Goal: Task Accomplishment & Management: Complete application form

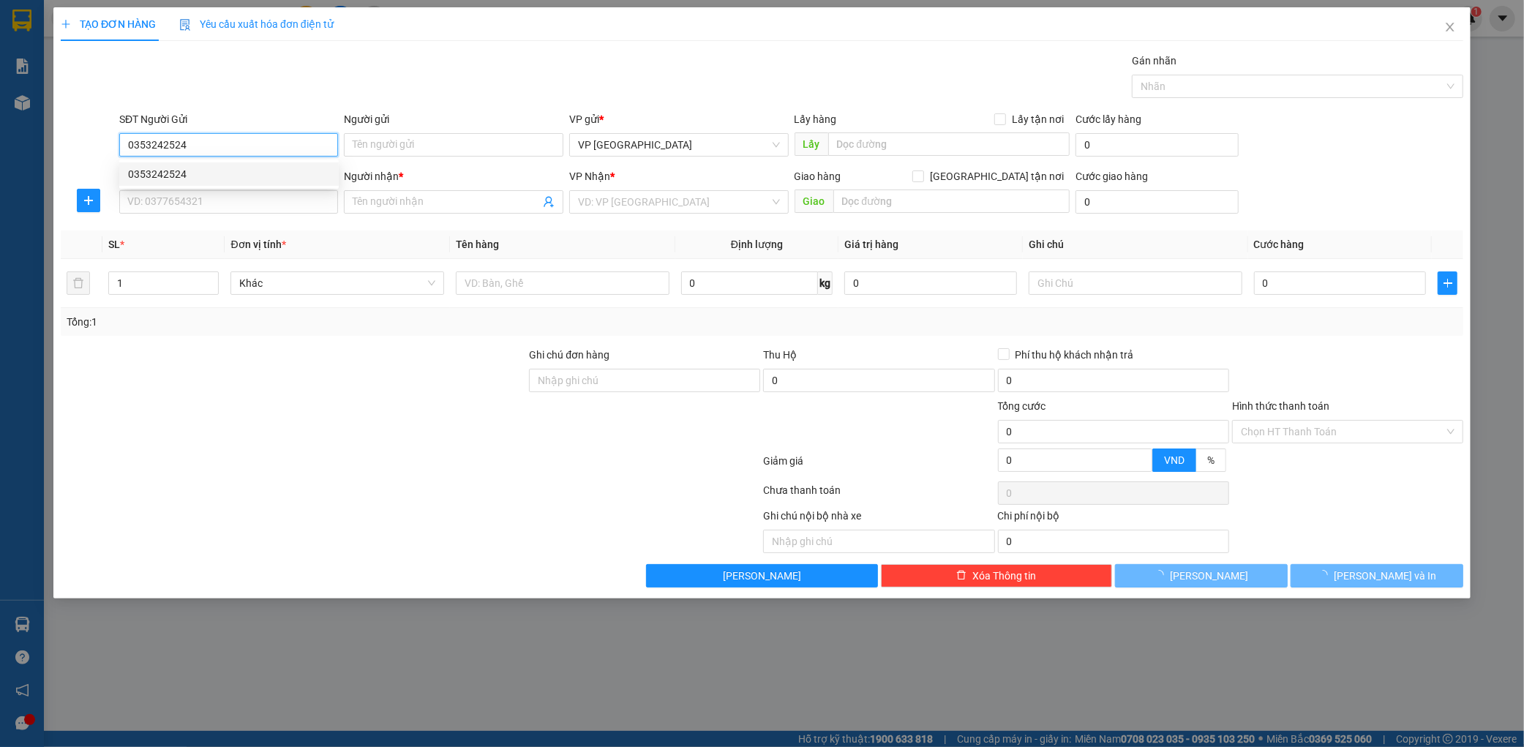
click at [245, 183] on div "0353242524" at bounding box center [229, 173] width 220 height 23
type input "0353242524"
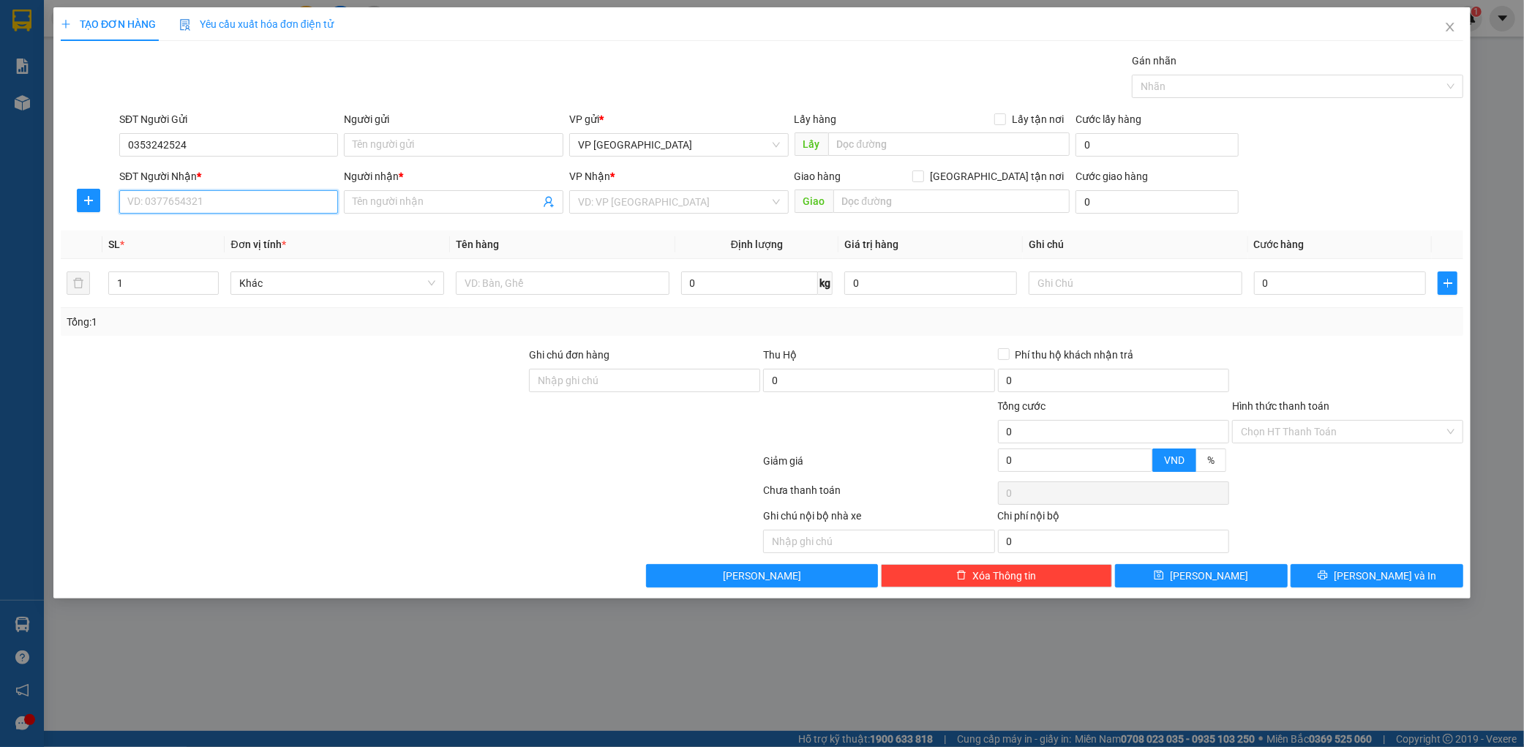
click at [236, 207] on input "SĐT Người Nhận *" at bounding box center [229, 201] width 220 height 23
type input "0364409298"
click at [367, 206] on input "Người nhận *" at bounding box center [446, 202] width 187 height 16
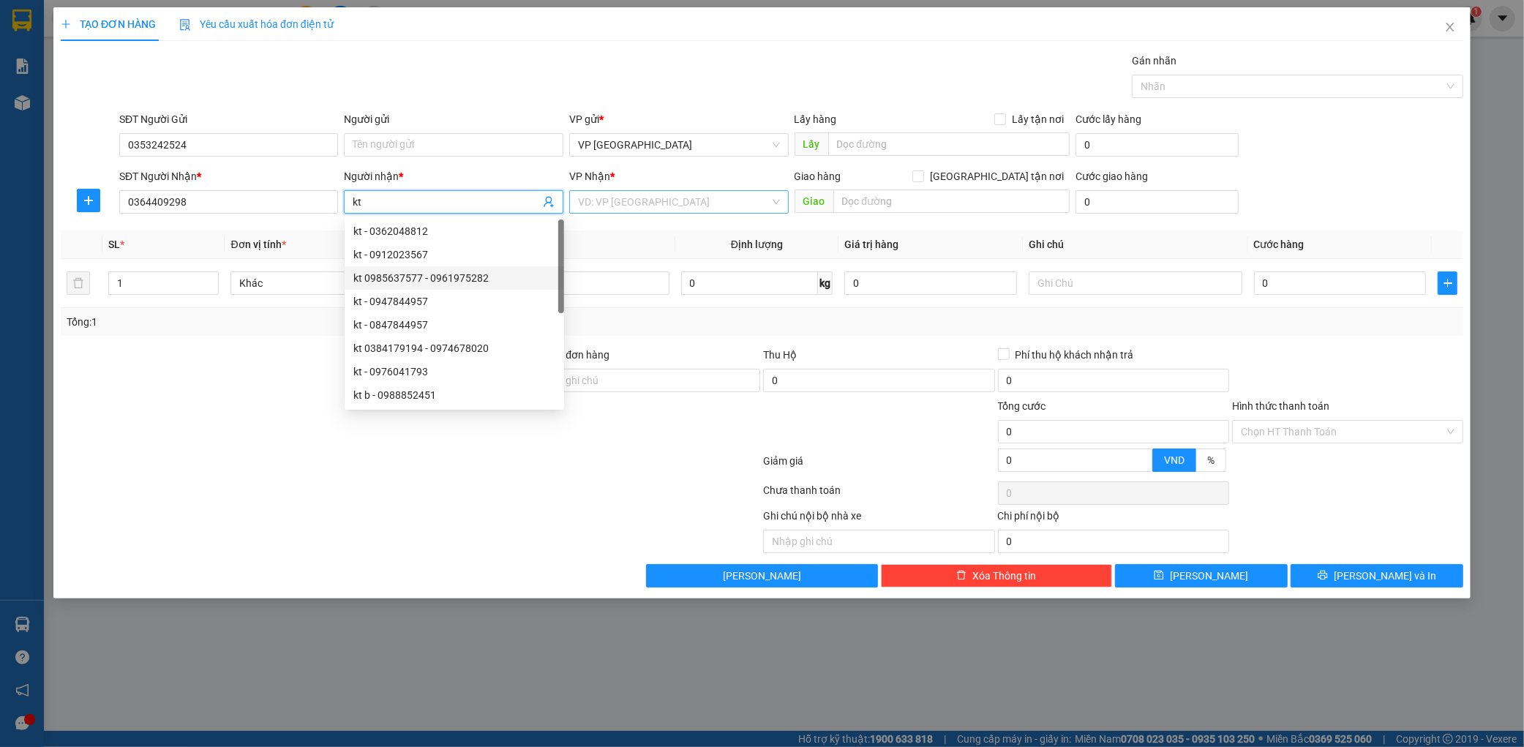
type input "kt"
click at [691, 206] on input "search" at bounding box center [674, 202] width 192 height 22
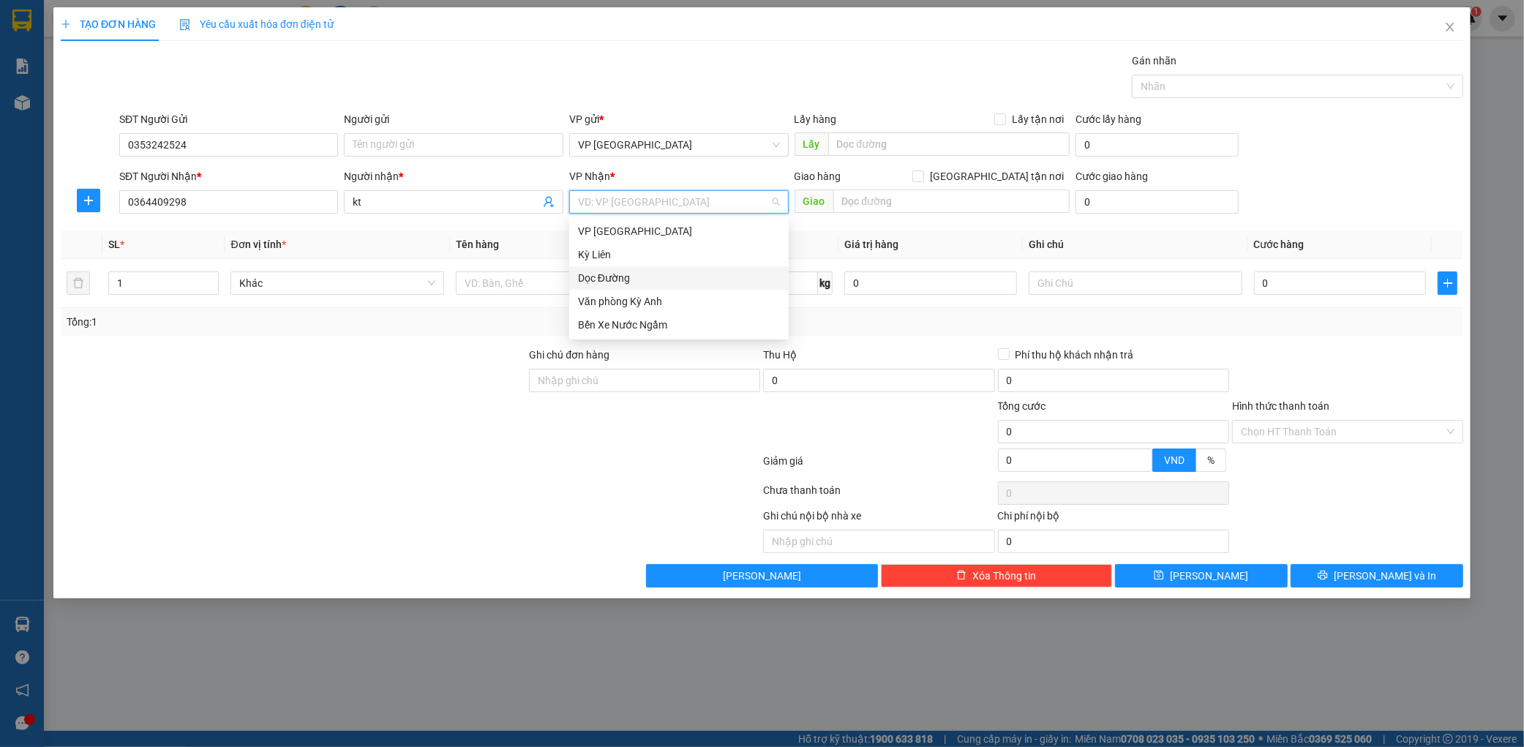
click at [638, 278] on div "Dọc Đường" at bounding box center [679, 278] width 202 height 16
click at [714, 207] on span "Dọc Đường" at bounding box center [679, 202] width 202 height 22
click at [652, 293] on div "Văn phòng Kỳ Anh" at bounding box center [679, 301] width 202 height 16
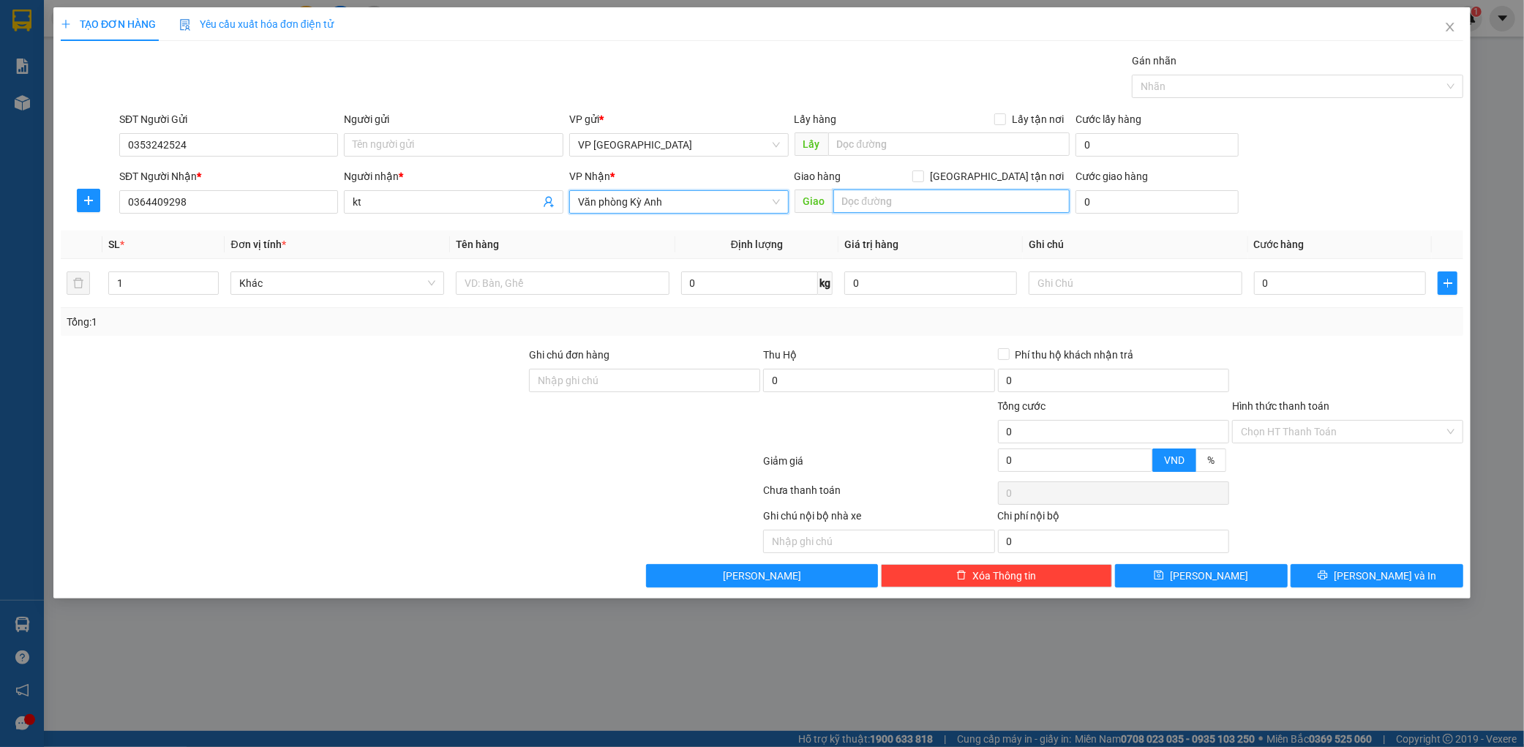
click at [890, 202] on input "text" at bounding box center [951, 201] width 236 height 23
type input "ka"
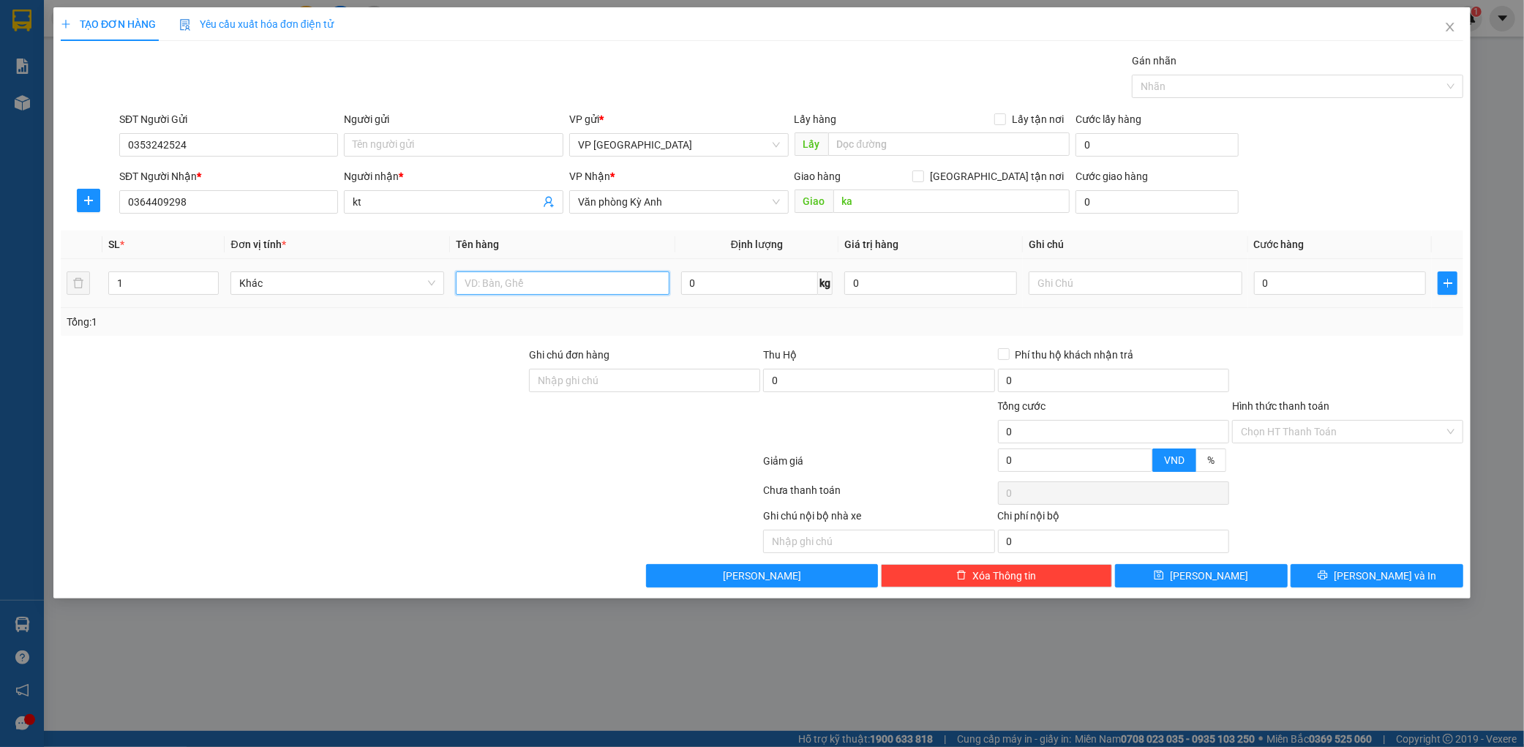
click at [580, 274] on input "text" at bounding box center [563, 282] width 214 height 23
type input "1 xốp nhỏ"
click at [1297, 288] on input "0" at bounding box center [1340, 282] width 173 height 23
type input "5"
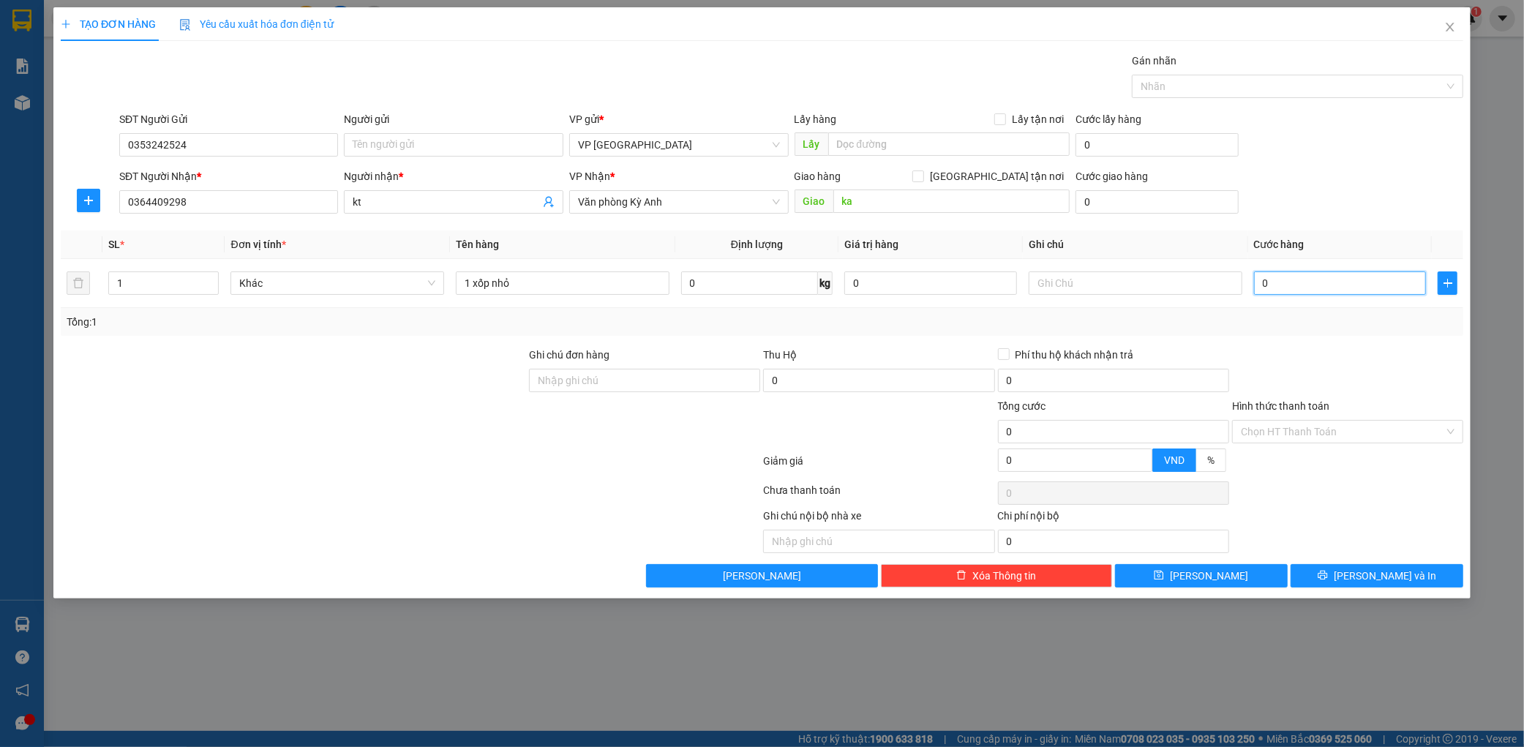
type input "5"
type input "50"
type input "500"
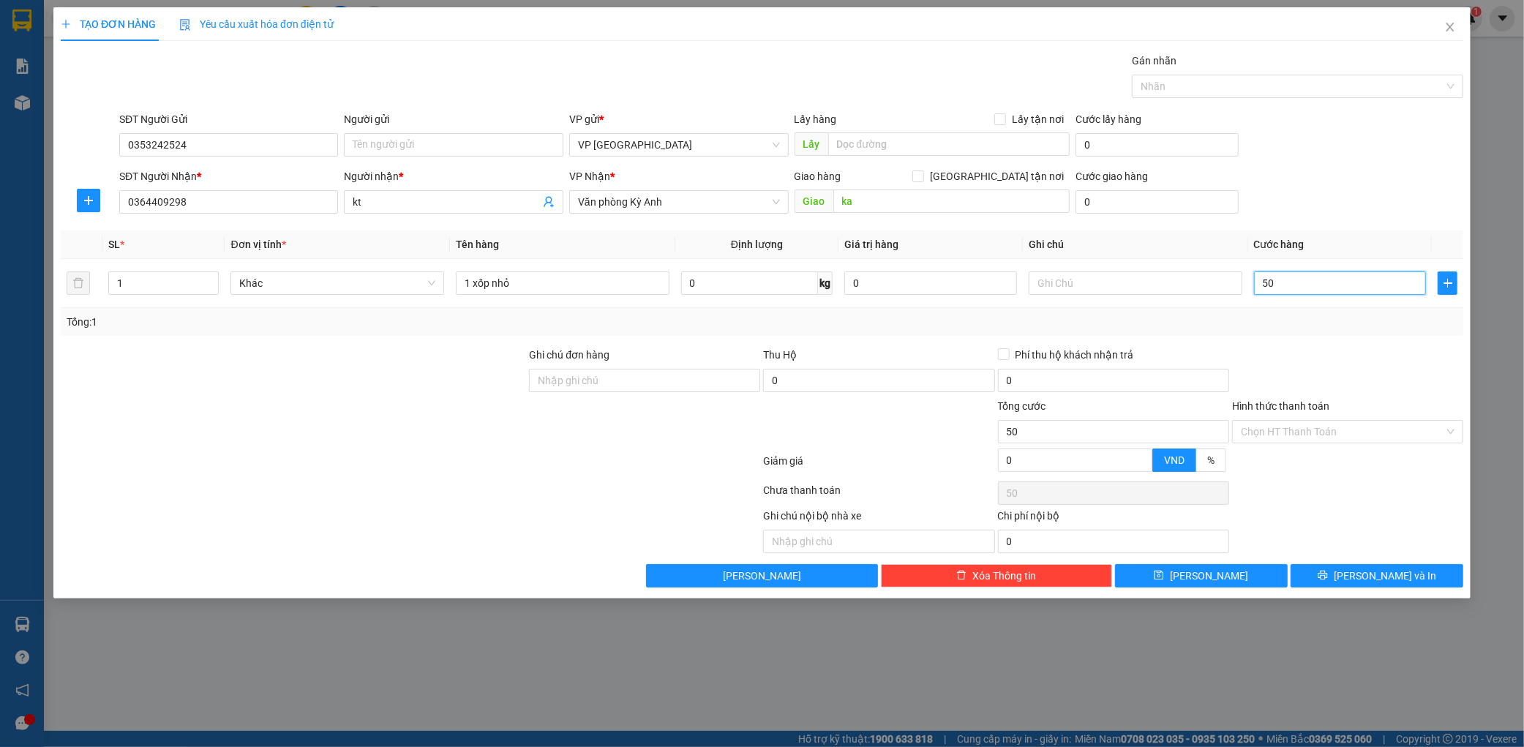
type input "500"
type input "5.000"
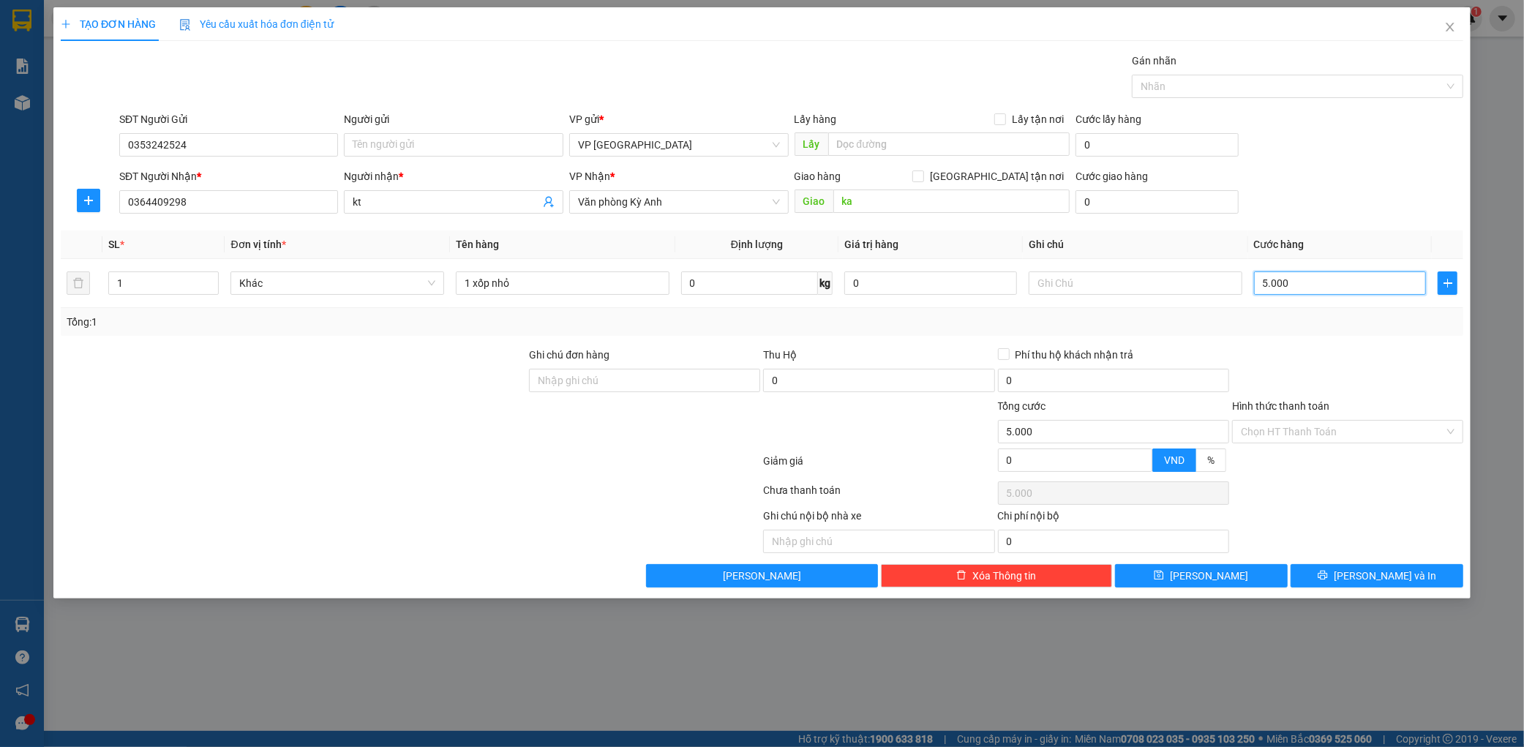
type input "50.000"
drag, startPoint x: 1374, startPoint y: 579, endPoint x: 1370, endPoint y: 559, distance: 20.1
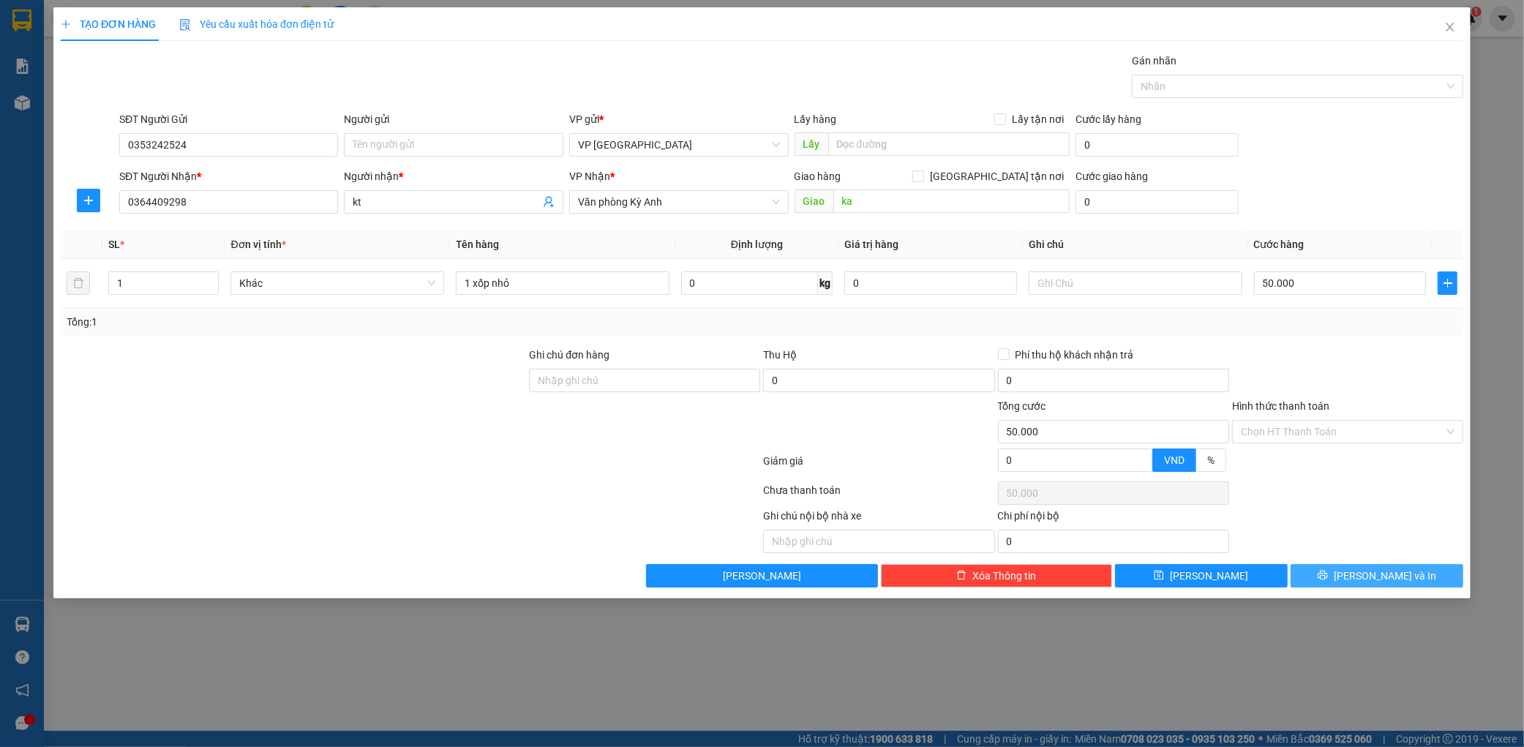
click at [1374, 578] on span "[PERSON_NAME] và In" at bounding box center [1385, 576] width 102 height 16
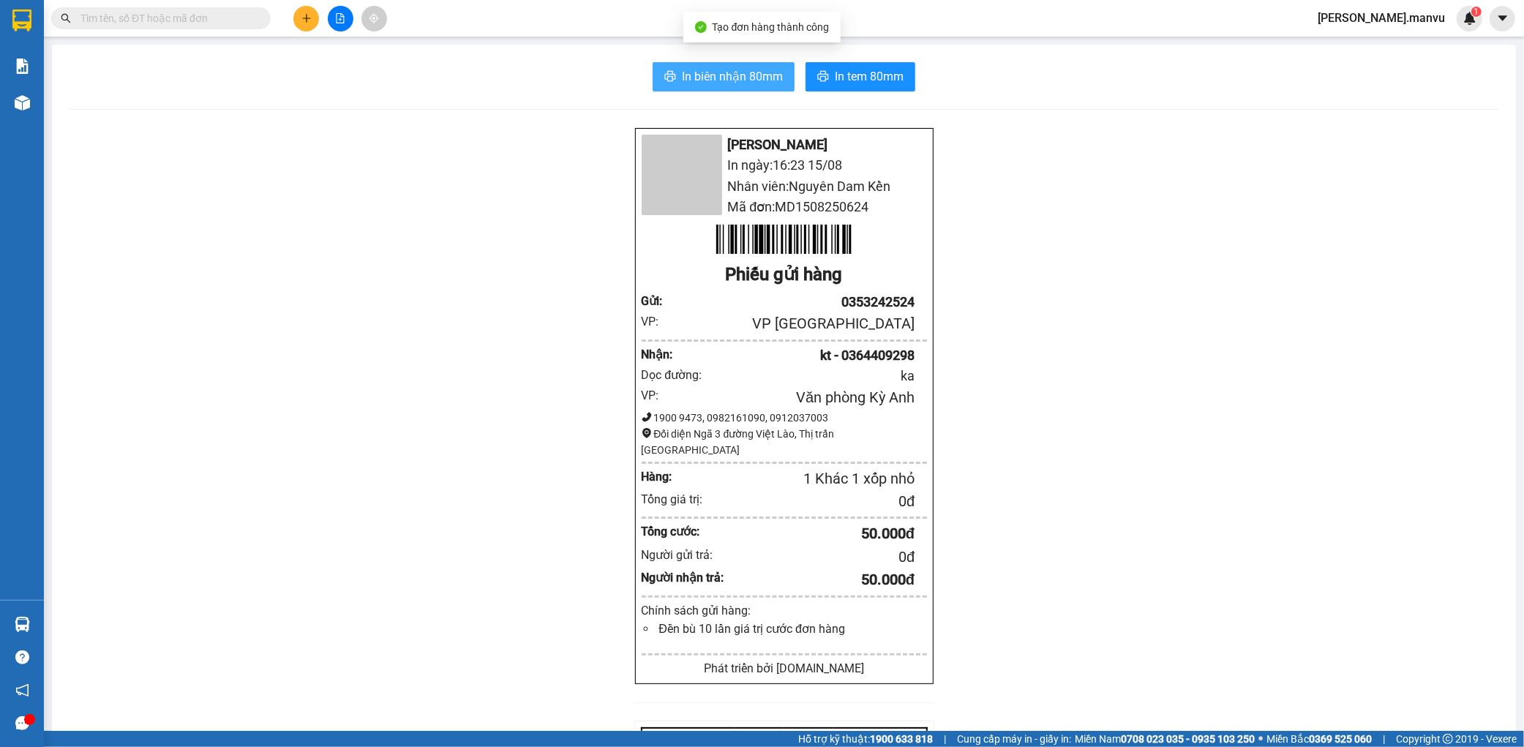
click at [759, 80] on span "In biên nhận 80mm" at bounding box center [732, 76] width 101 height 18
click at [217, 11] on input "text" at bounding box center [166, 18] width 173 height 16
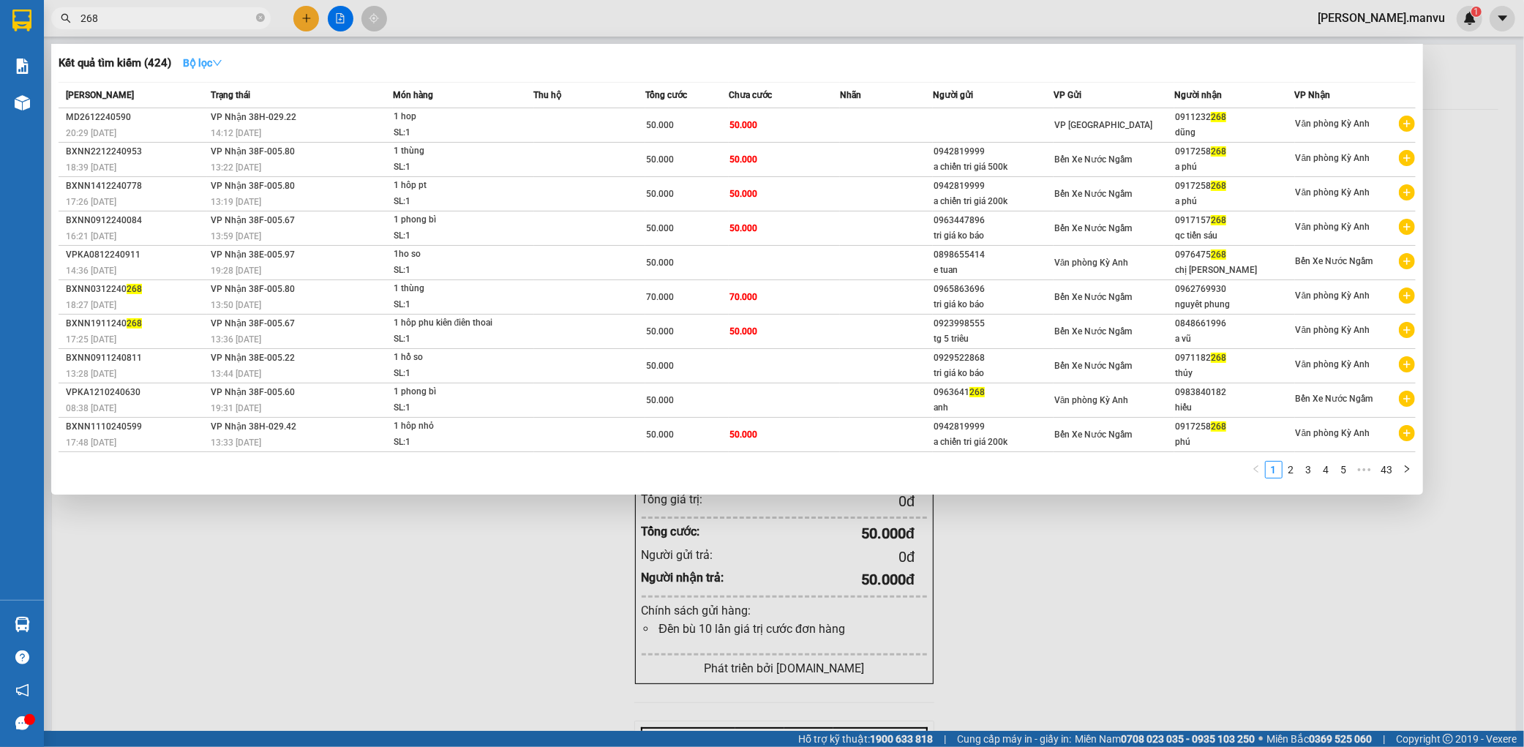
type input "268"
click at [191, 67] on strong "Bộ lọc" at bounding box center [203, 63] width 40 height 12
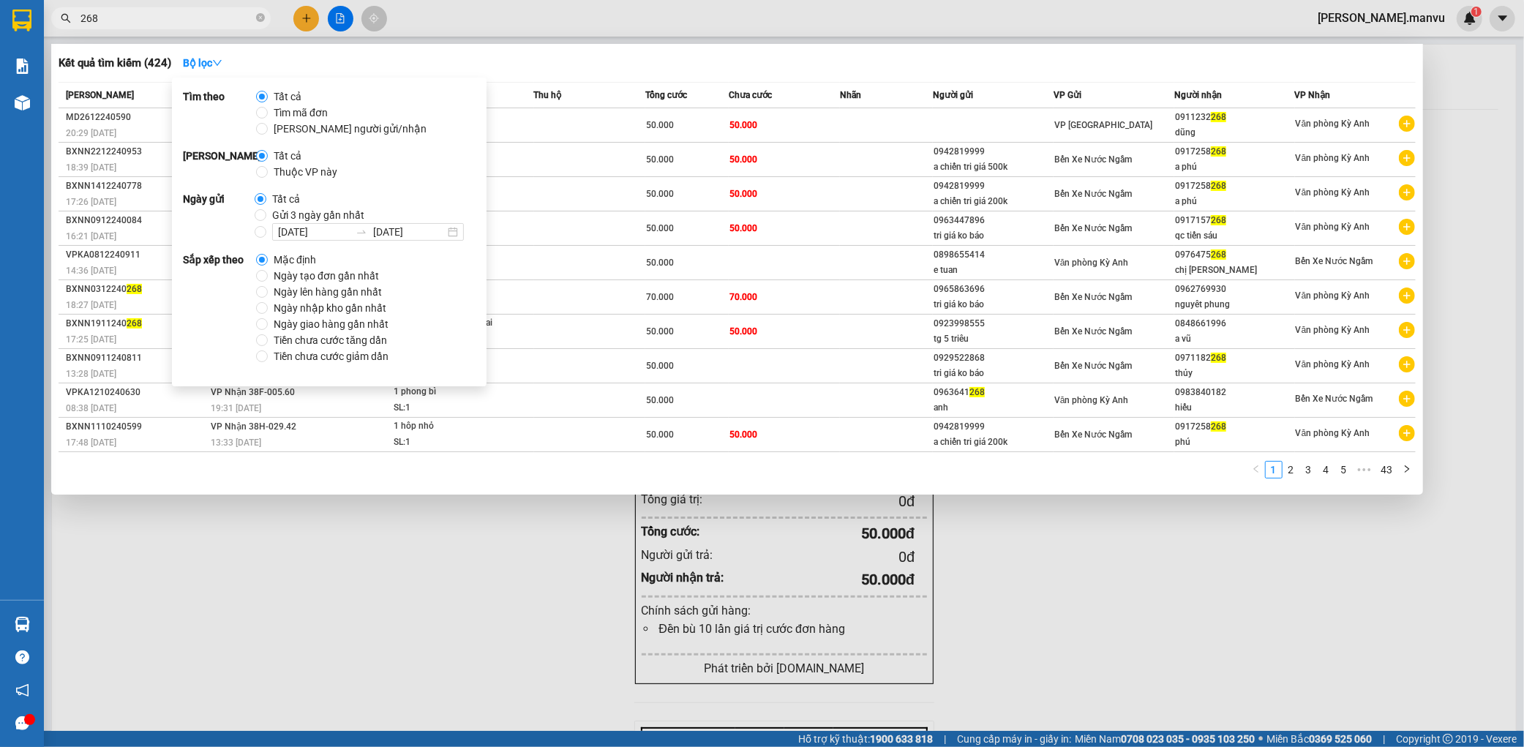
click at [266, 214] on span "Gửi 3 ngày gần nhất" at bounding box center [318, 215] width 104 height 16
click at [265, 214] on input "Gửi 3 ngày gần nhất" at bounding box center [261, 215] width 12 height 12
radio input "true"
radio input "false"
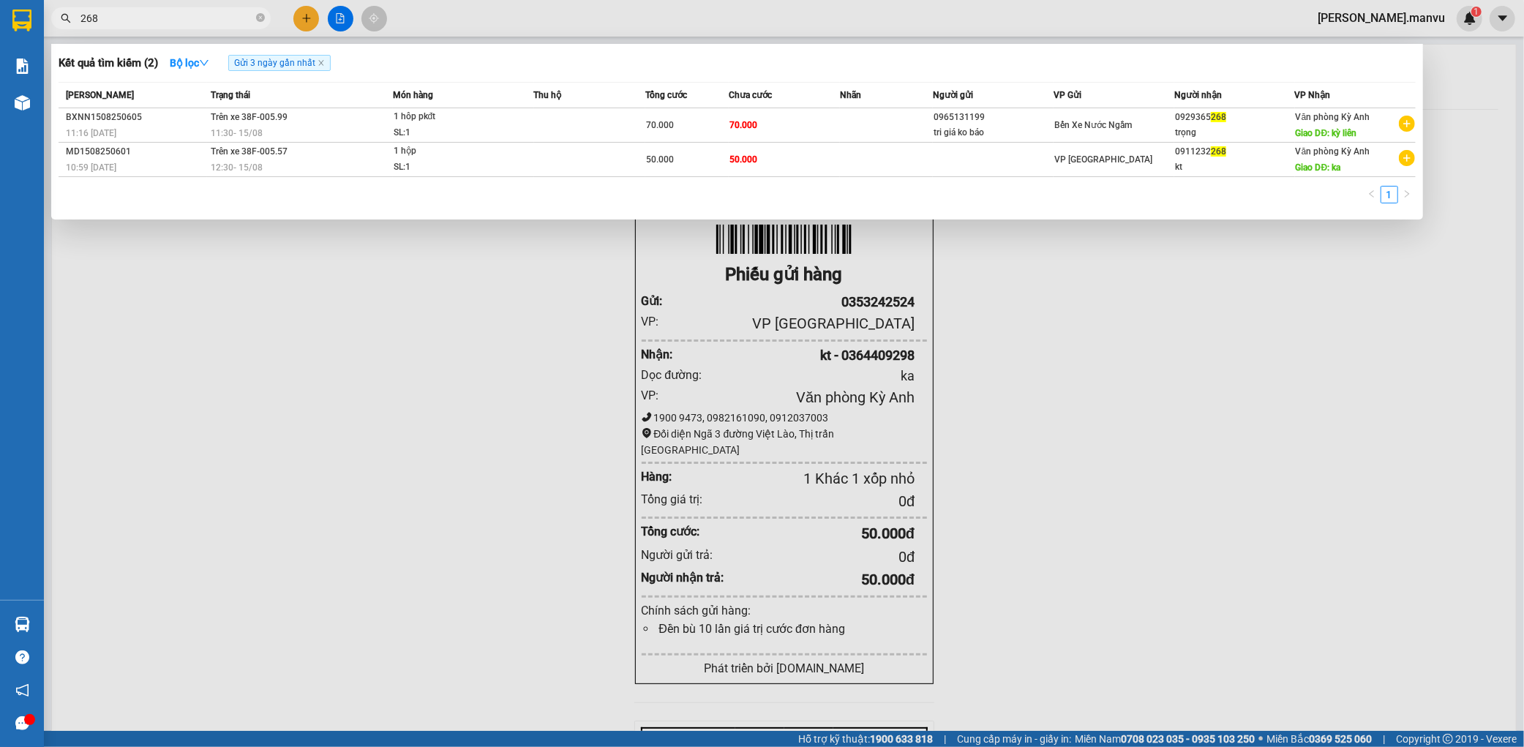
click at [540, 359] on div at bounding box center [762, 373] width 1524 height 747
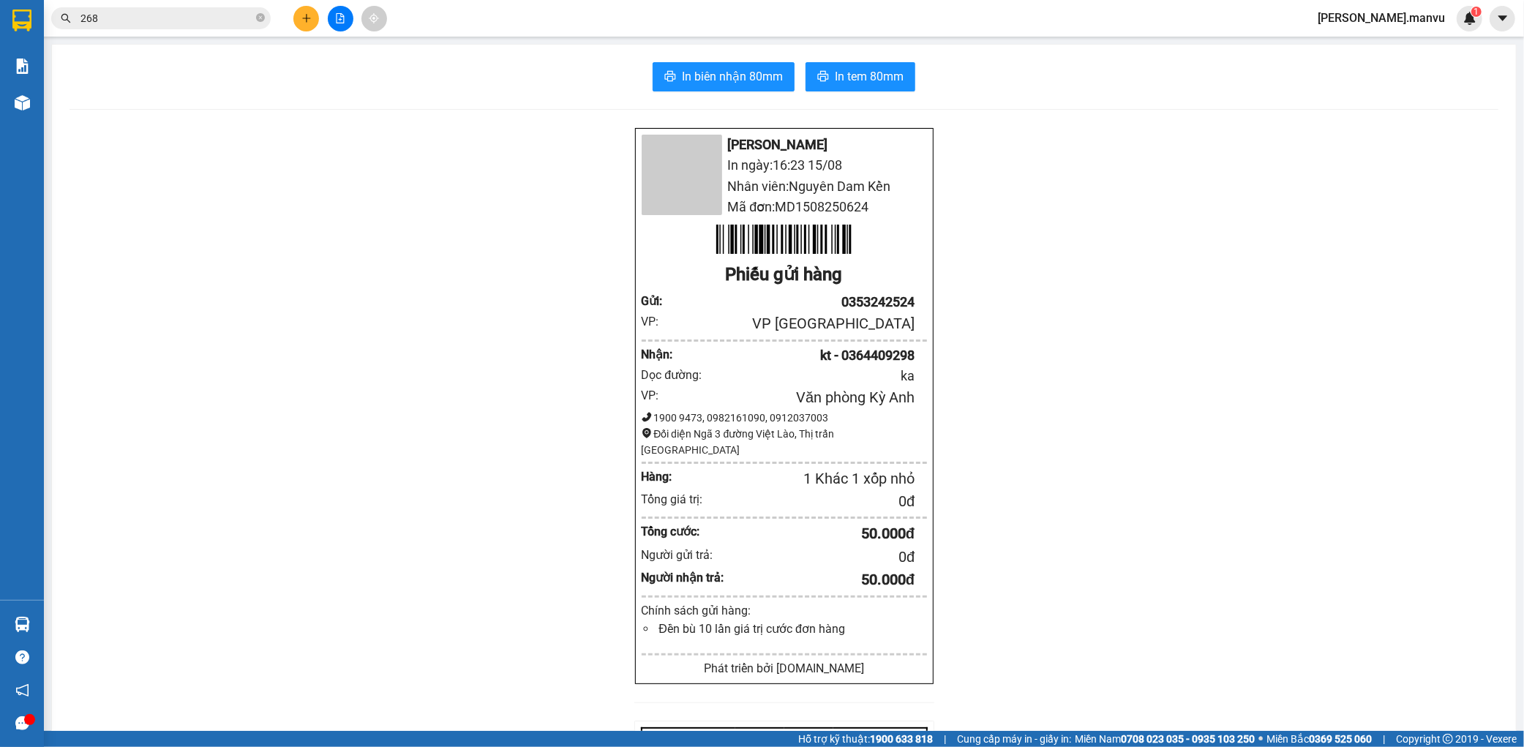
click at [296, 33] on div "Kết quả tìm kiếm ( 2 ) Bộ lọc Gửi 3 ngày gần nhất Mã ĐH Trạng thái Món hàng Thu…" at bounding box center [762, 18] width 1524 height 37
click at [304, 25] on button at bounding box center [306, 19] width 26 height 26
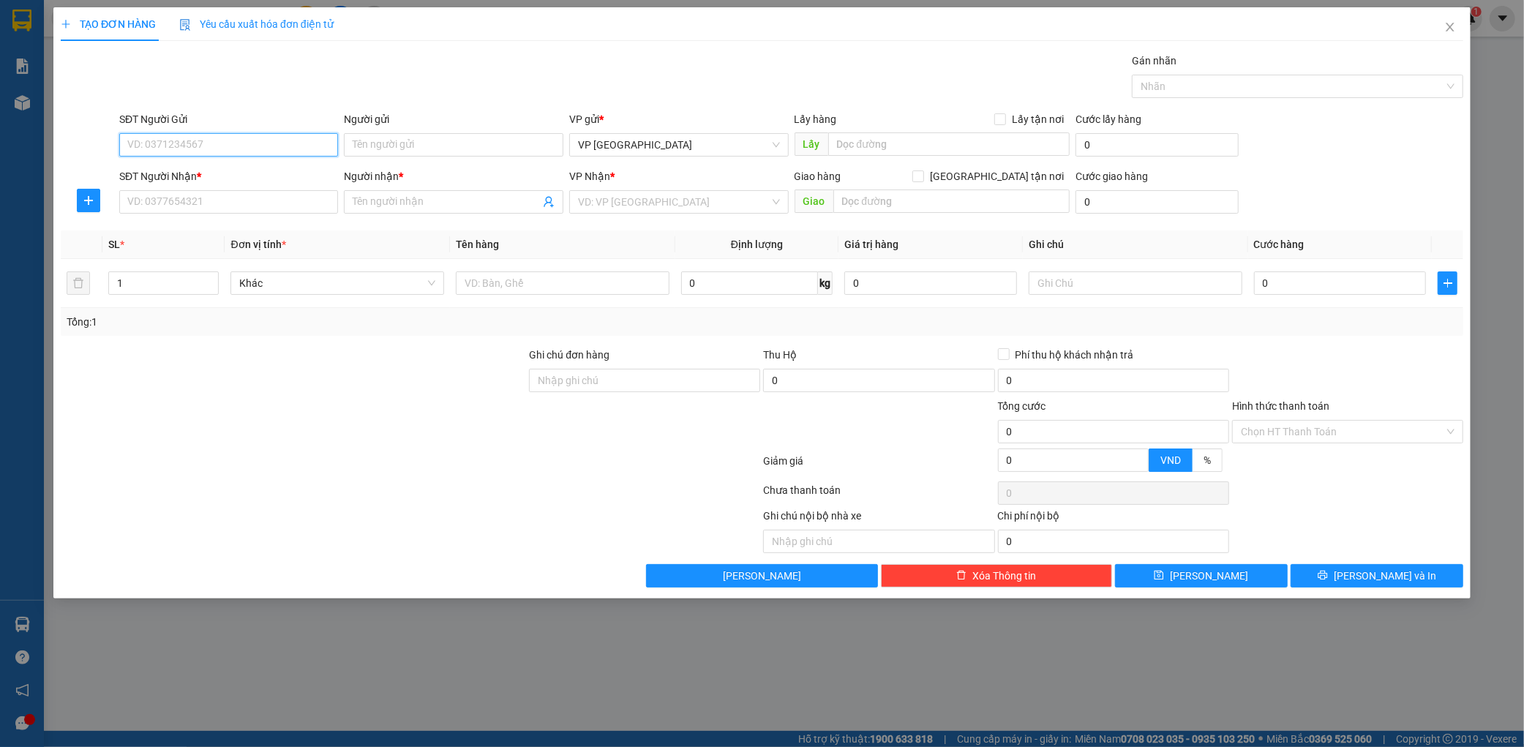
click at [244, 152] on input "SĐT Người Gửi" at bounding box center [229, 144] width 220 height 23
click at [244, 203] on div "0983399956" at bounding box center [229, 198] width 202 height 16
type input "0983399956"
click at [247, 199] on input "SĐT Người Nhận *" at bounding box center [229, 201] width 220 height 23
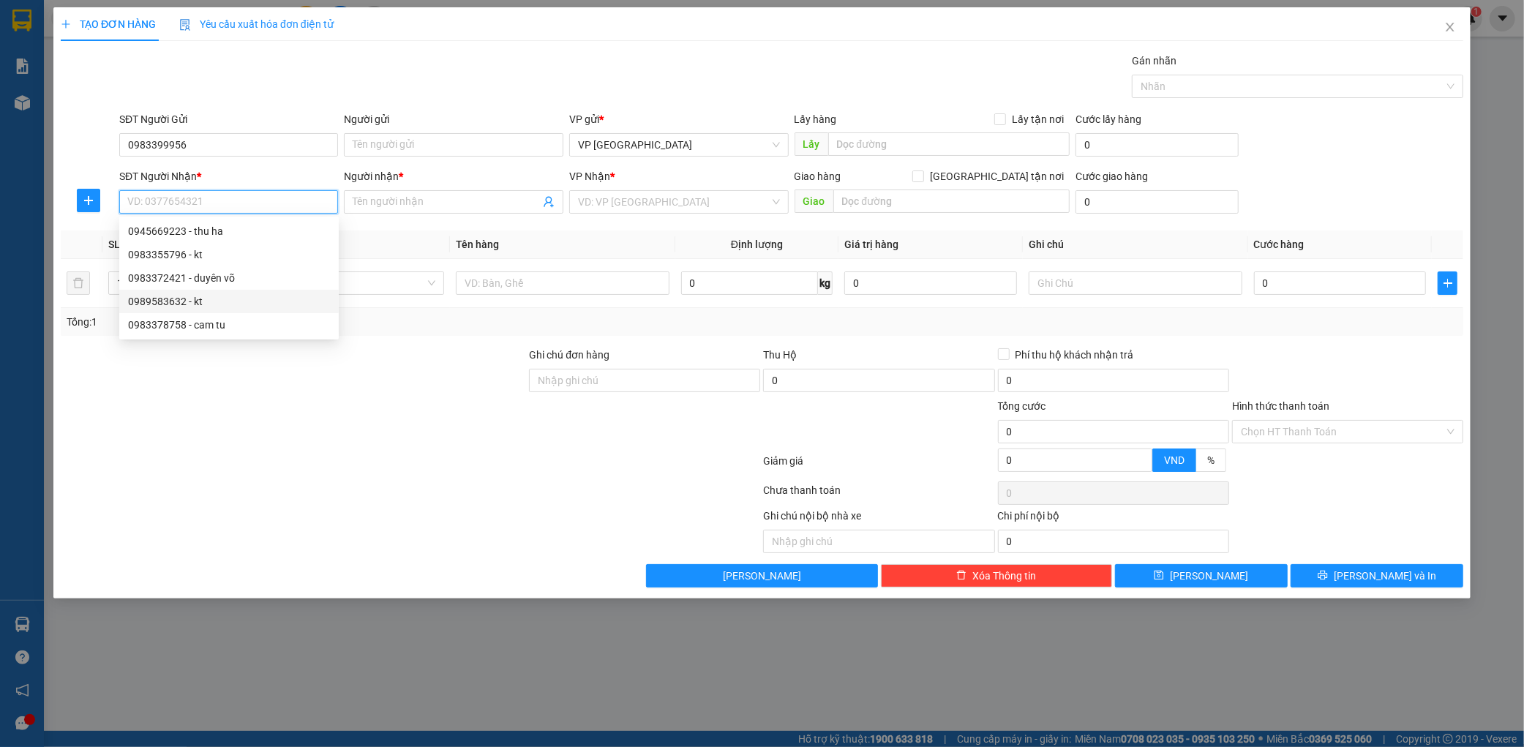
click at [230, 301] on div "0989583632 - kt" at bounding box center [229, 301] width 202 height 16
type input "0989583632"
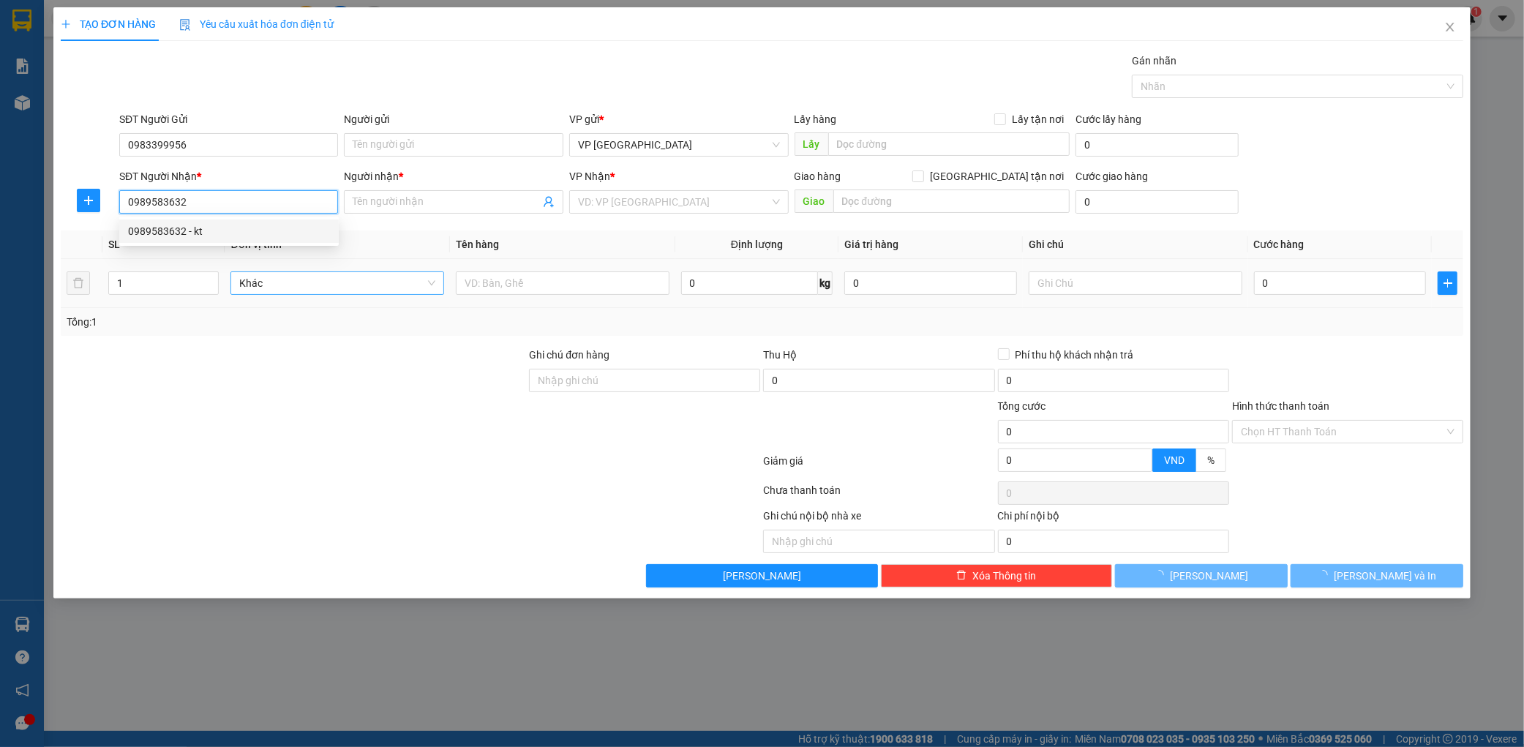
type input "kt"
type input "ka"
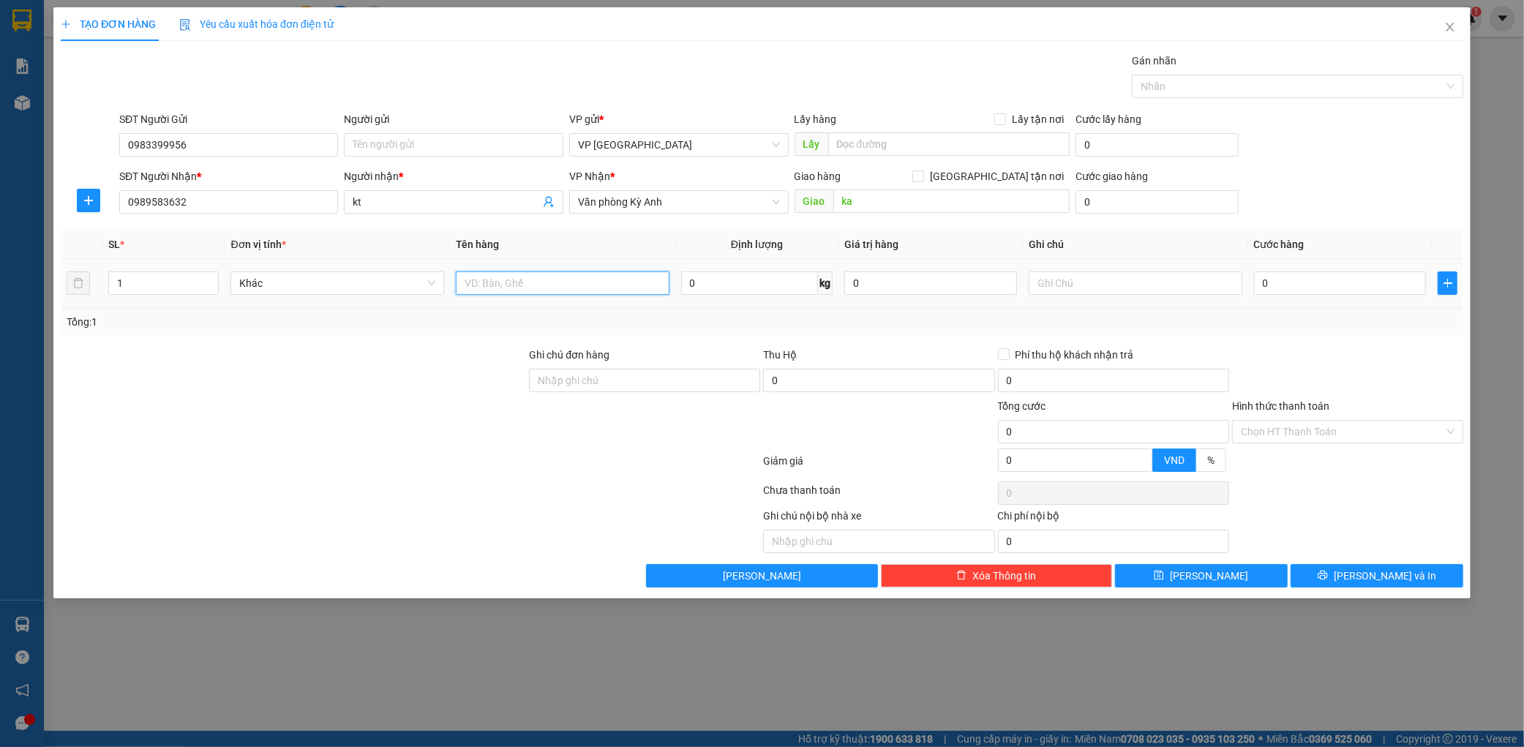
click at [540, 274] on input "text" at bounding box center [563, 282] width 214 height 23
type input "1 xốp"
click at [1312, 294] on input "0" at bounding box center [1340, 282] width 173 height 23
type input "1"
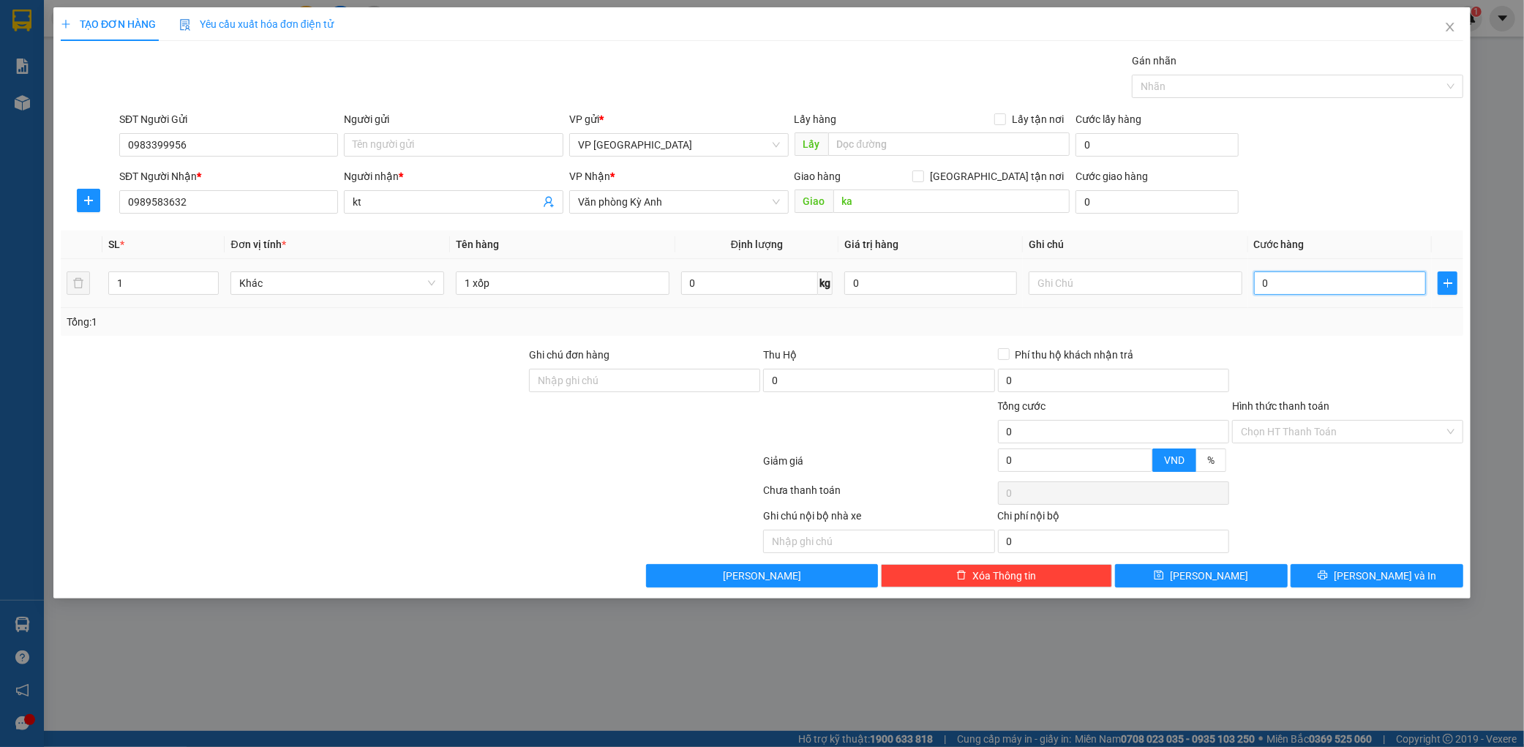
type input "1"
type input "10"
type input "100"
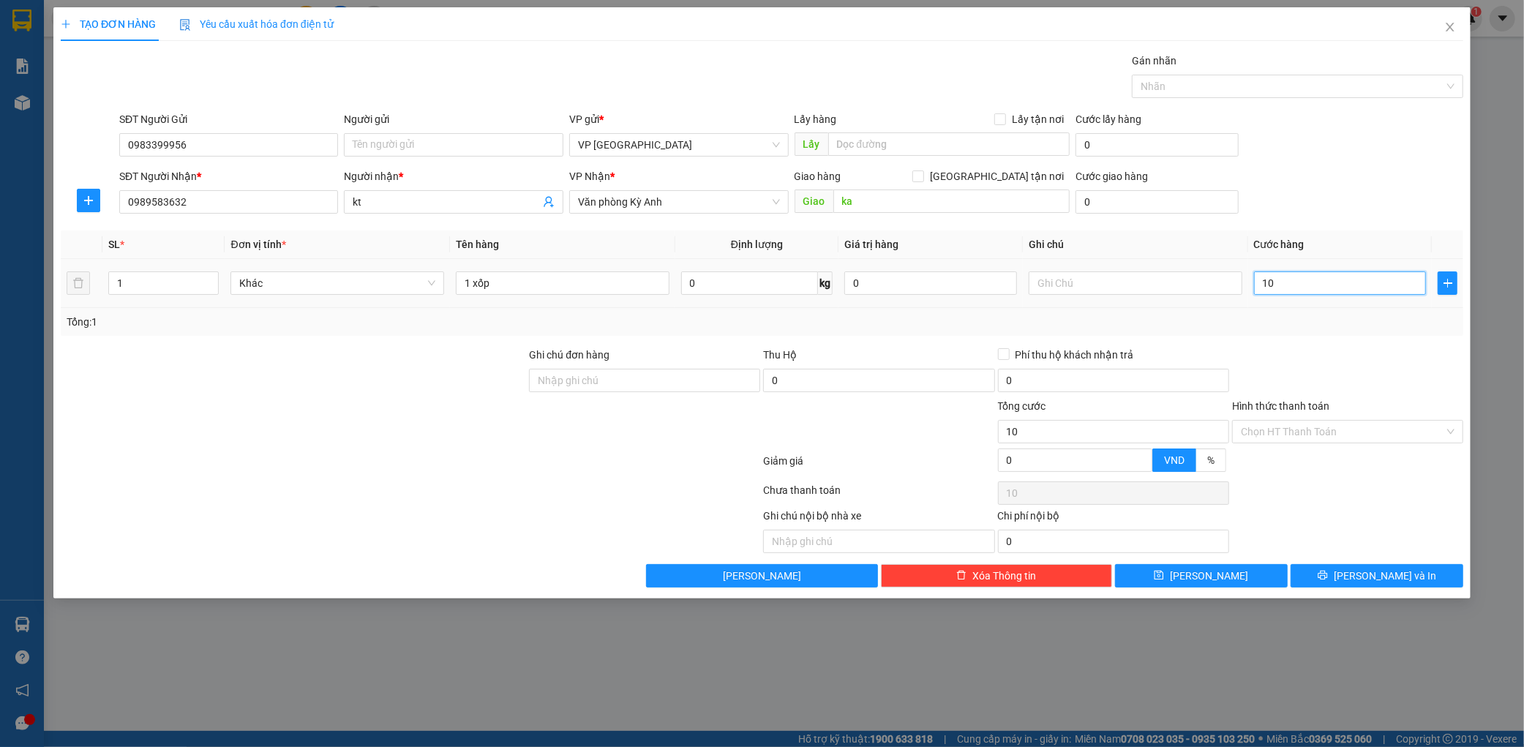
type input "100"
type input "1.000"
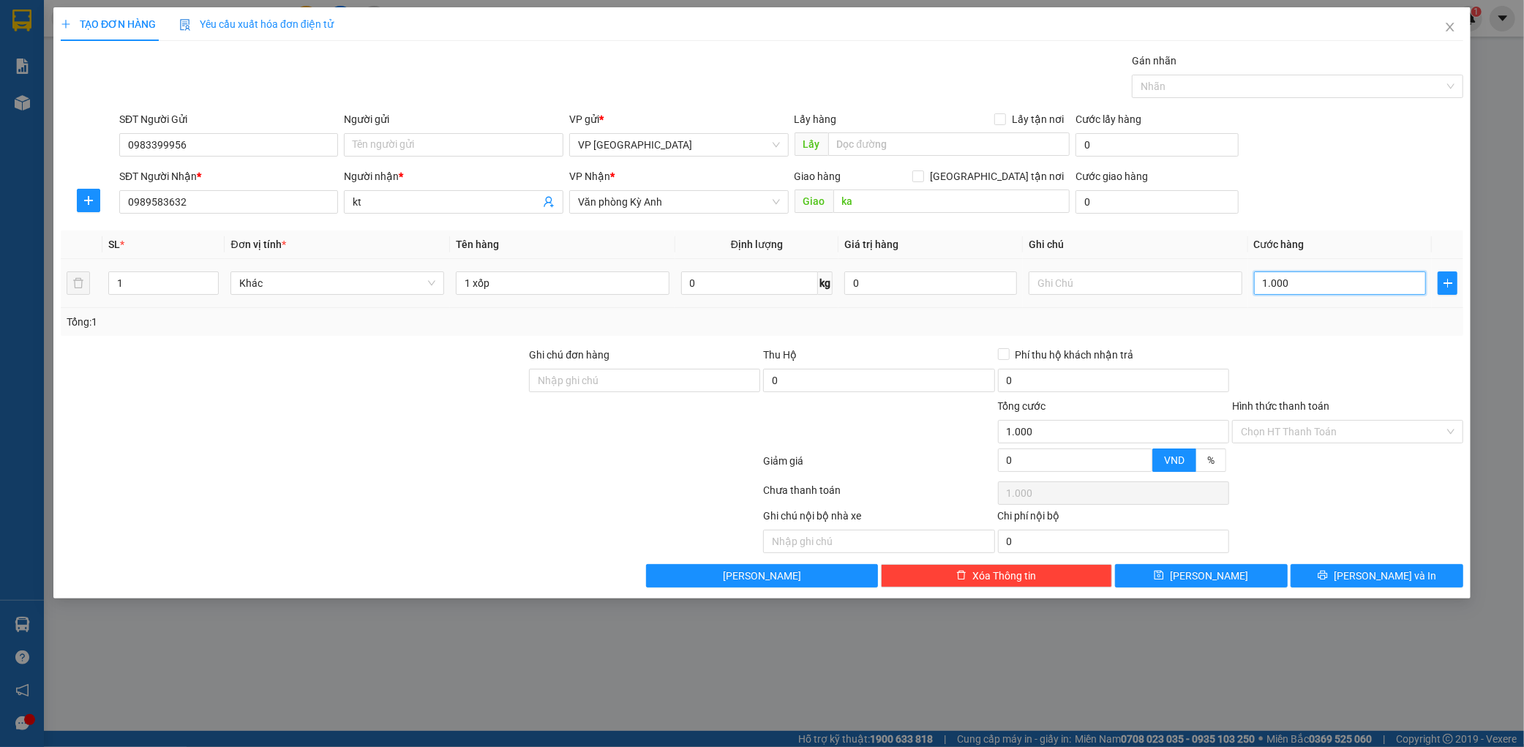
type input "10.000"
type input "100.000"
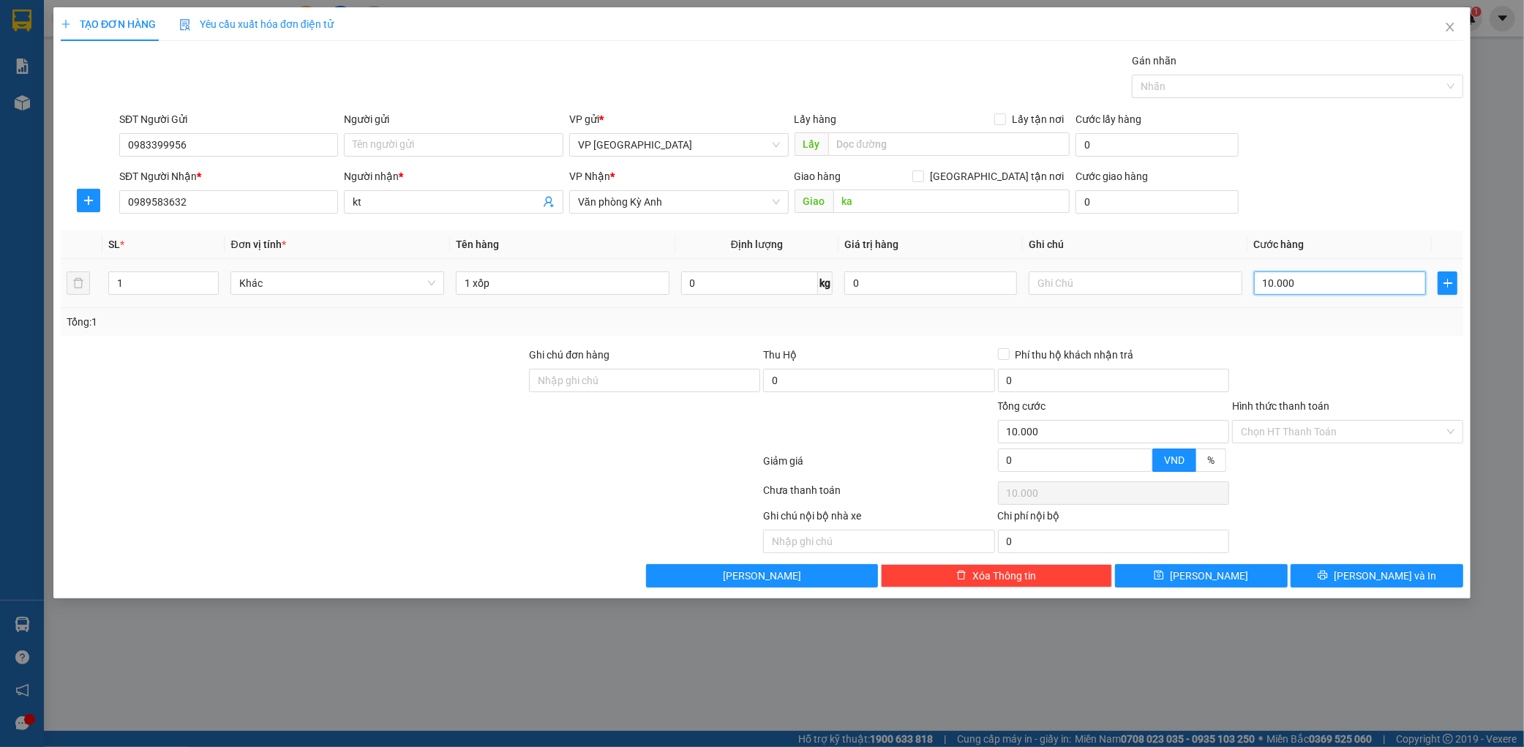
type input "100.000"
drag, startPoint x: 1400, startPoint y: 560, endPoint x: 1399, endPoint y: 591, distance: 31.5
click at [1400, 580] on div "Transit Pickup Surcharge Ids Transit Deliver Surcharge Ids Transit Deliver Surc…" at bounding box center [762, 320] width 1403 height 535
click at [1399, 591] on div "TẠO ĐƠN HÀNG Yêu cầu xuất hóa đơn điện tử Transit Pickup Surcharge Ids Transit …" at bounding box center [761, 302] width 1417 height 591
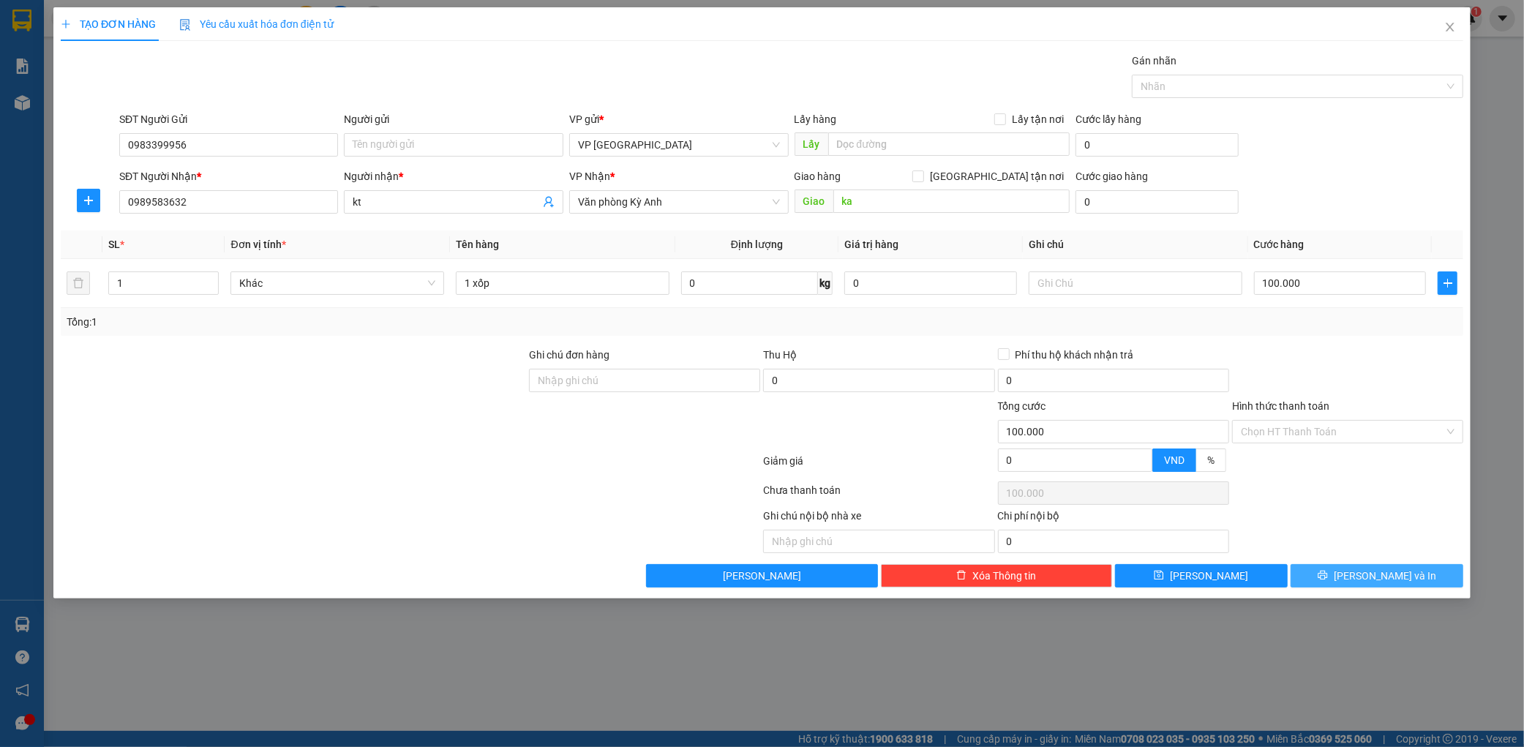
click at [1398, 587] on button "[PERSON_NAME] và In" at bounding box center [1377, 575] width 173 height 23
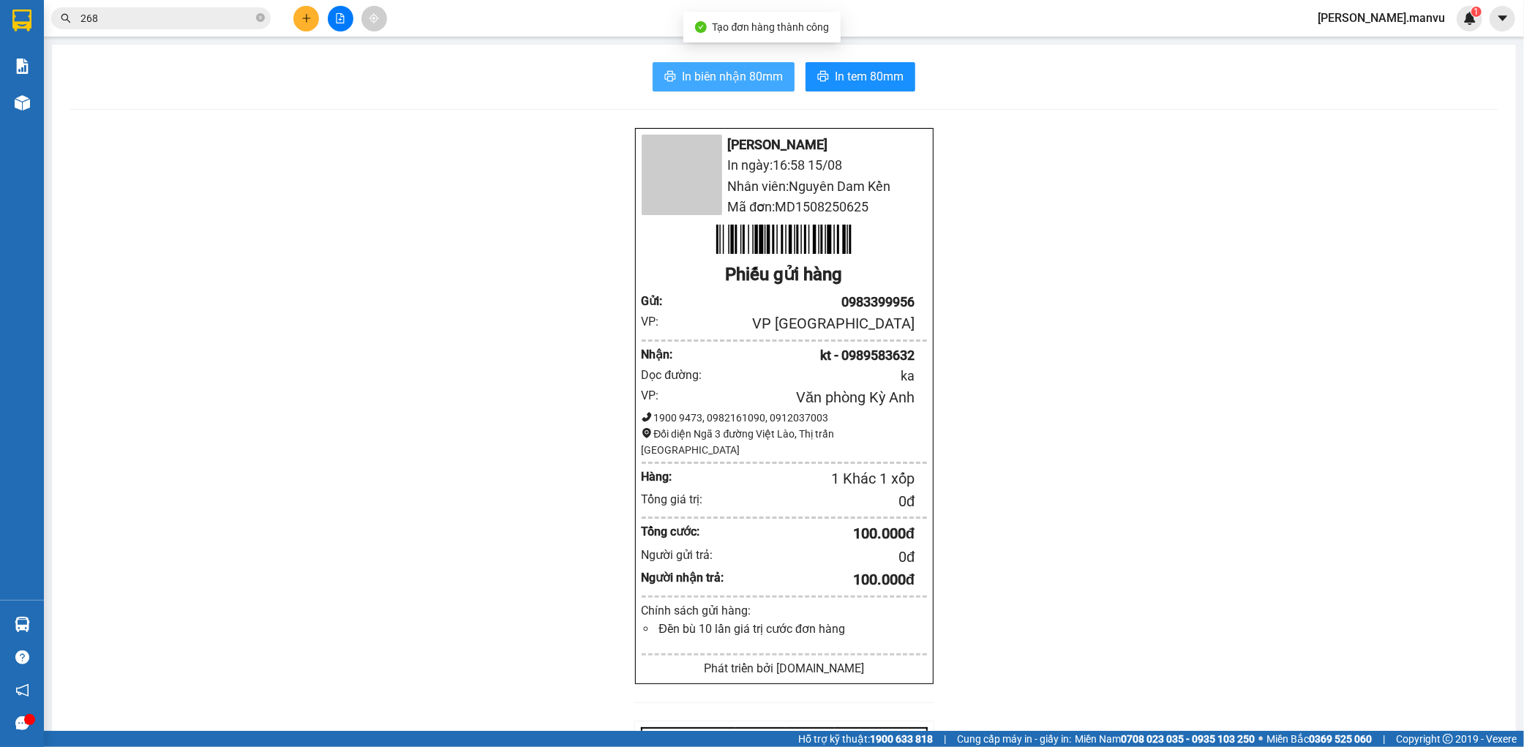
click at [691, 68] on span "In biên nhận 80mm" at bounding box center [732, 76] width 101 height 18
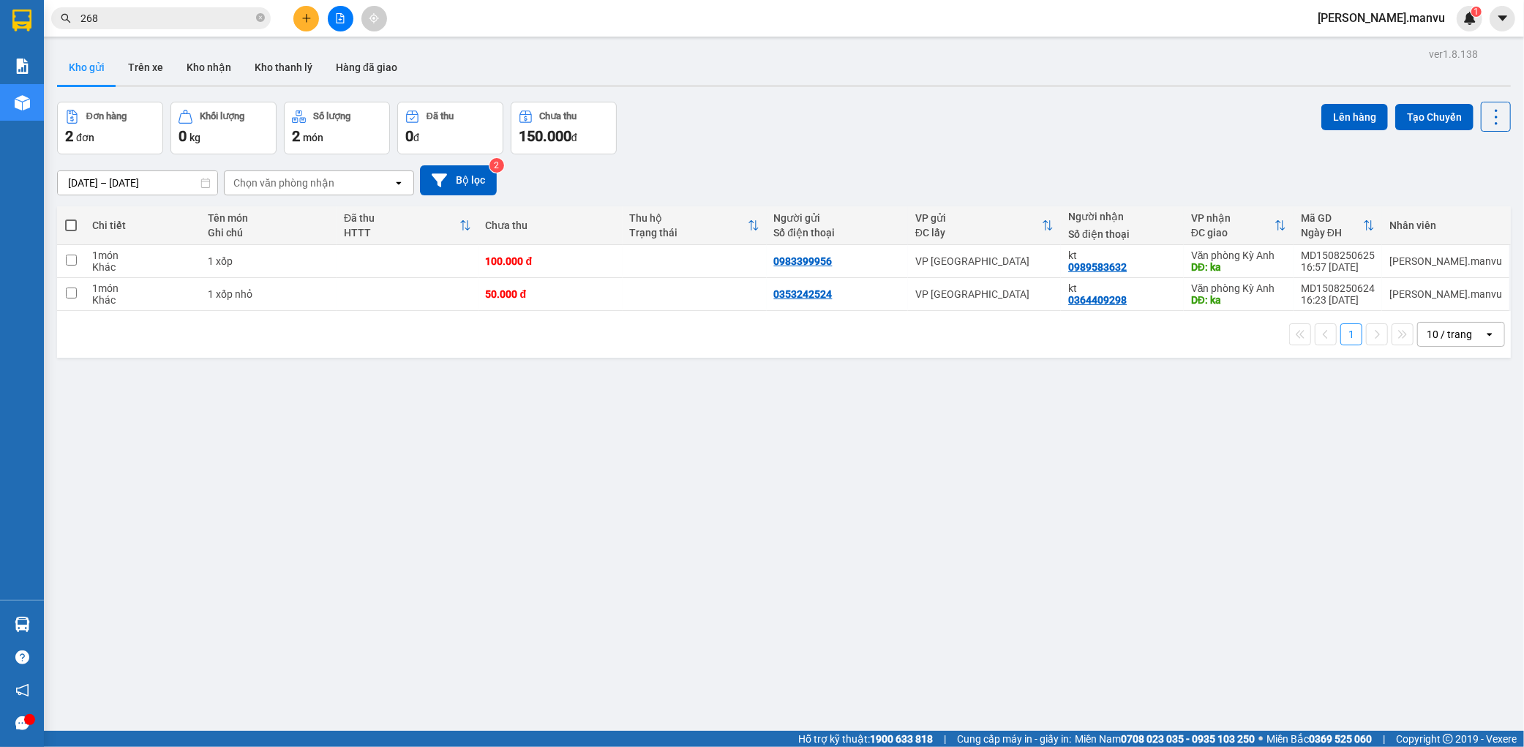
click at [303, 18] on icon "plus" at bounding box center [306, 18] width 8 height 1
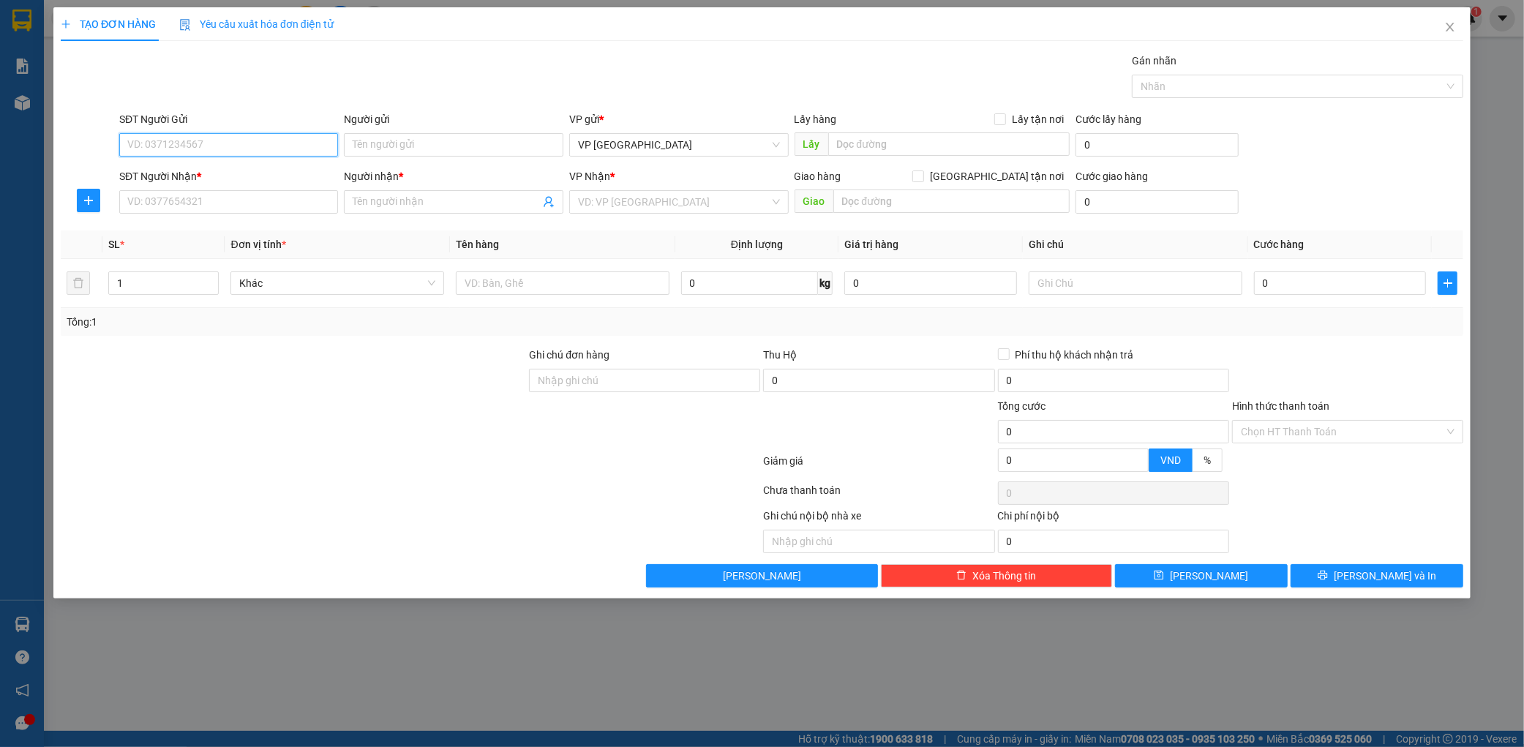
click at [195, 142] on input "SĐT Người Gửi" at bounding box center [229, 144] width 220 height 23
type input "0968667186"
click at [220, 176] on div "0968667186 - a tung tri giá ko báo" at bounding box center [229, 174] width 202 height 16
type input "a tung tri giá ko báo"
type input "0968667186"
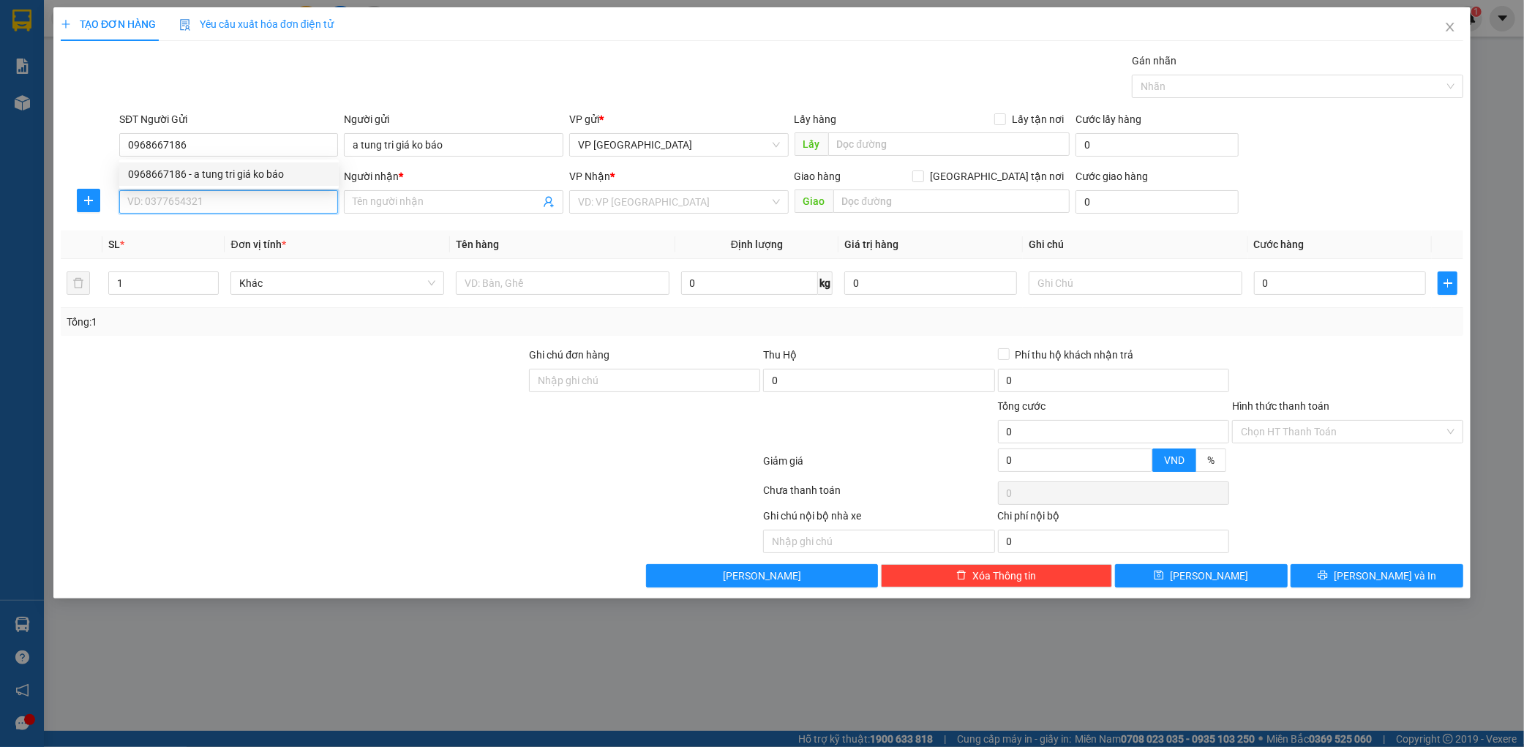
click at [207, 192] on input "SĐT Người Nhận *" at bounding box center [229, 201] width 220 height 23
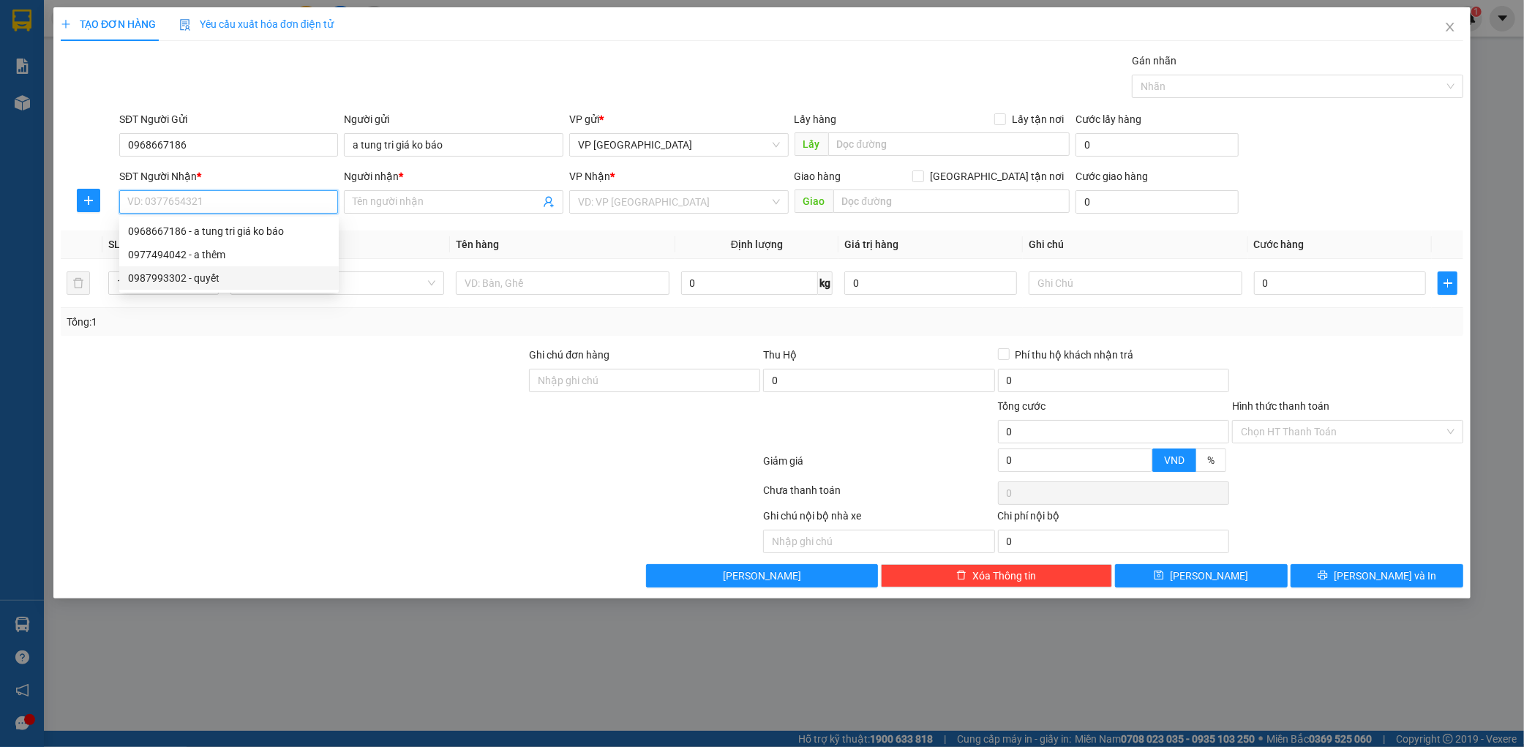
click at [236, 256] on div "0977494042 - a thêm" at bounding box center [229, 255] width 202 height 16
type input "0977494042"
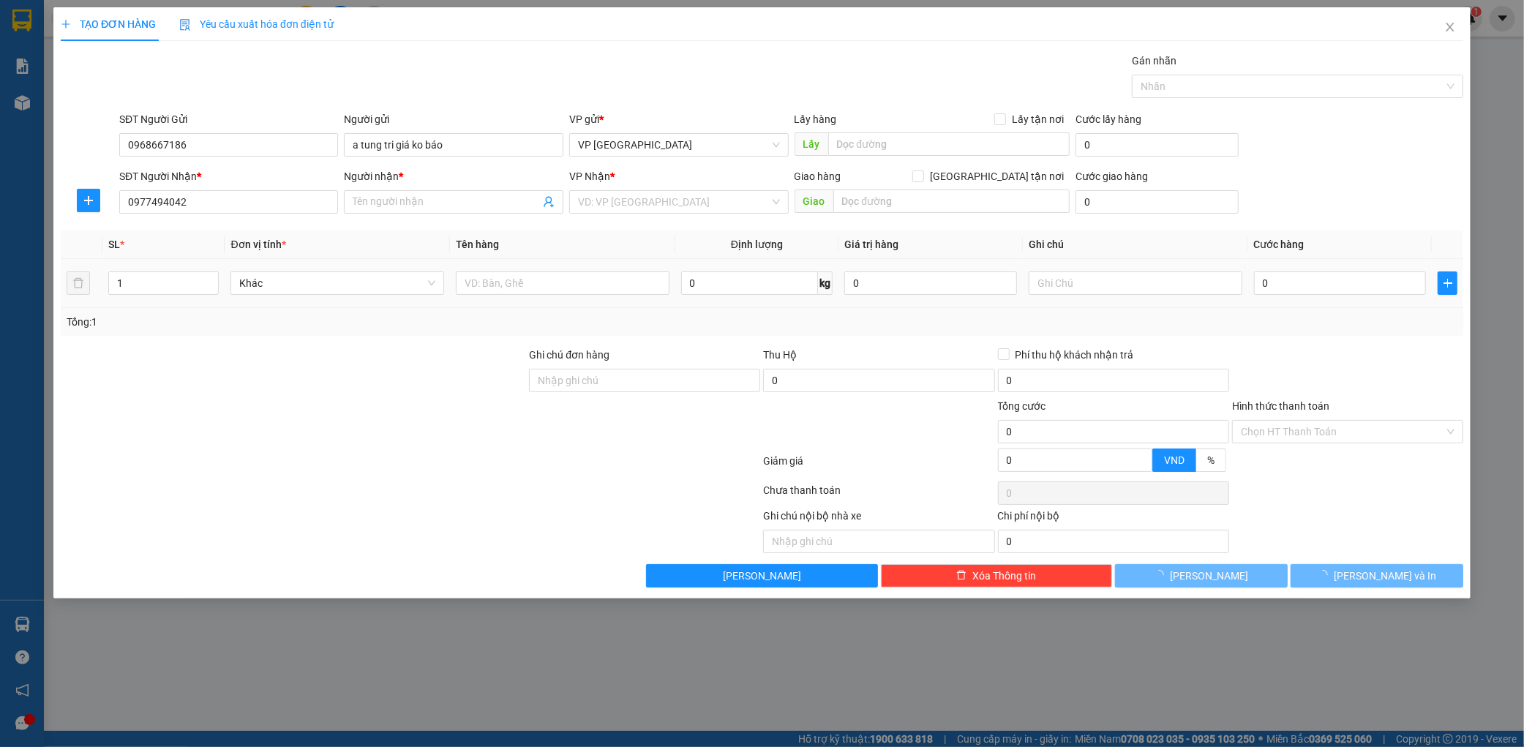
click at [530, 266] on td at bounding box center [562, 283] width 225 height 49
click at [525, 281] on input "text" at bounding box center [563, 282] width 214 height 23
type input "a thêm"
type input "rửa xe bình lợi"
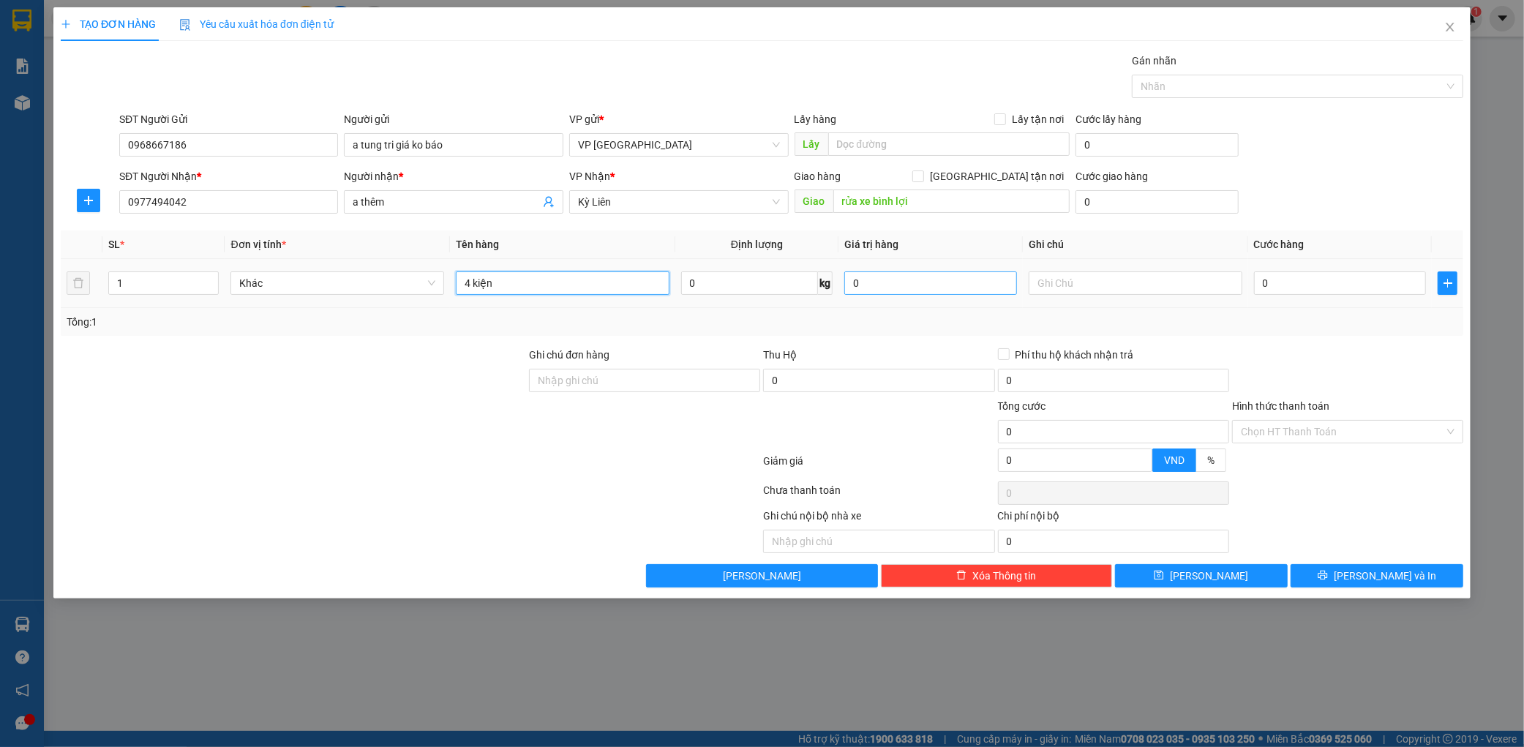
type input "4 kiện"
click at [942, 283] on input "0" at bounding box center [930, 282] width 173 height 23
type input "10.000.000"
click at [999, 309] on div "Tổng: 1" at bounding box center [762, 322] width 1403 height 28
click at [1321, 280] on input "0" at bounding box center [1340, 282] width 173 height 23
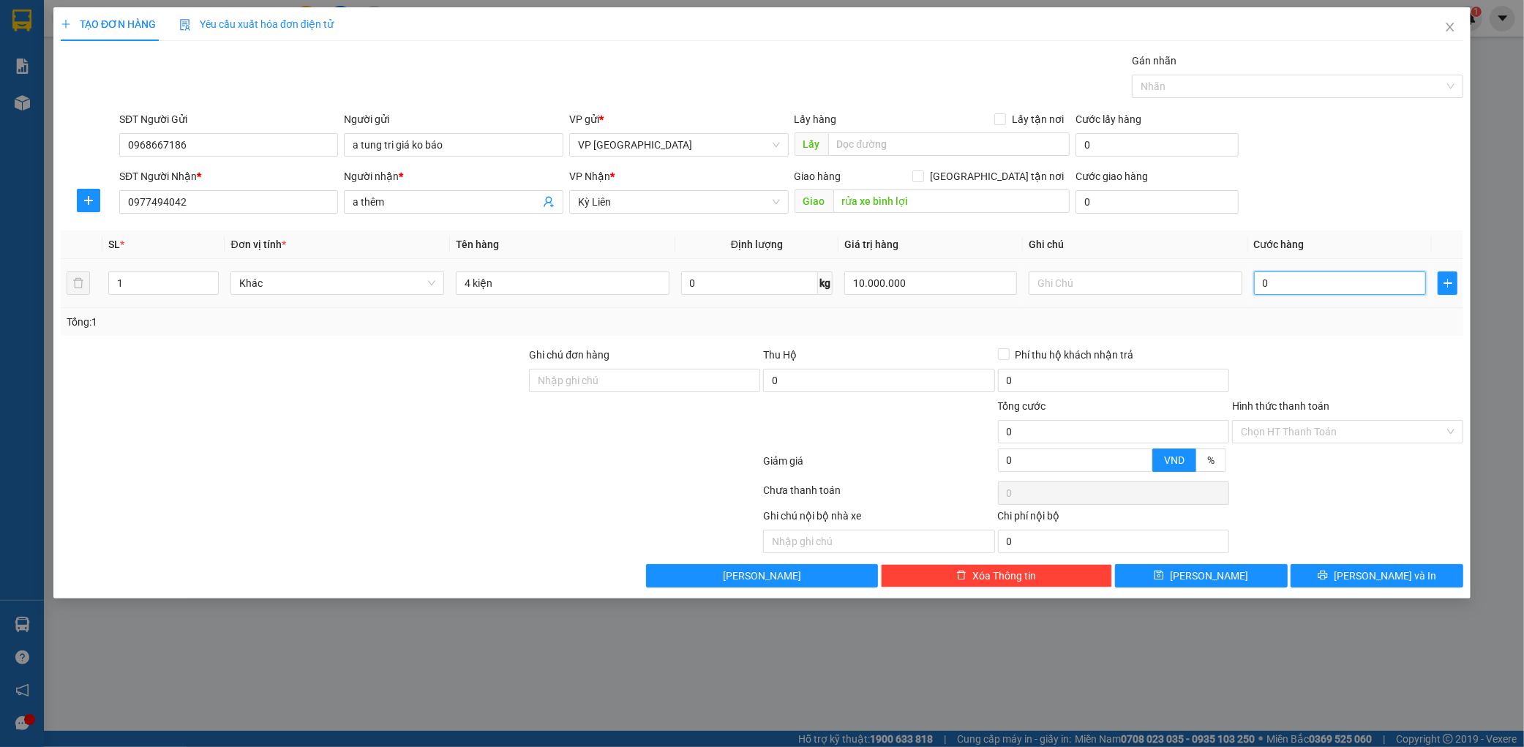
type input "2"
type input "20"
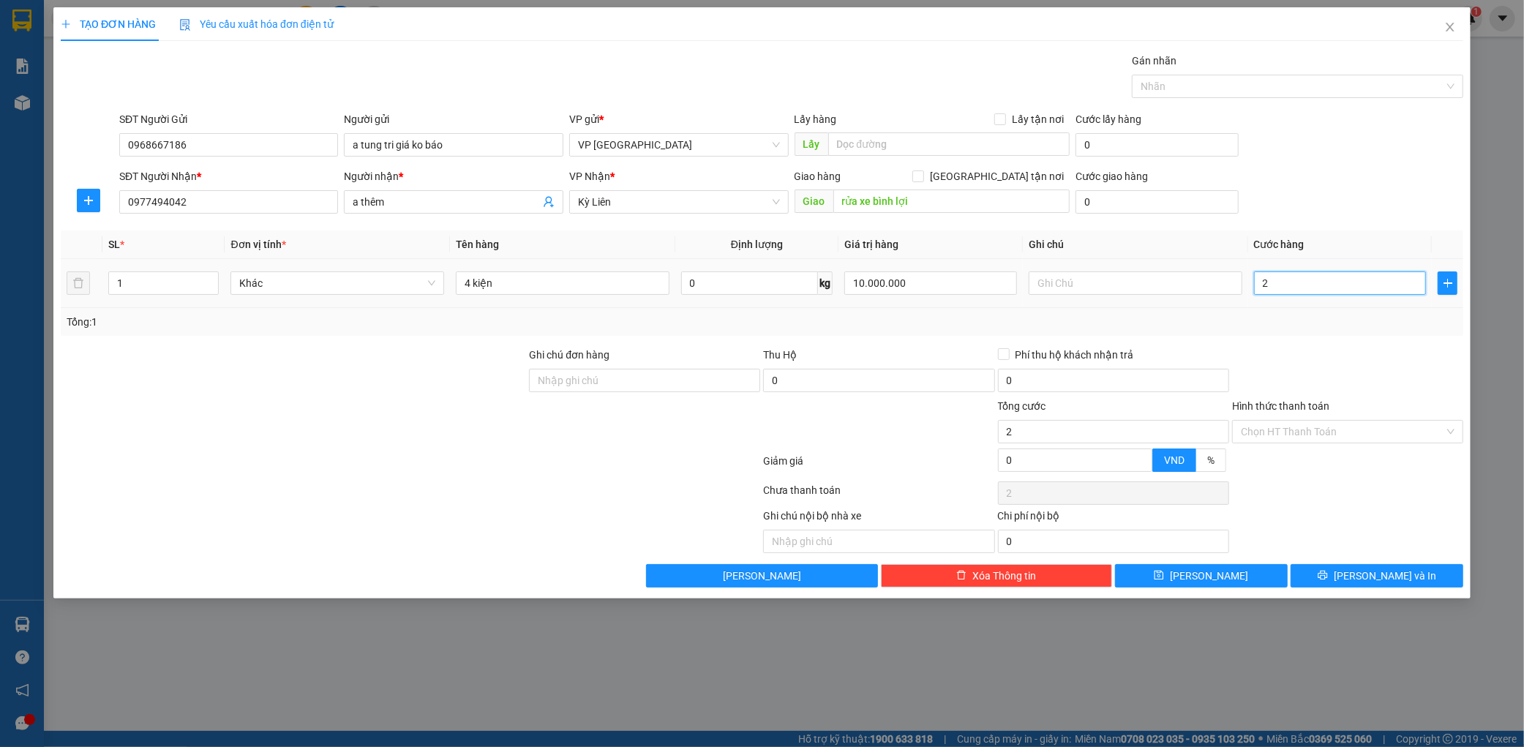
type input "20"
type input "200"
type input "2.000"
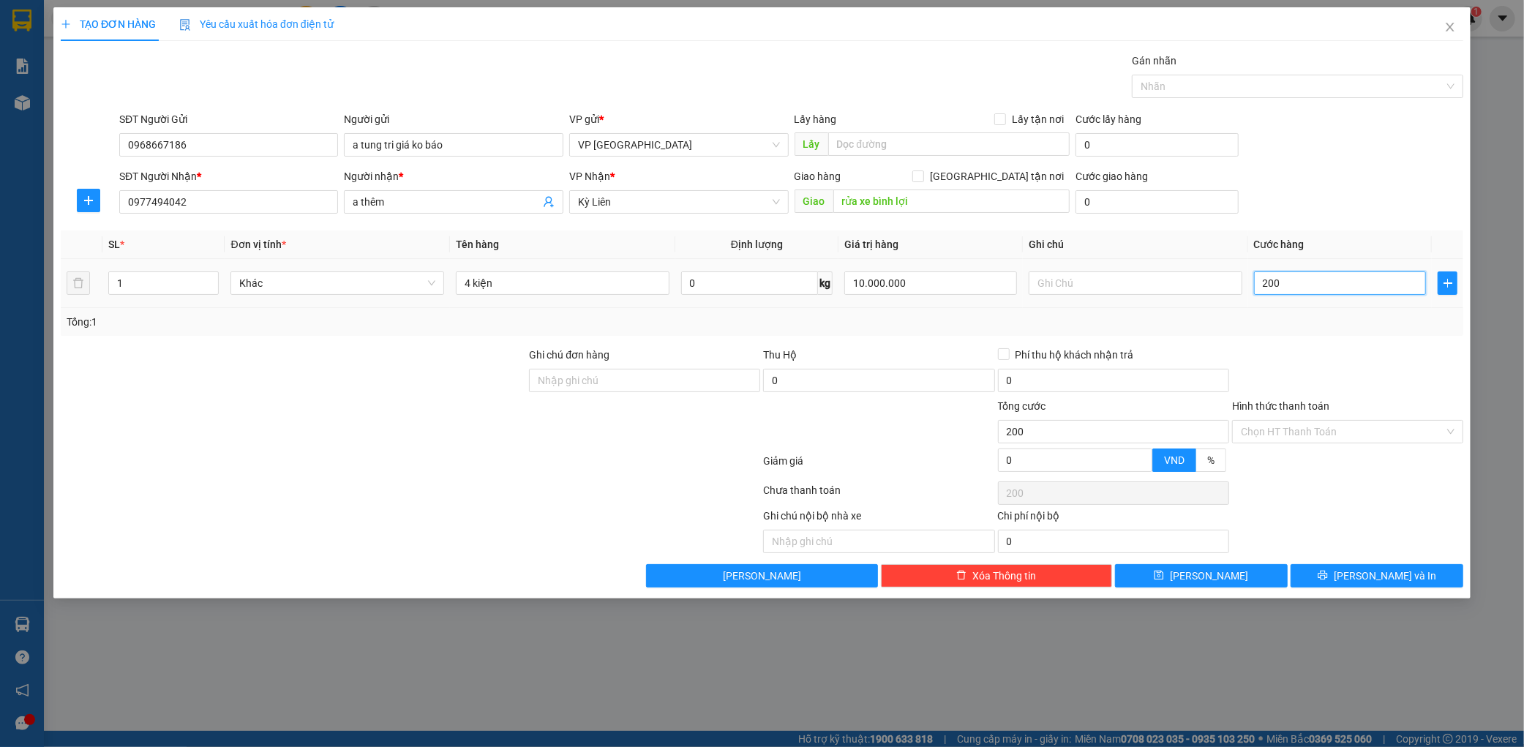
type input "2.000"
type input "20.000"
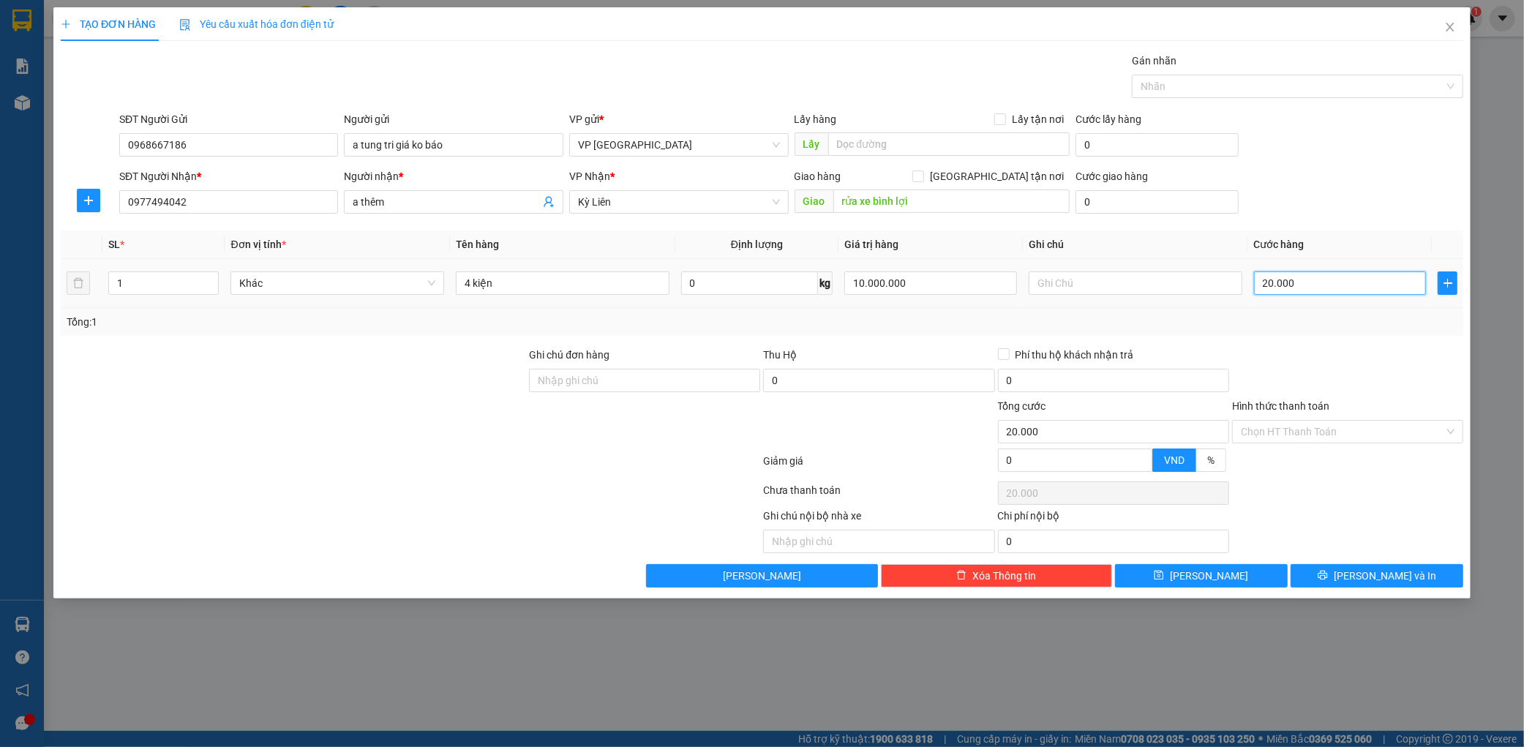
type input "200.000"
click at [1288, 433] on input "Hình thức thanh toán" at bounding box center [1342, 432] width 203 height 22
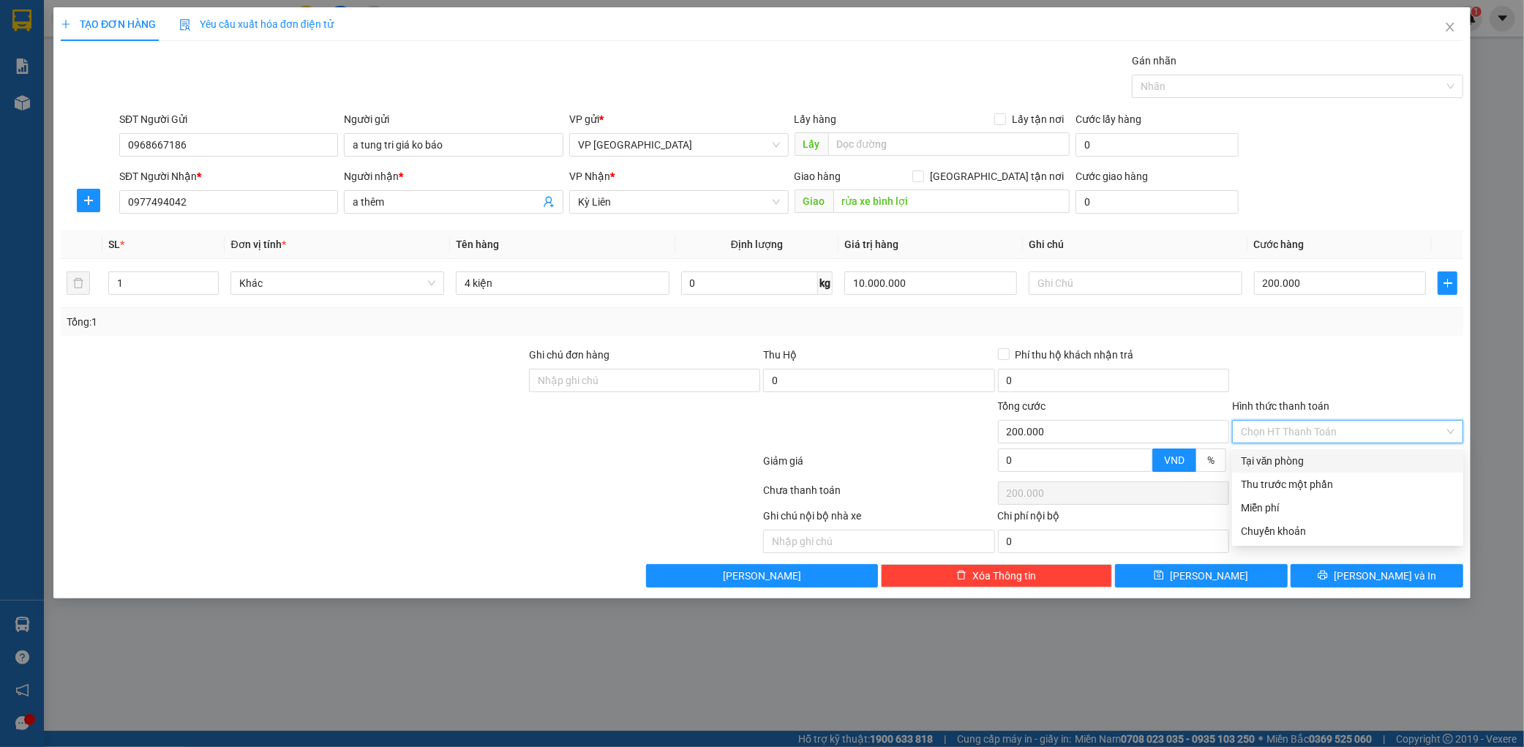
click at [1280, 450] on div "Tại văn phòng" at bounding box center [1347, 460] width 231 height 23
type input "0"
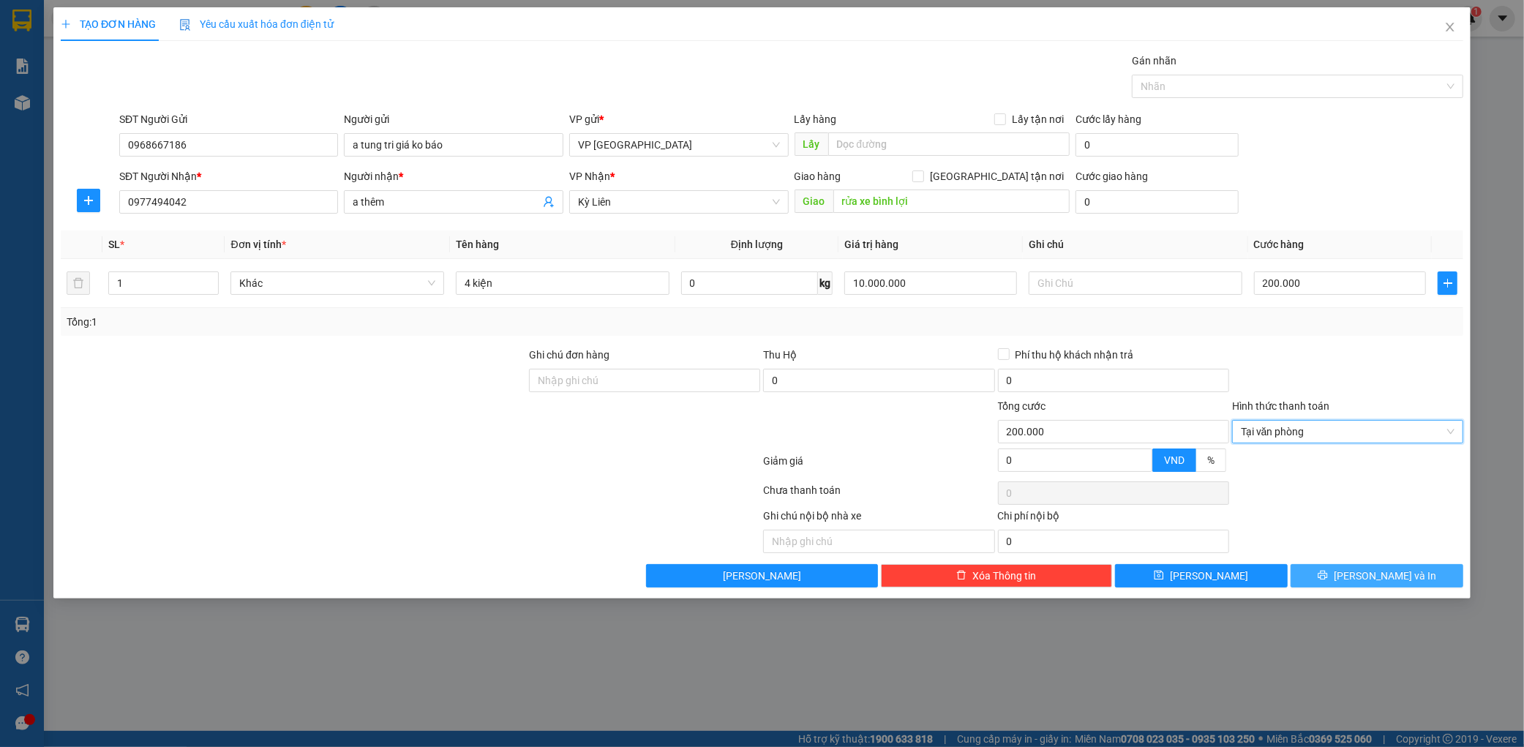
drag, startPoint x: 1377, startPoint y: 580, endPoint x: 1372, endPoint y: 566, distance: 15.5
click at [1376, 579] on span "[PERSON_NAME] và In" at bounding box center [1385, 576] width 102 height 16
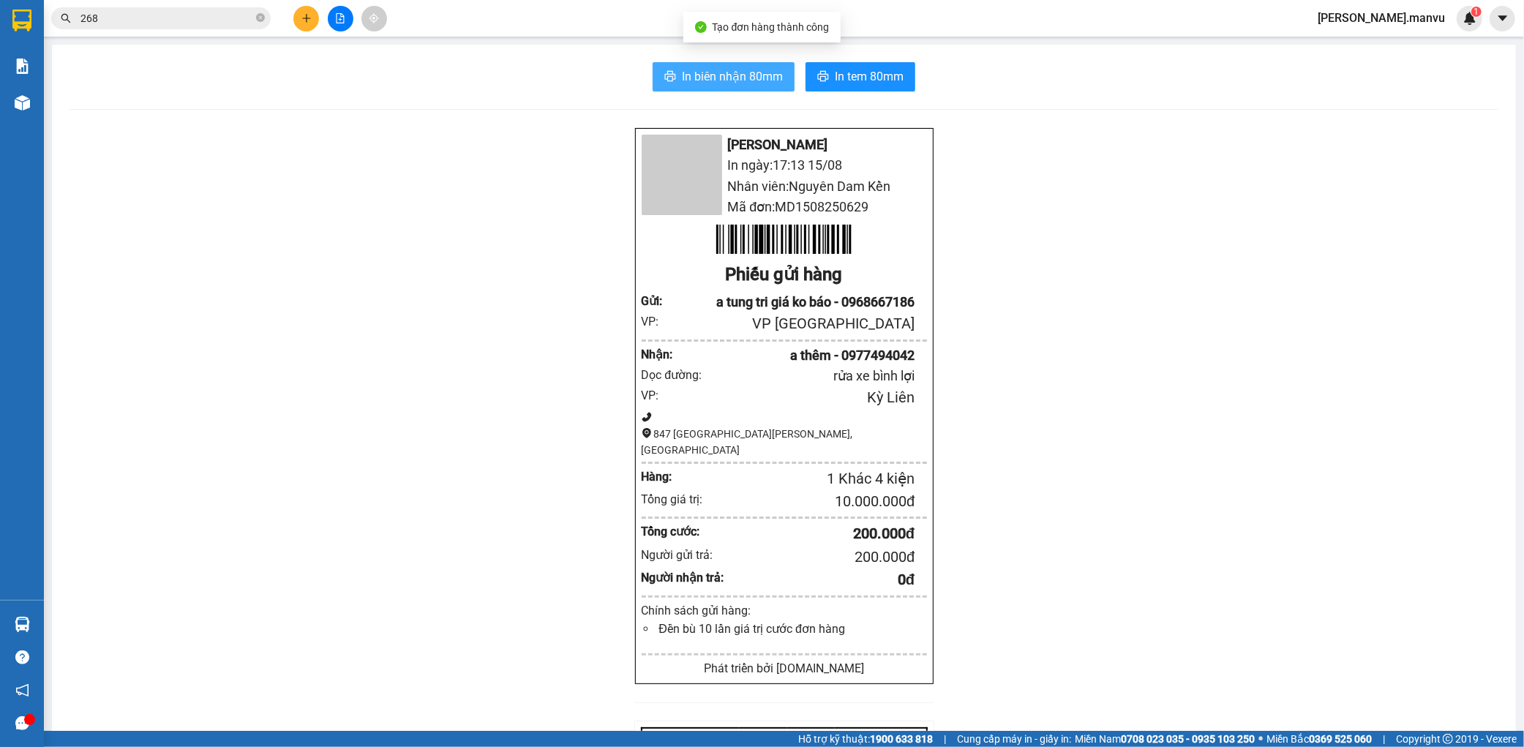
drag, startPoint x: 685, startPoint y: 83, endPoint x: 708, endPoint y: 75, distance: 25.0
click at [686, 83] on span "In biên nhận 80mm" at bounding box center [732, 76] width 101 height 18
click at [708, 75] on span "In biên nhận 80mm" at bounding box center [732, 76] width 101 height 18
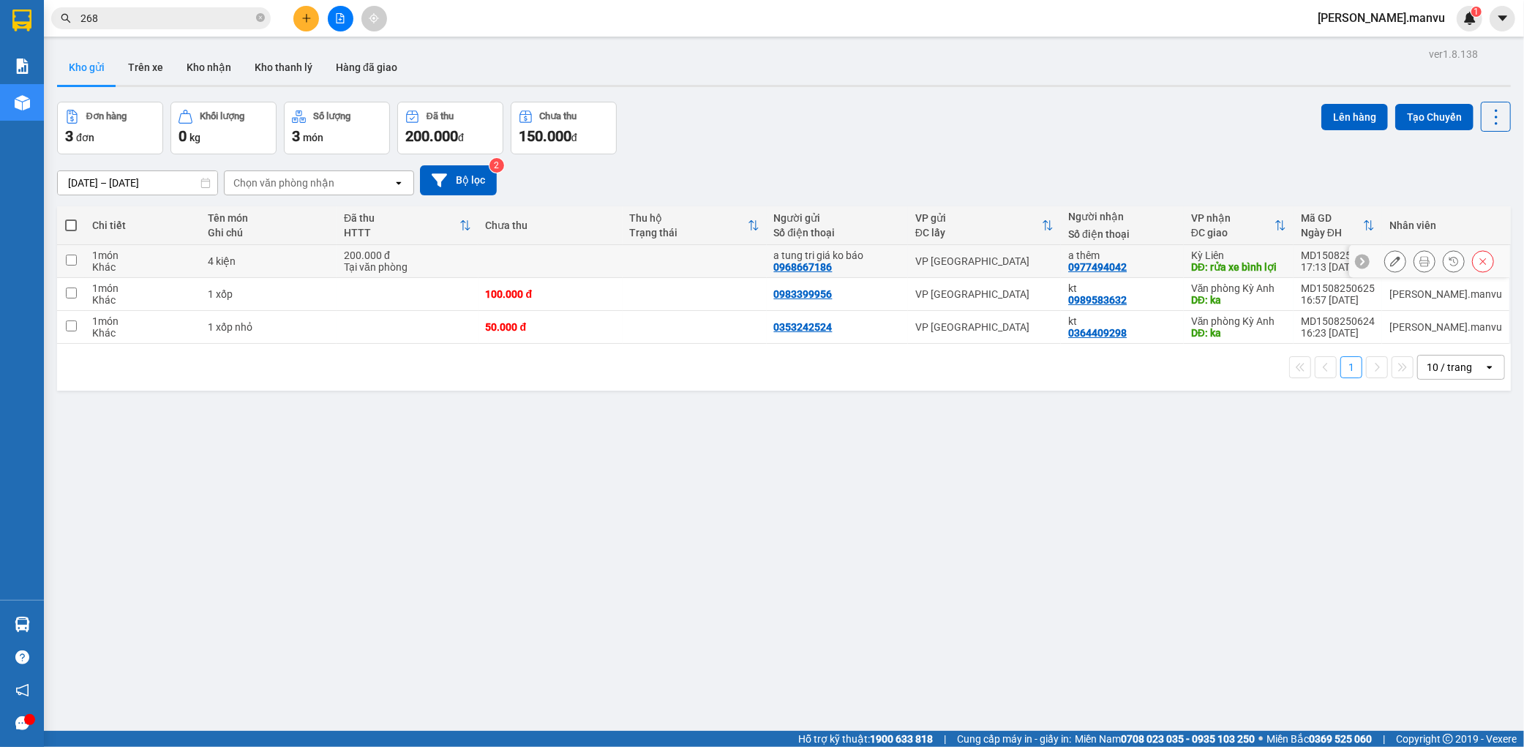
click at [1384, 255] on div at bounding box center [1395, 261] width 22 height 22
click at [1385, 322] on button at bounding box center [1395, 328] width 20 height 26
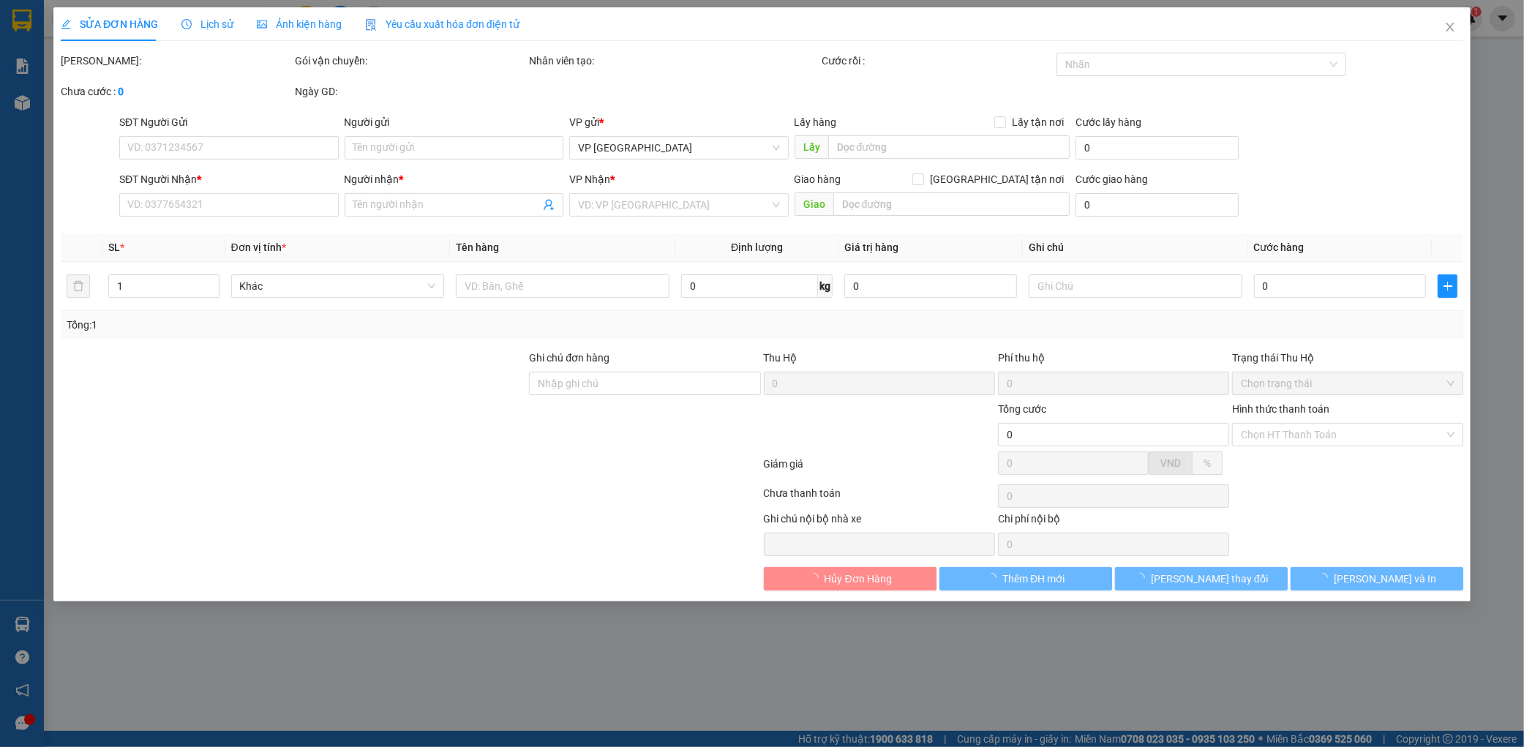
type input "0353242524"
type input "0364409298"
type input "kt"
type input "ka"
type input "50.000"
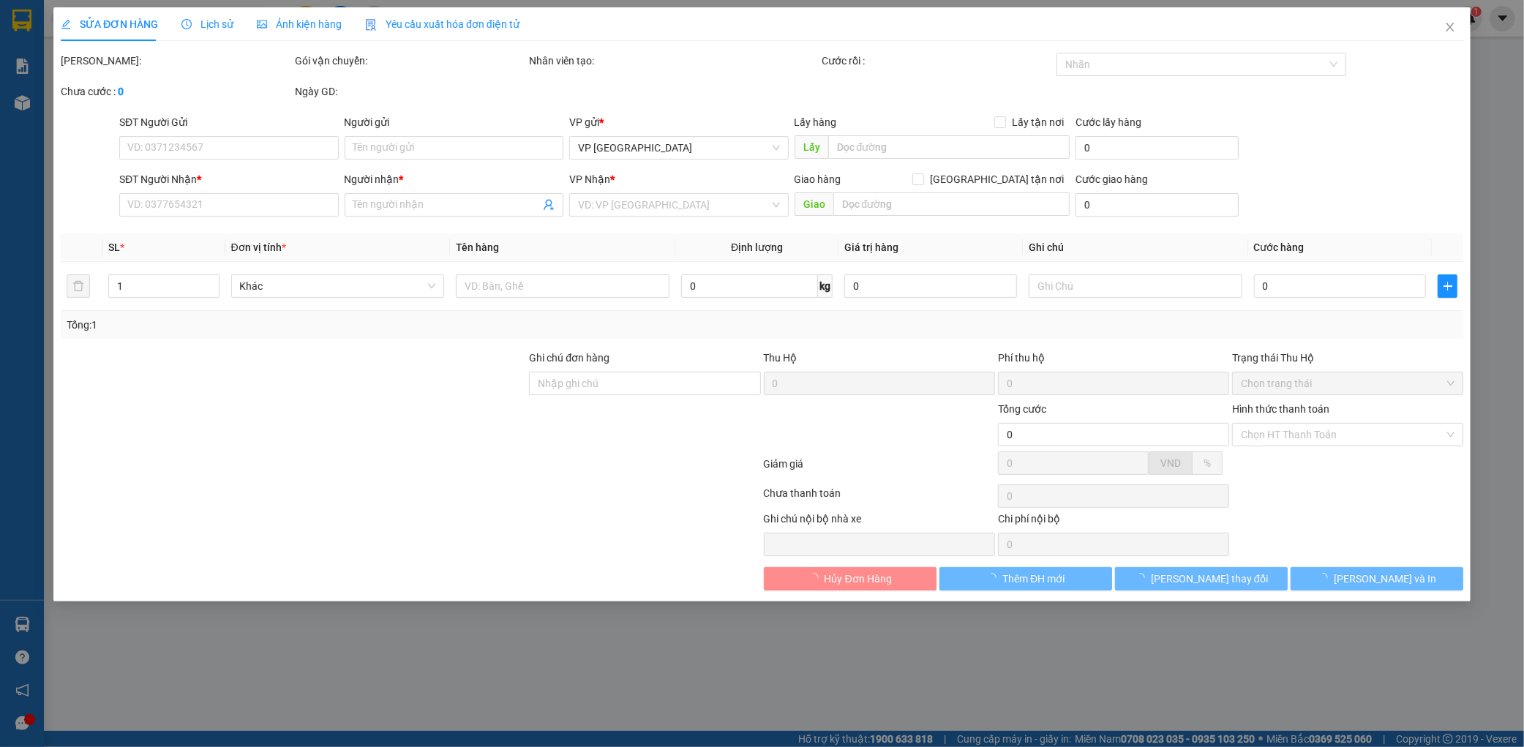
type input "50.000"
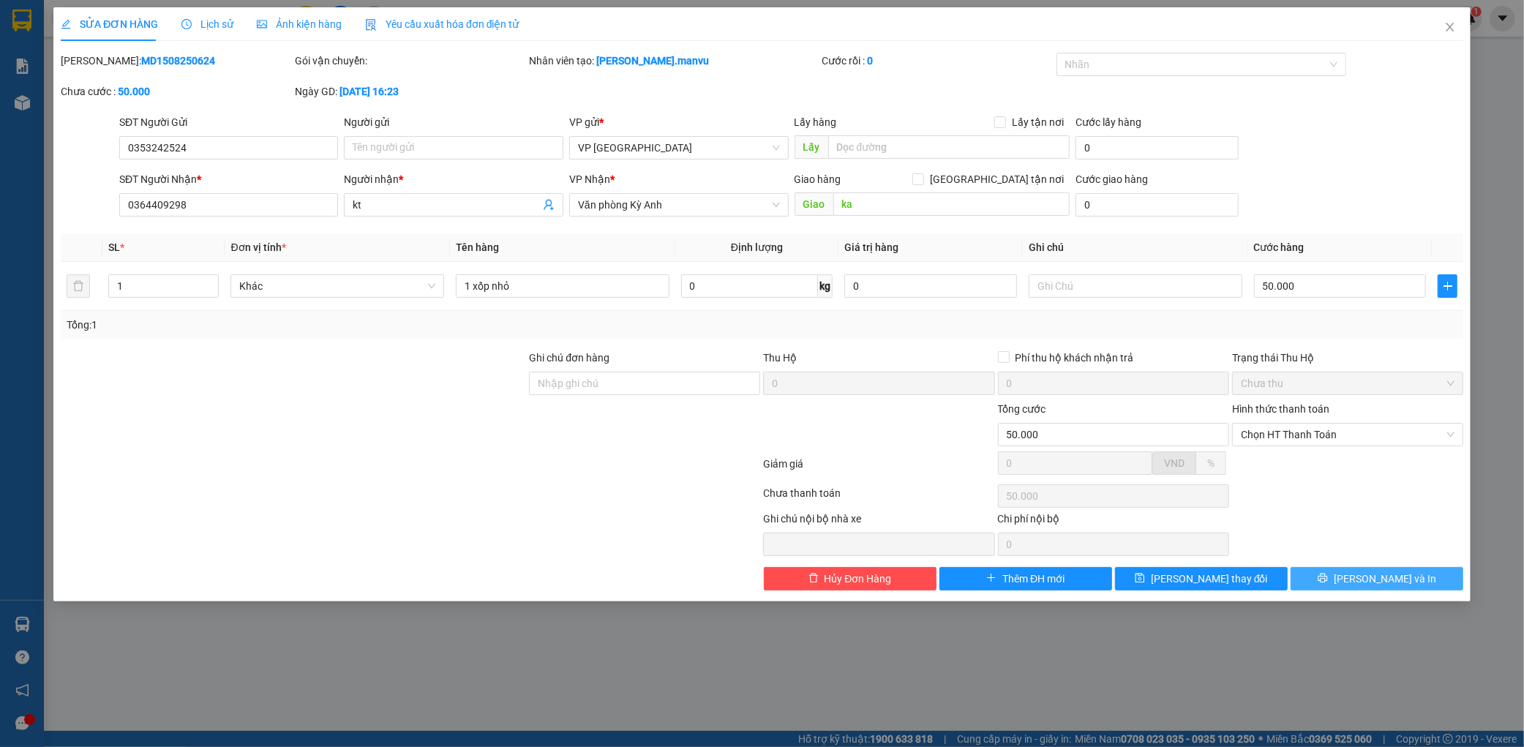
click at [1376, 571] on span "[PERSON_NAME] và In" at bounding box center [1385, 579] width 102 height 16
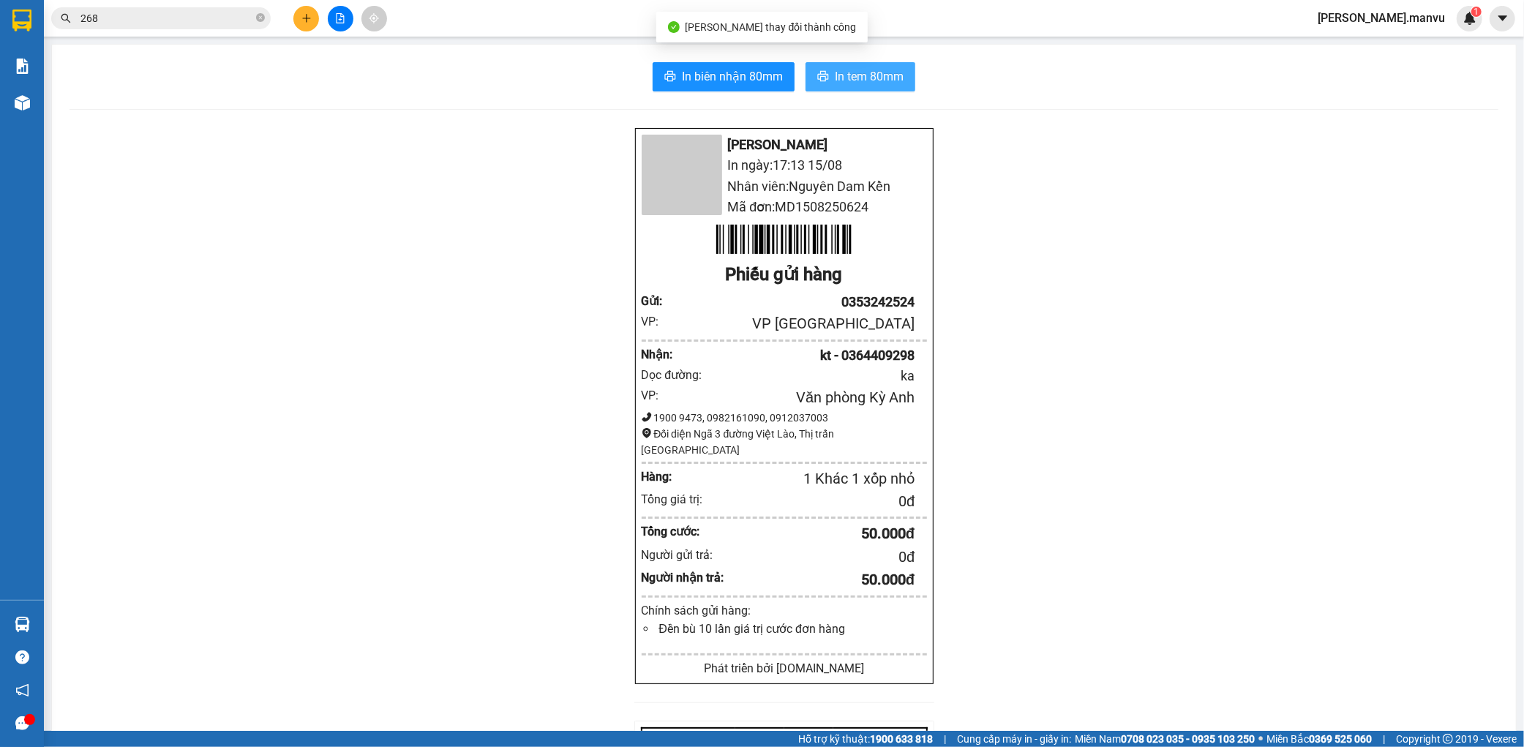
click at [828, 64] on button "In tem 80mm" at bounding box center [861, 76] width 110 height 29
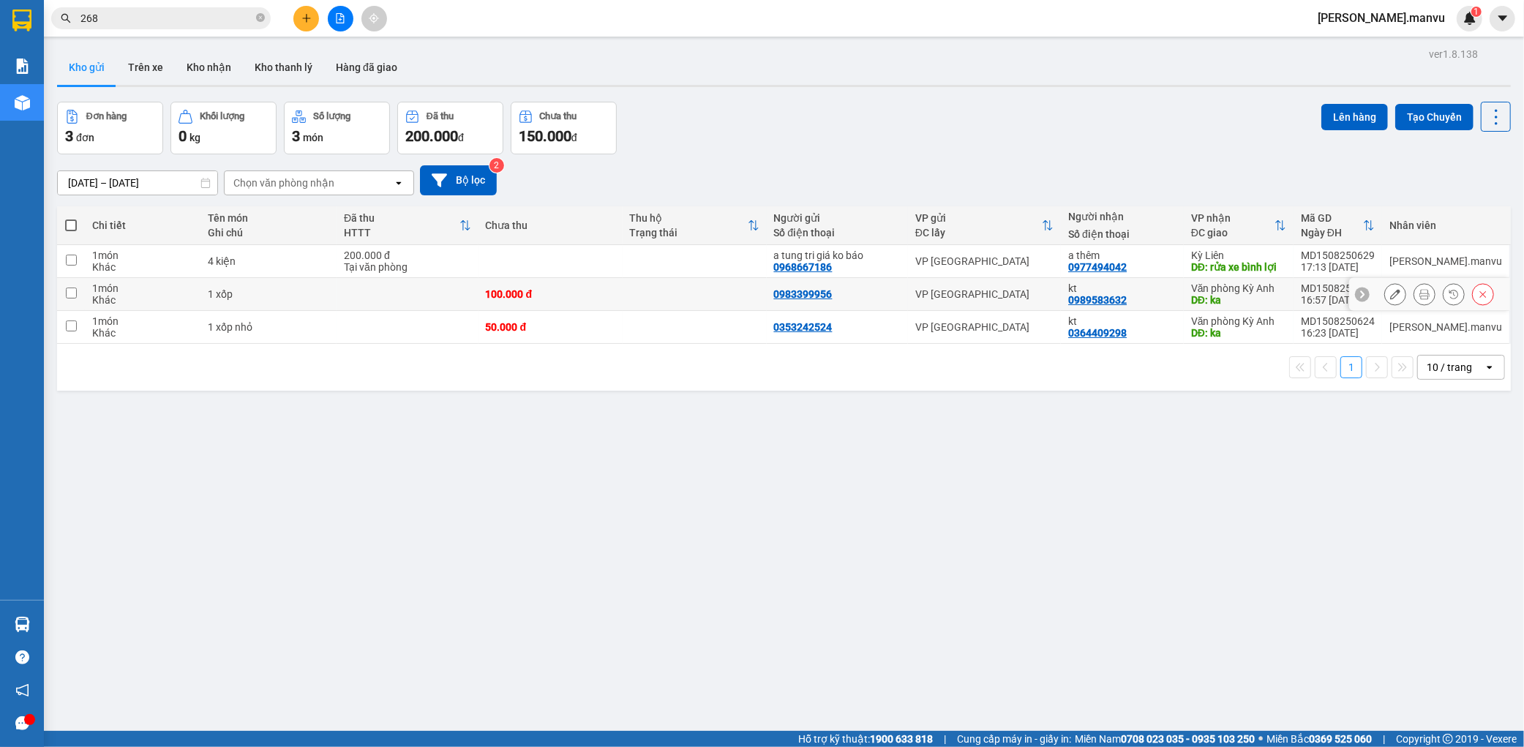
click at [1385, 294] on button at bounding box center [1395, 295] width 20 height 26
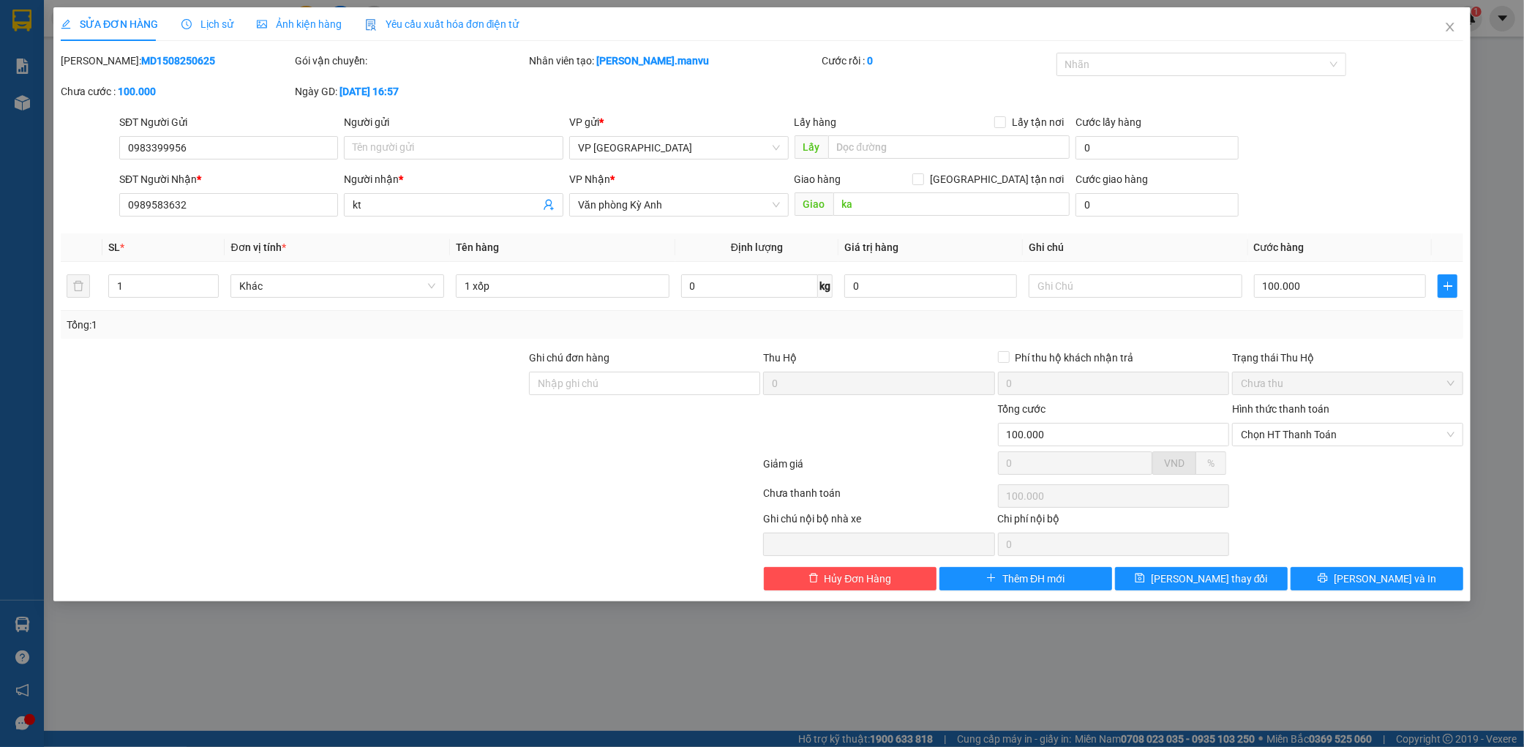
click at [1406, 593] on div "SỬA ĐƠN HÀNG Lịch sử Ảnh kiện hàng Yêu cầu xuất hóa đơn điện tử Total Paid Fee …" at bounding box center [761, 304] width 1417 height 594
click at [1401, 580] on span "[PERSON_NAME] và In" at bounding box center [1385, 579] width 102 height 16
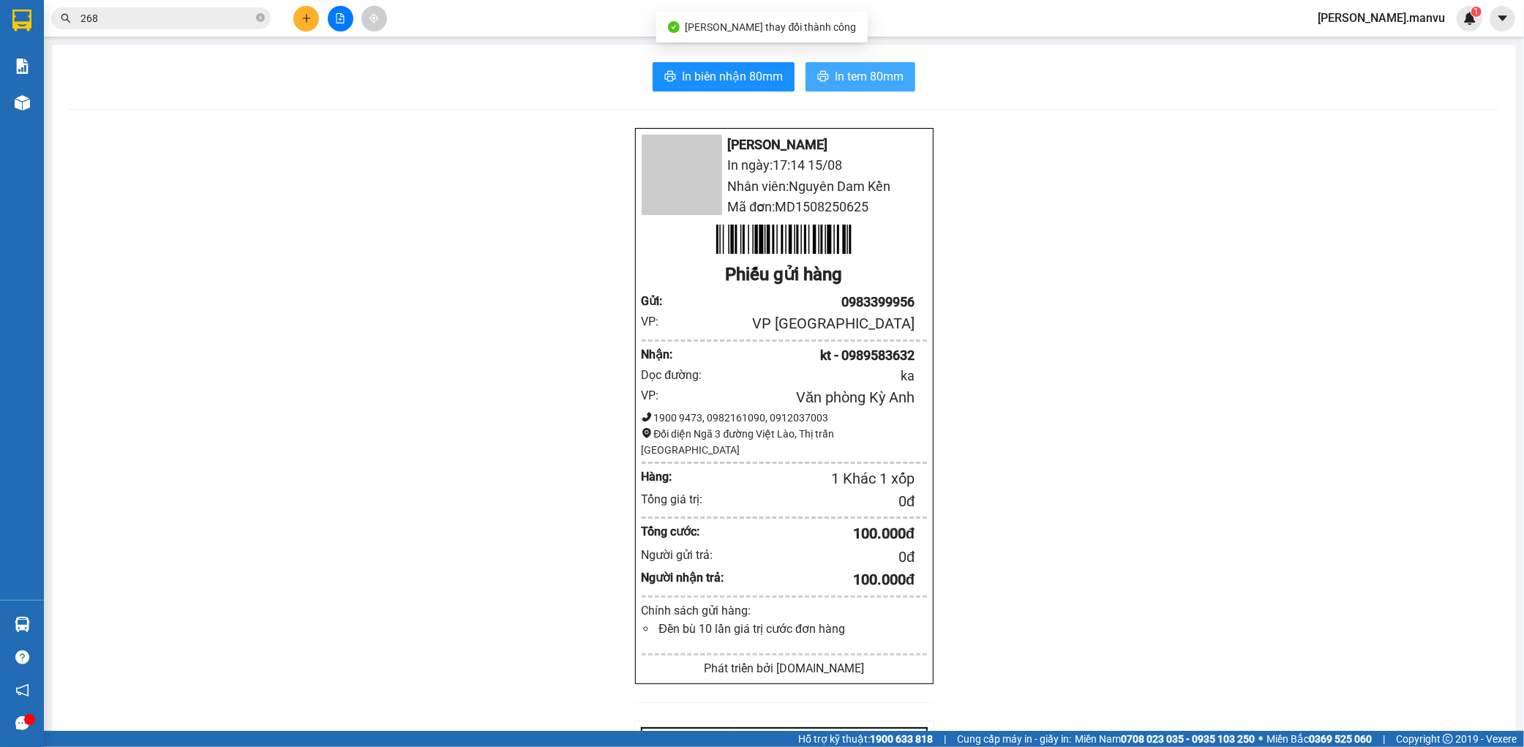
click at [881, 72] on span "In tem 80mm" at bounding box center [869, 76] width 69 height 18
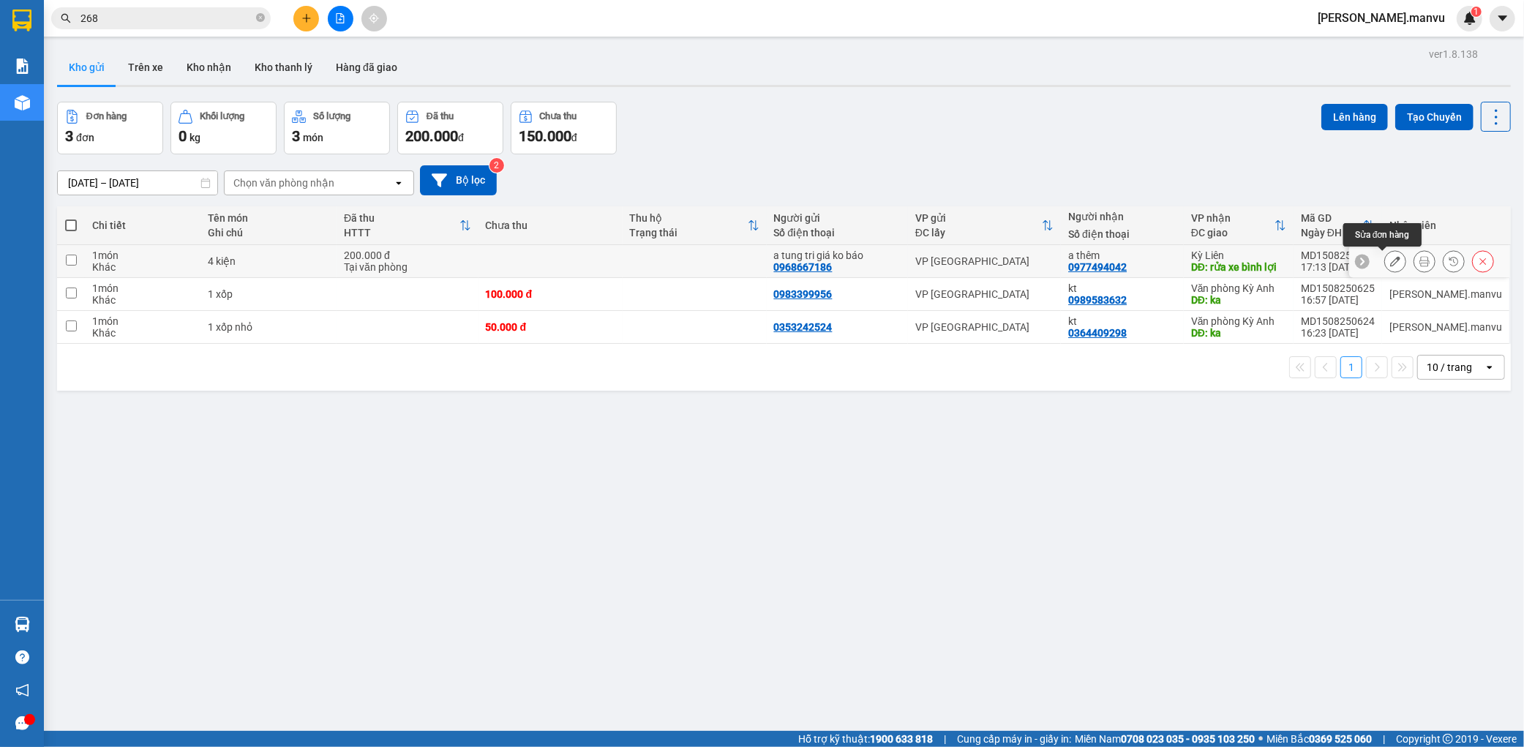
click at [1390, 258] on icon at bounding box center [1395, 261] width 10 height 10
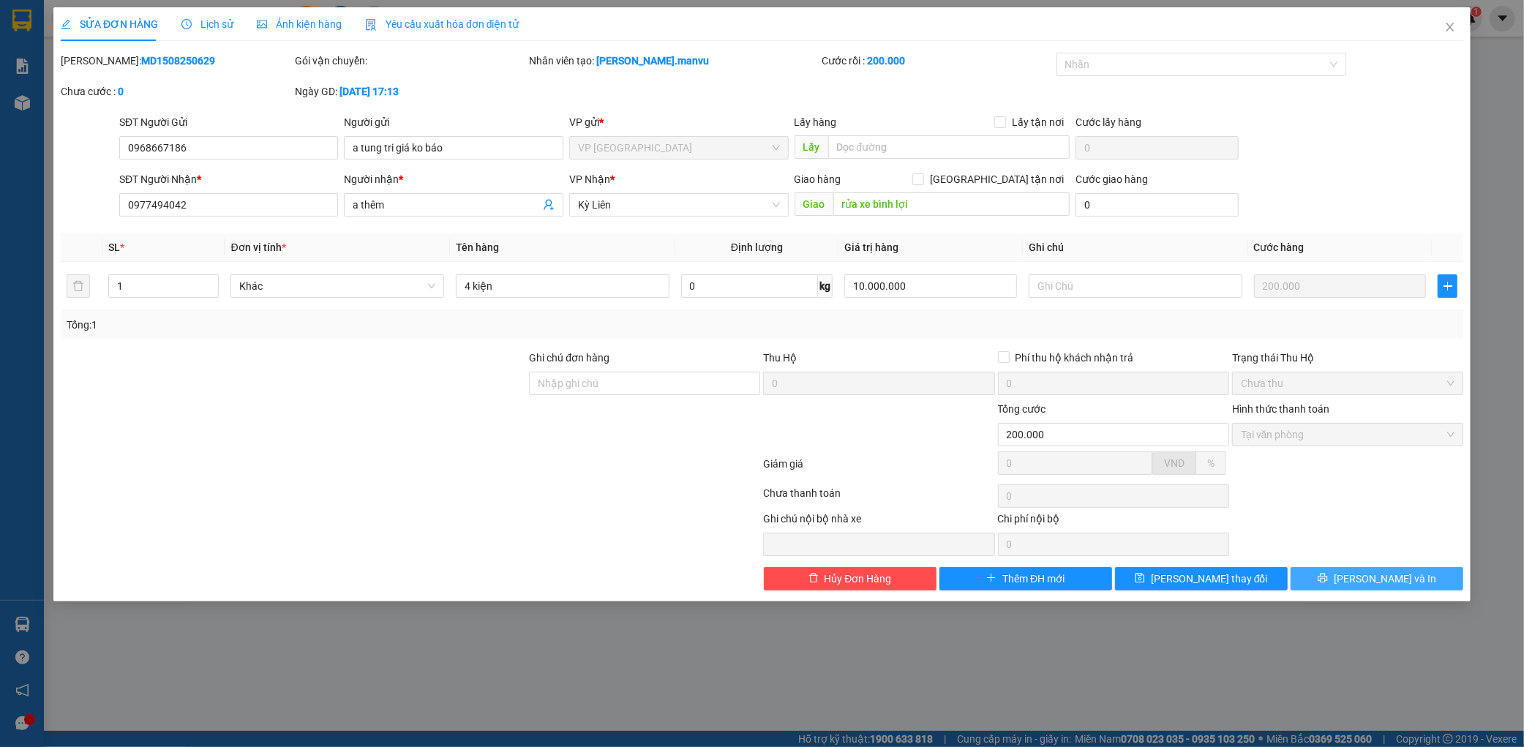
click at [1392, 583] on span "[PERSON_NAME] và In" at bounding box center [1385, 579] width 102 height 16
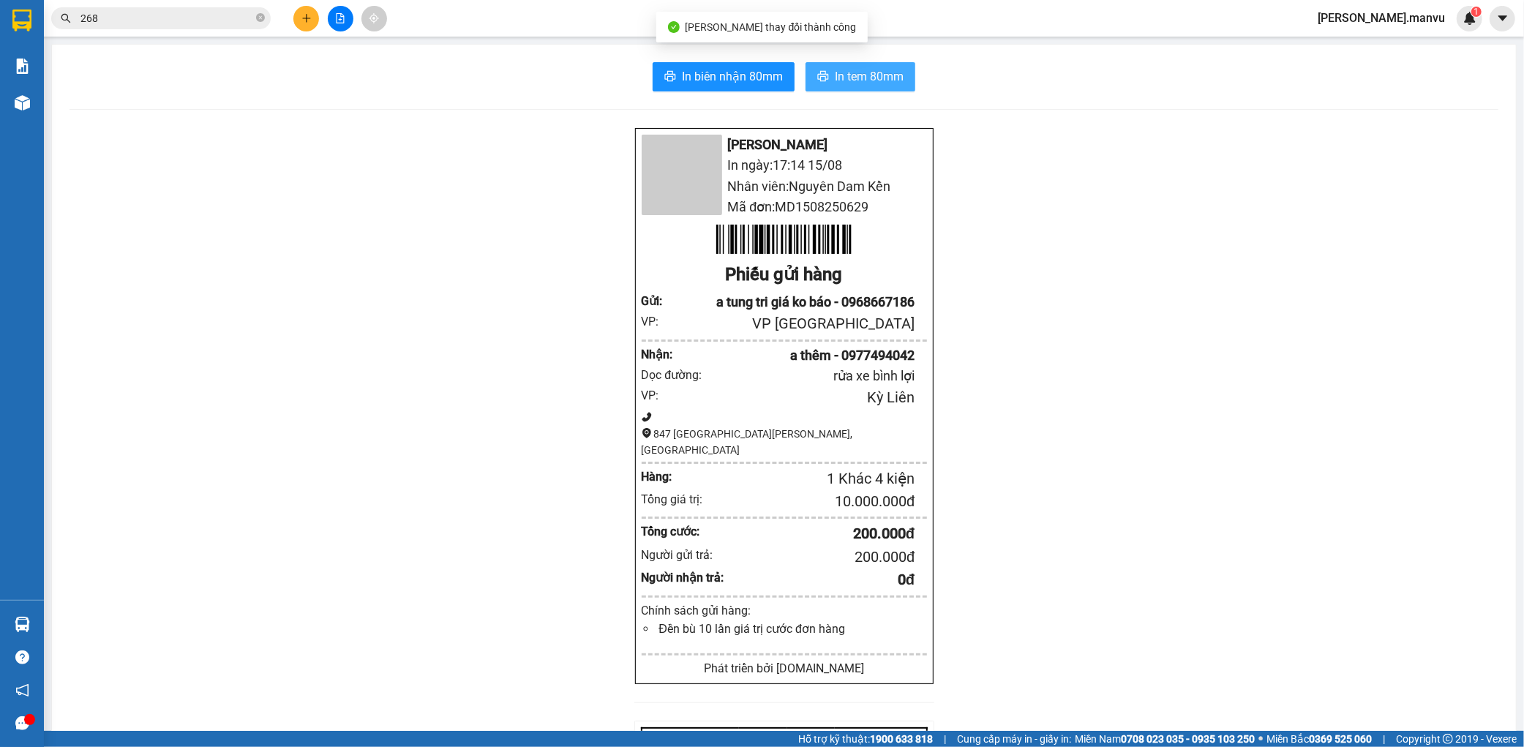
click at [881, 77] on span "In tem 80mm" at bounding box center [869, 76] width 69 height 18
click at [296, 18] on button at bounding box center [306, 19] width 26 height 26
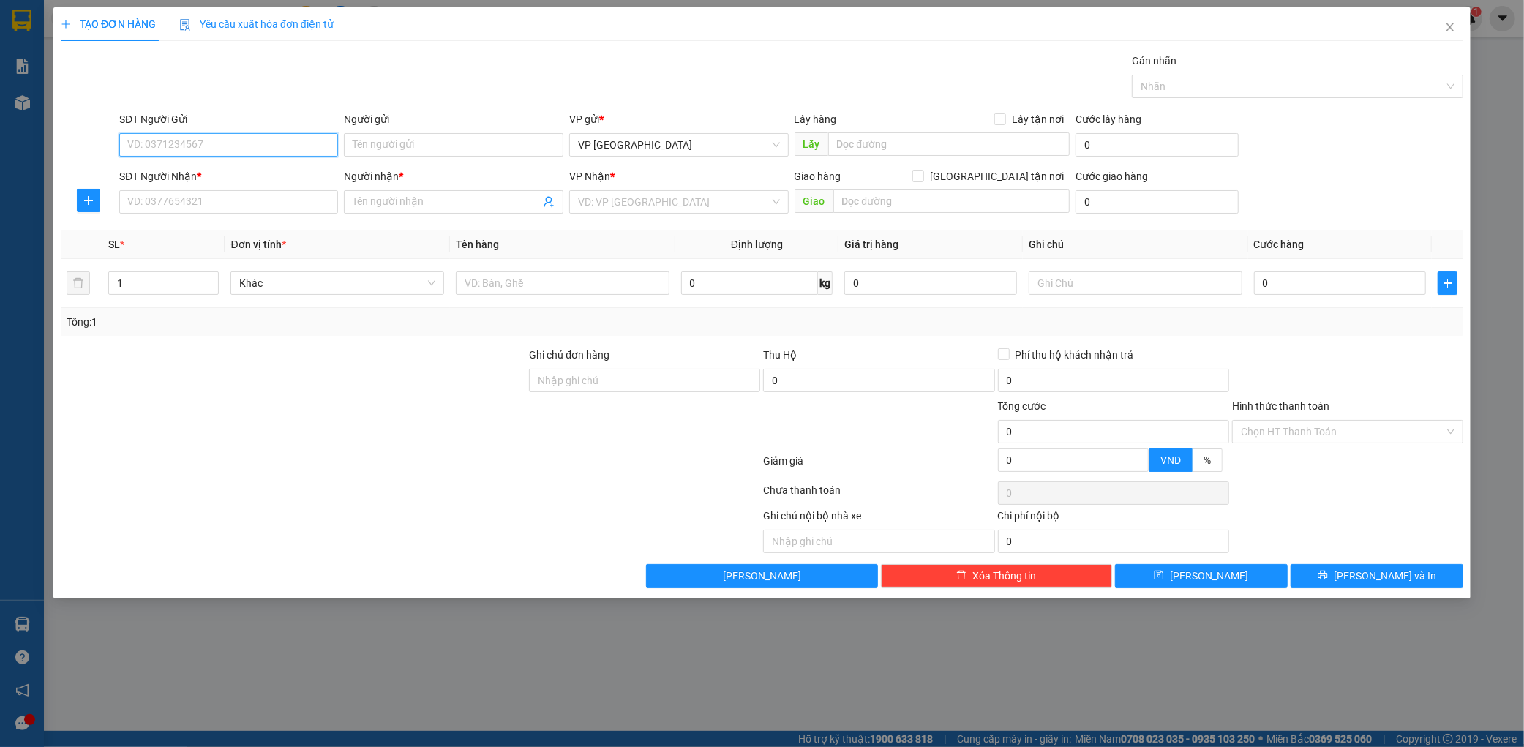
click at [206, 155] on input "SĐT Người Gửi" at bounding box center [229, 144] width 220 height 23
click at [211, 177] on div "0988667846 - tri giá ko báo" at bounding box center [229, 174] width 202 height 16
type input "0988667846"
type input "tri giá ko báo"
type input "0988667846"
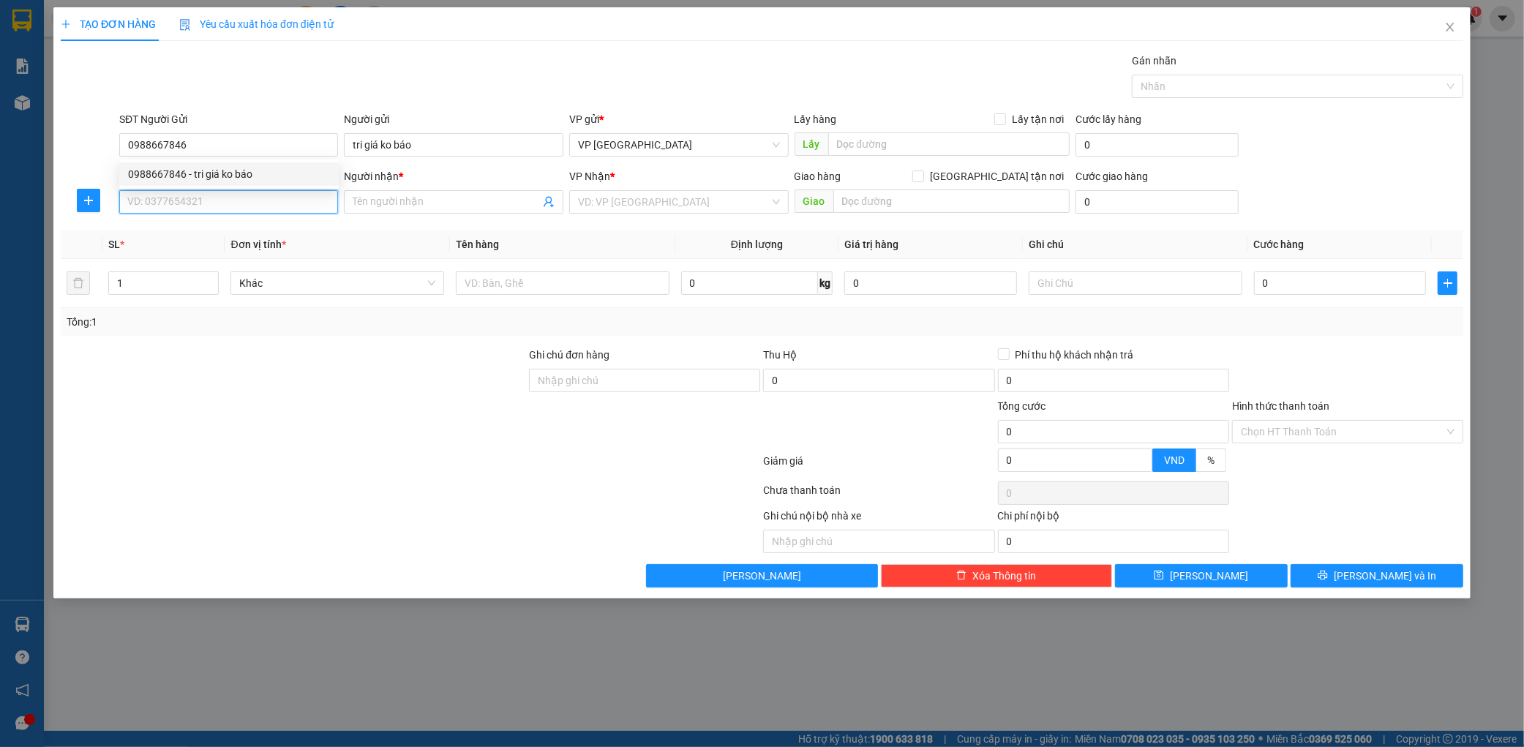
click at [194, 199] on input "SĐT Người Nhận *" at bounding box center [229, 201] width 220 height 23
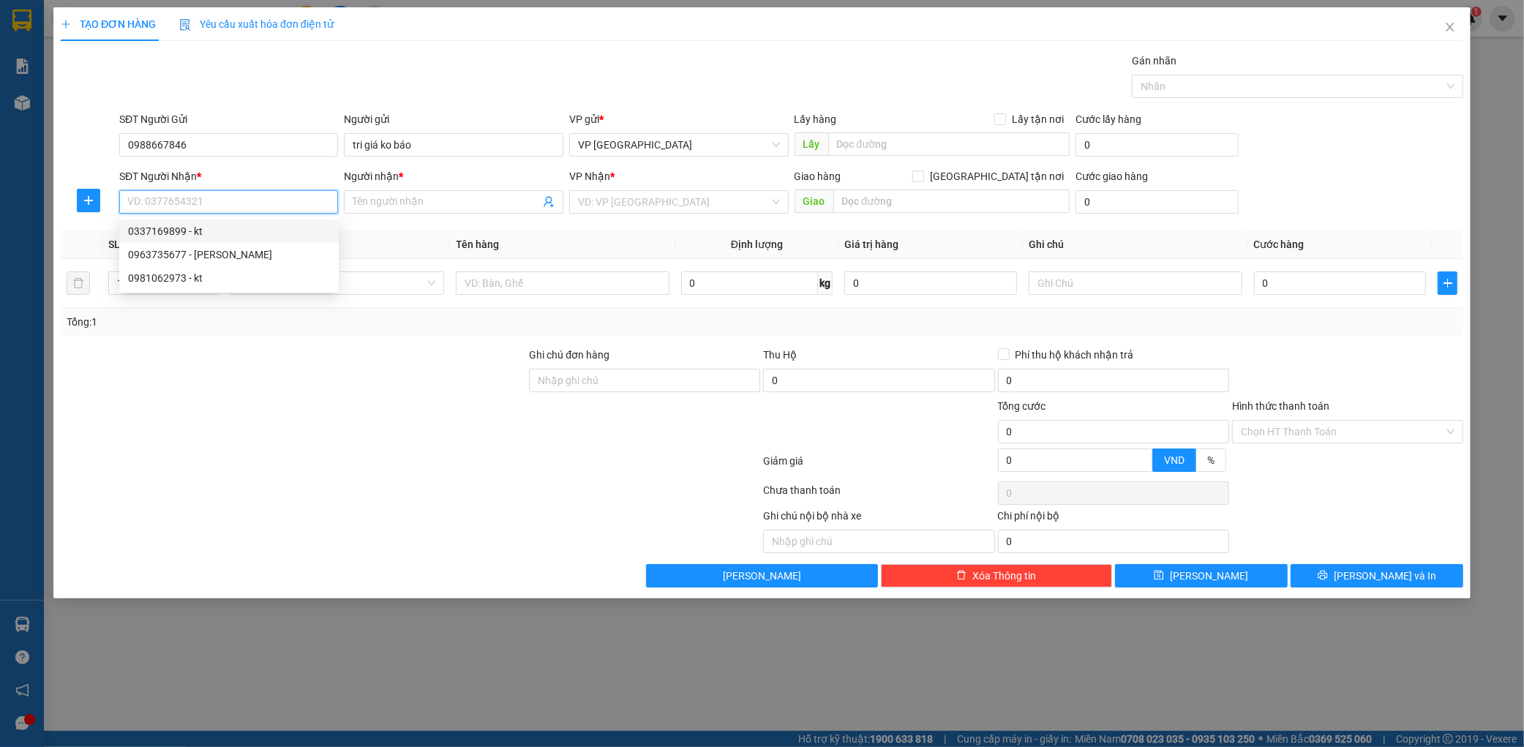
click at [213, 228] on div "0337169899 - kt" at bounding box center [229, 231] width 202 height 16
type input "0337169899"
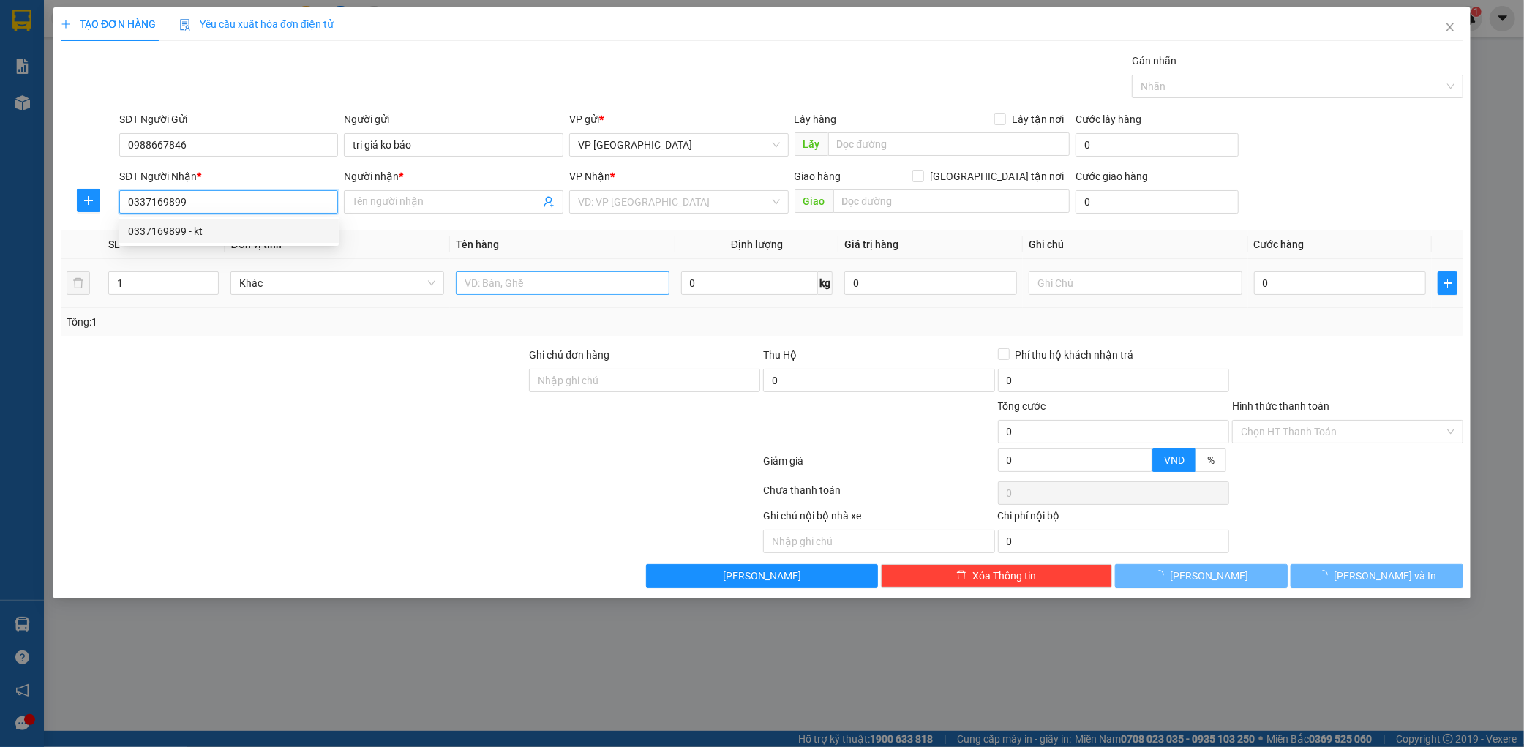
type input "kt"
type input "ky ha"
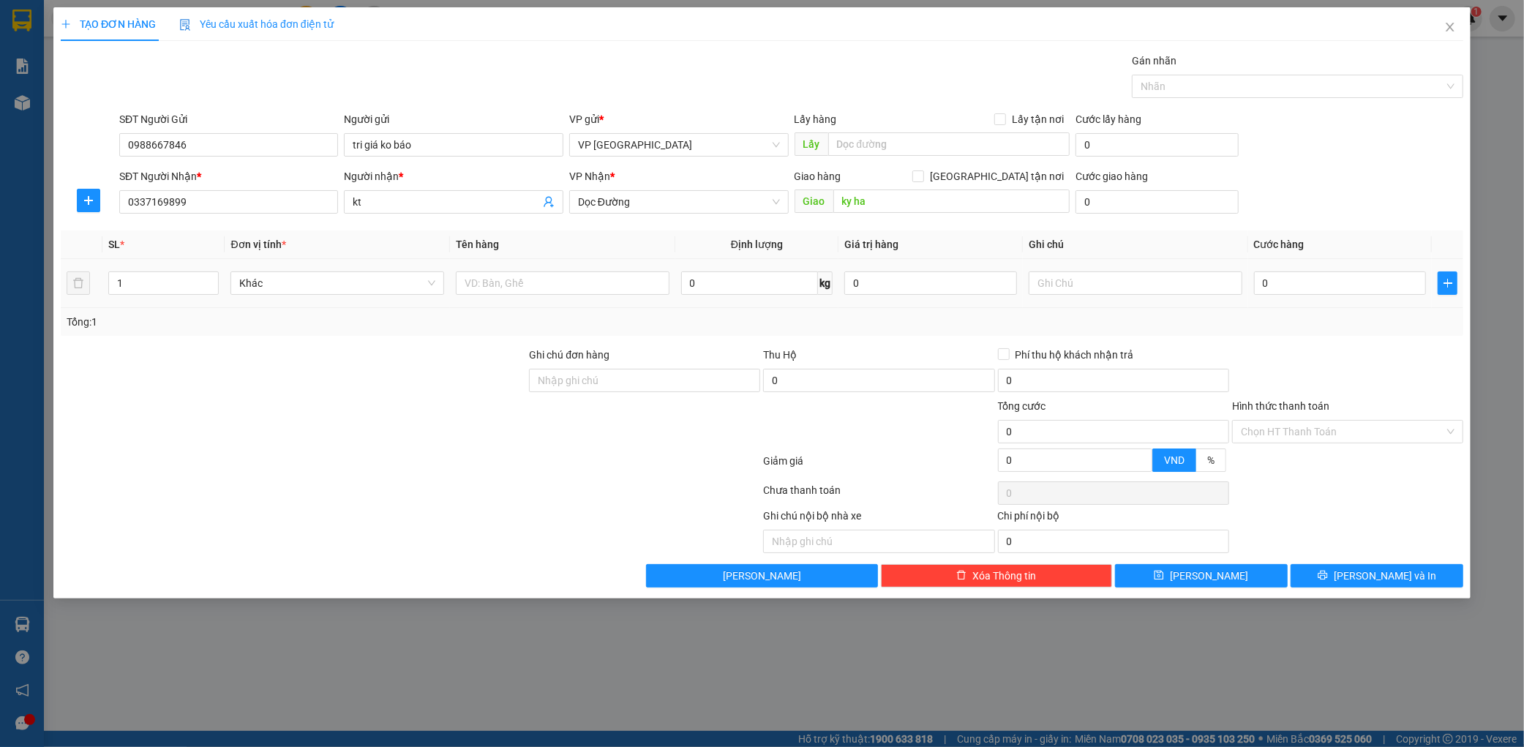
click at [545, 296] on div at bounding box center [563, 283] width 214 height 29
click at [547, 290] on input "text" at bounding box center [563, 282] width 214 height 23
type input "1 bì vàng"
click at [1312, 296] on div "0" at bounding box center [1340, 283] width 173 height 29
click at [1310, 288] on input "0" at bounding box center [1340, 282] width 173 height 23
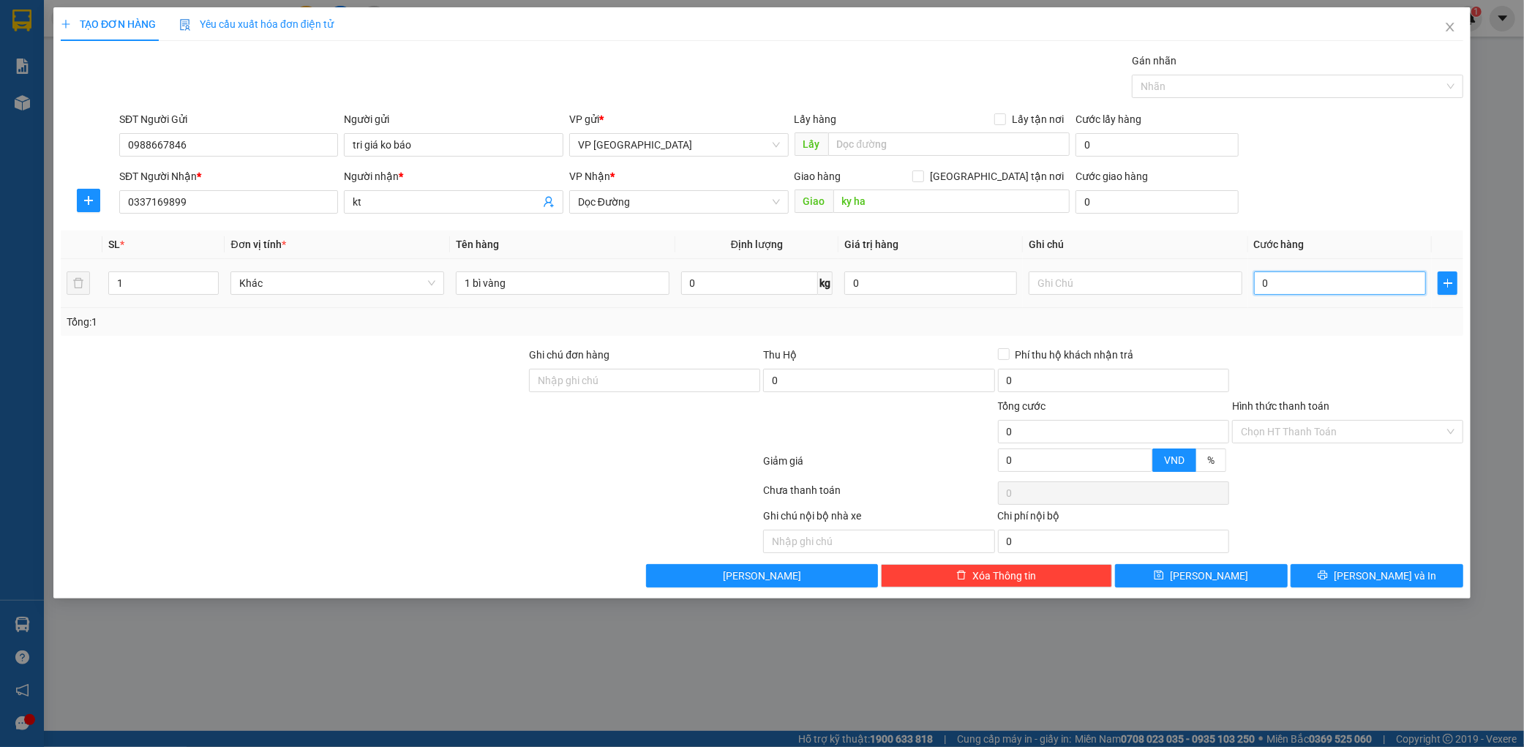
type input "001"
type input "1"
type input "0.012"
type input "12"
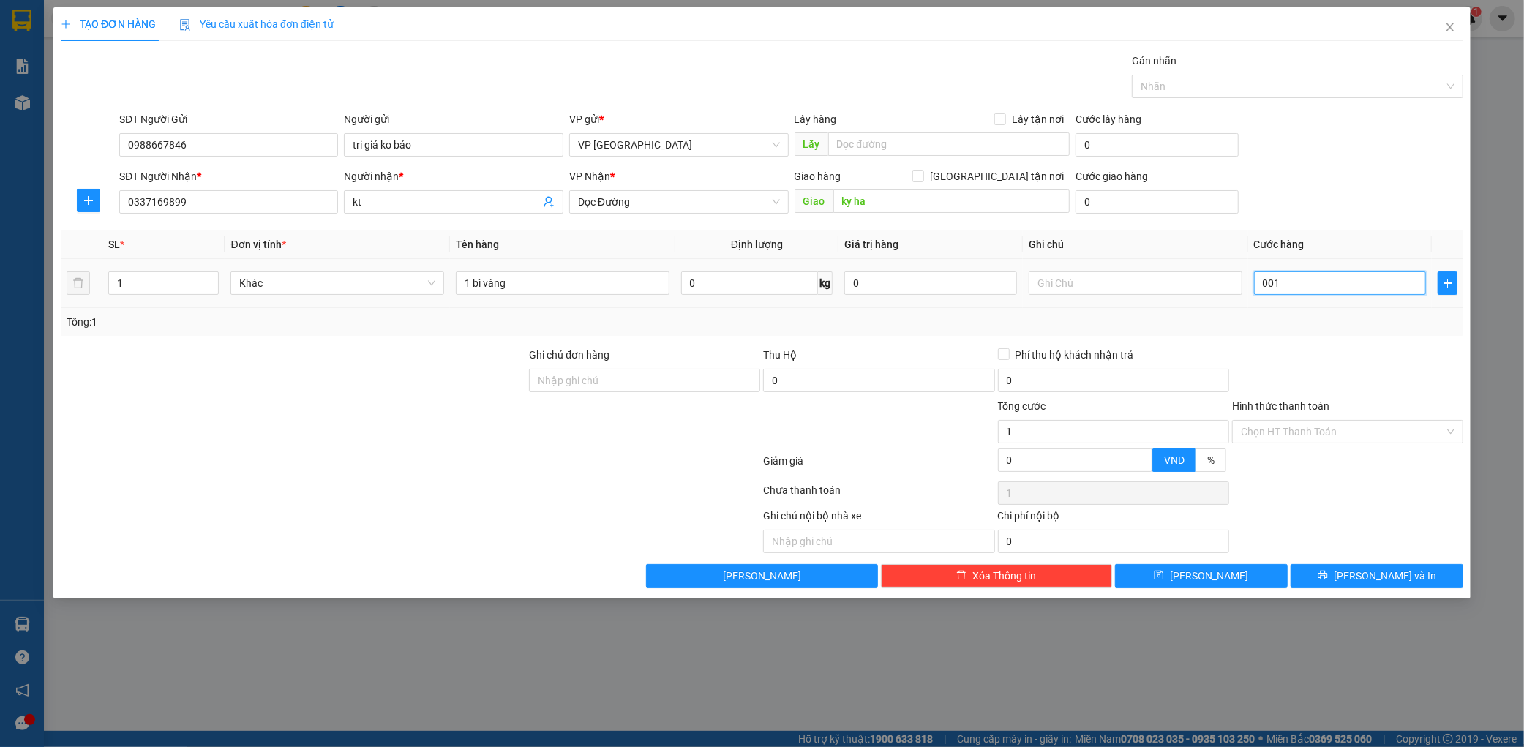
type input "12"
type input "00.120"
type input "120"
type input "0.001.200"
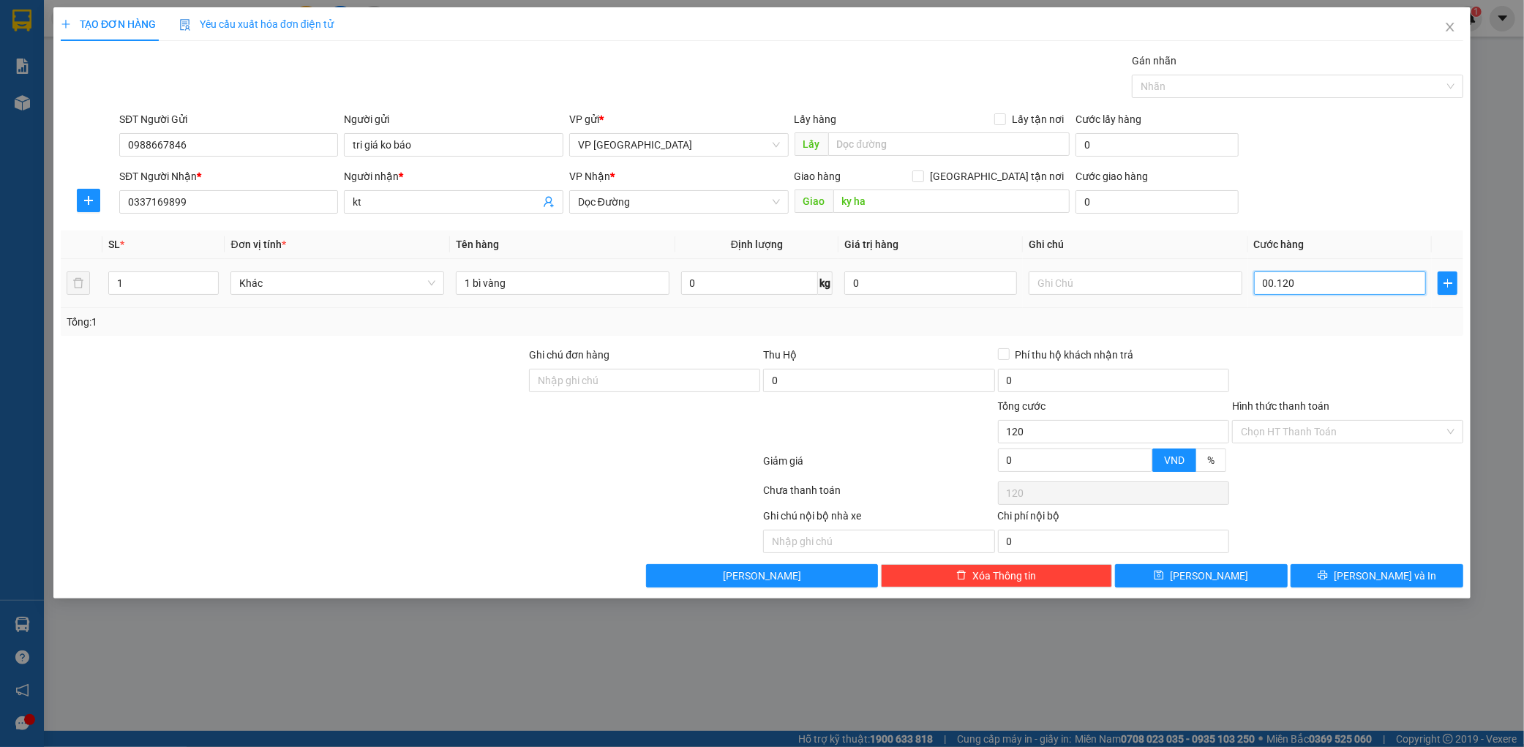
type input "1.200"
type input "000.012.000"
type input "12.000"
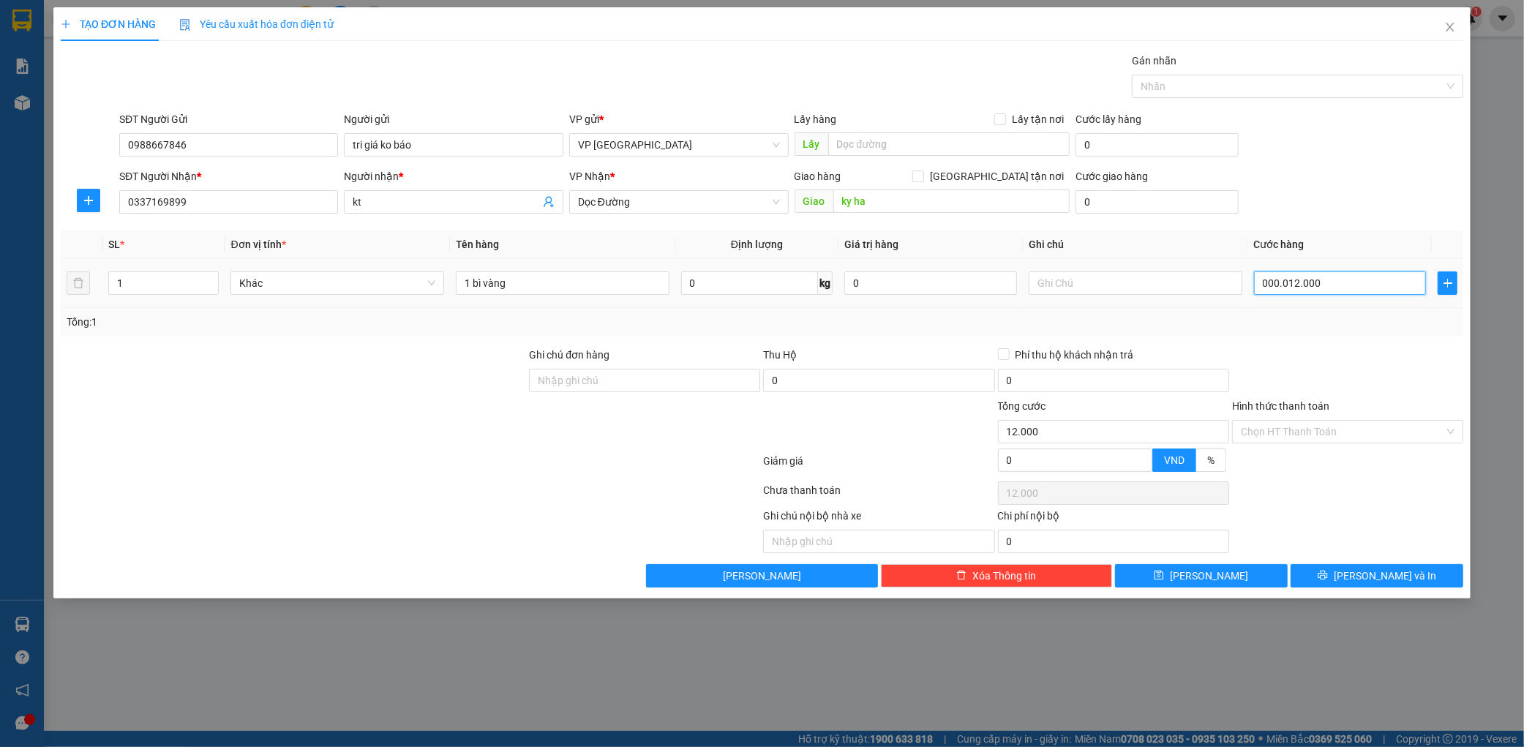
type input "00.000.120.000"
type input "120.000"
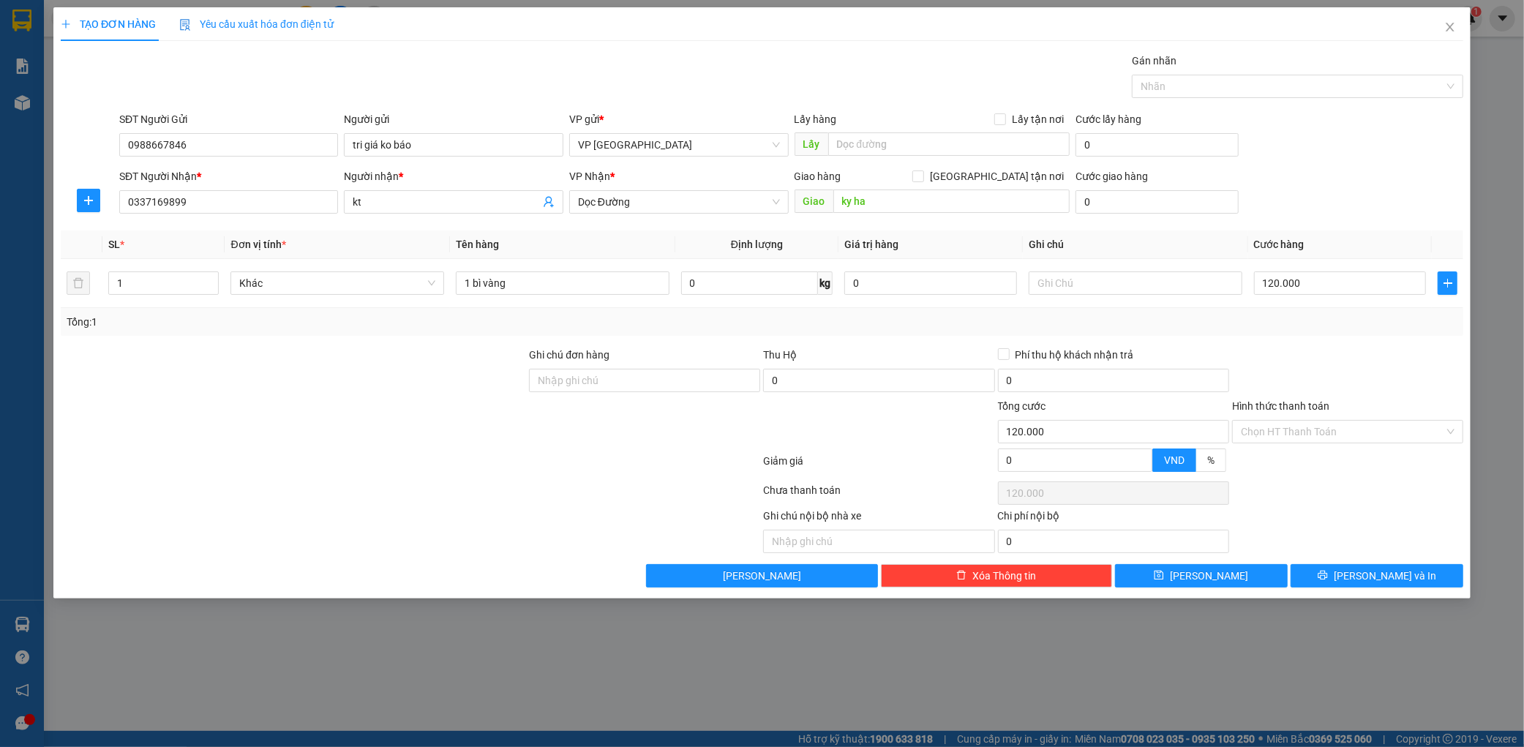
click at [1313, 357] on div at bounding box center [1348, 372] width 234 height 51
click at [1330, 440] on input "Hình thức thanh toán" at bounding box center [1342, 432] width 203 height 22
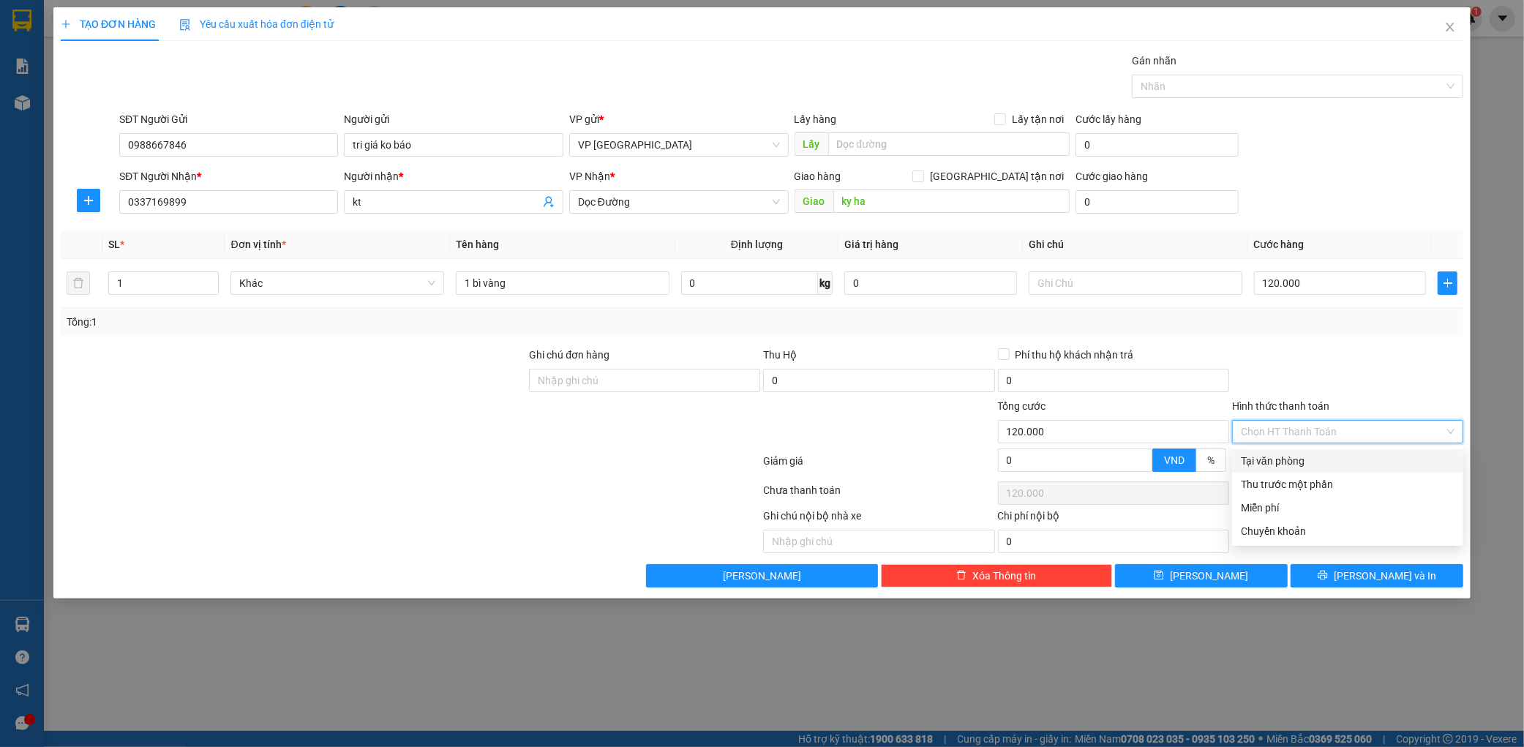
click at [1295, 468] on div "Tại văn phòng" at bounding box center [1348, 461] width 214 height 16
type input "0"
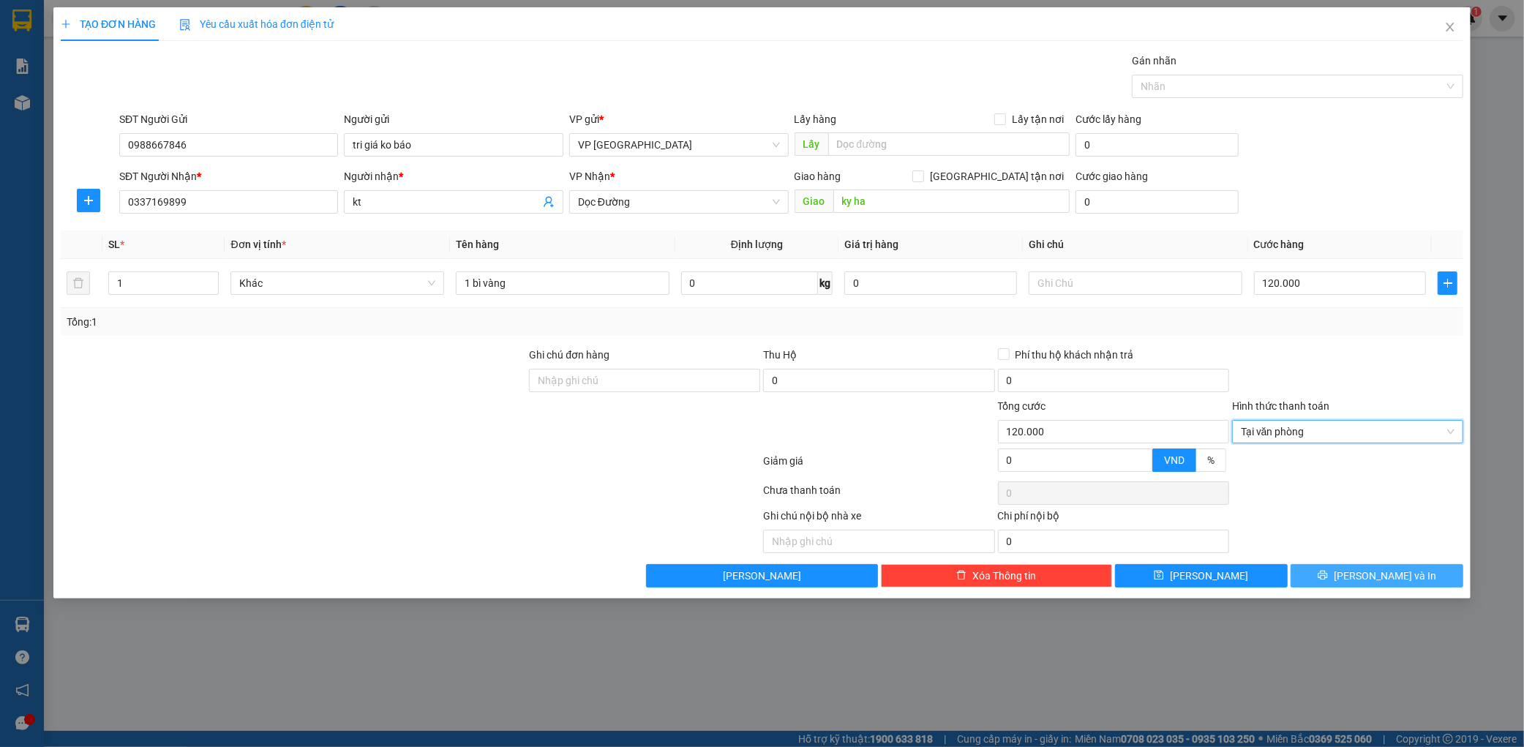
click at [1400, 599] on div "TẠO ĐƠN HÀNG Yêu cầu xuất hóa đơn điện tử Transit Pickup Surcharge Ids Transit …" at bounding box center [762, 373] width 1524 height 747
click at [1403, 586] on button "[PERSON_NAME] và In" at bounding box center [1377, 575] width 173 height 23
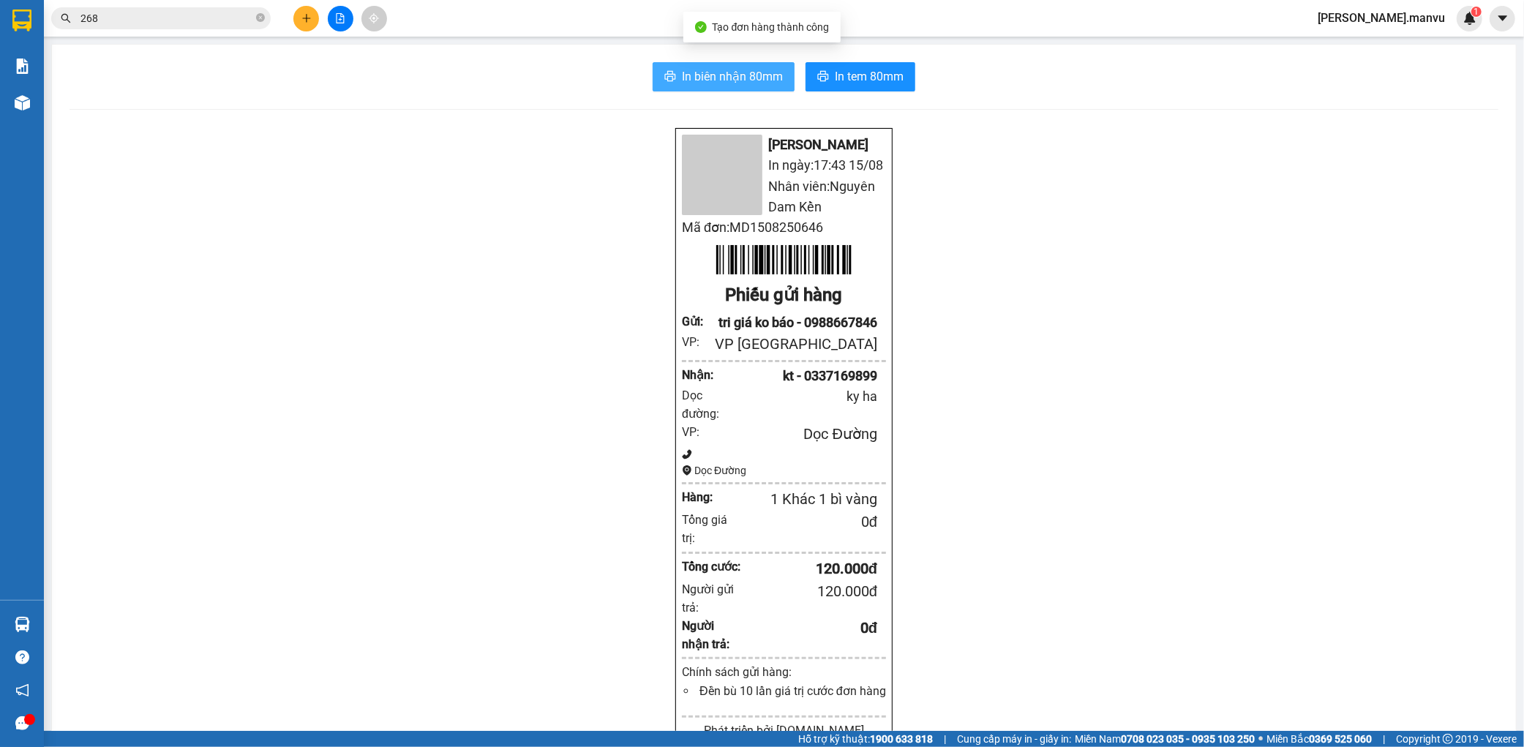
click at [675, 91] on div "In biên nhận 80mm In tem 80mm Mận Vũ In ngày: 17:43 [DATE] Nhân viên: Nguyên Da…" at bounding box center [784, 589] width 1464 height 1088
click at [705, 74] on span "In biên nhận 80mm" at bounding box center [732, 76] width 101 height 18
click at [884, 83] on span "In tem 80mm" at bounding box center [869, 76] width 69 height 18
click at [301, 11] on button at bounding box center [306, 19] width 26 height 26
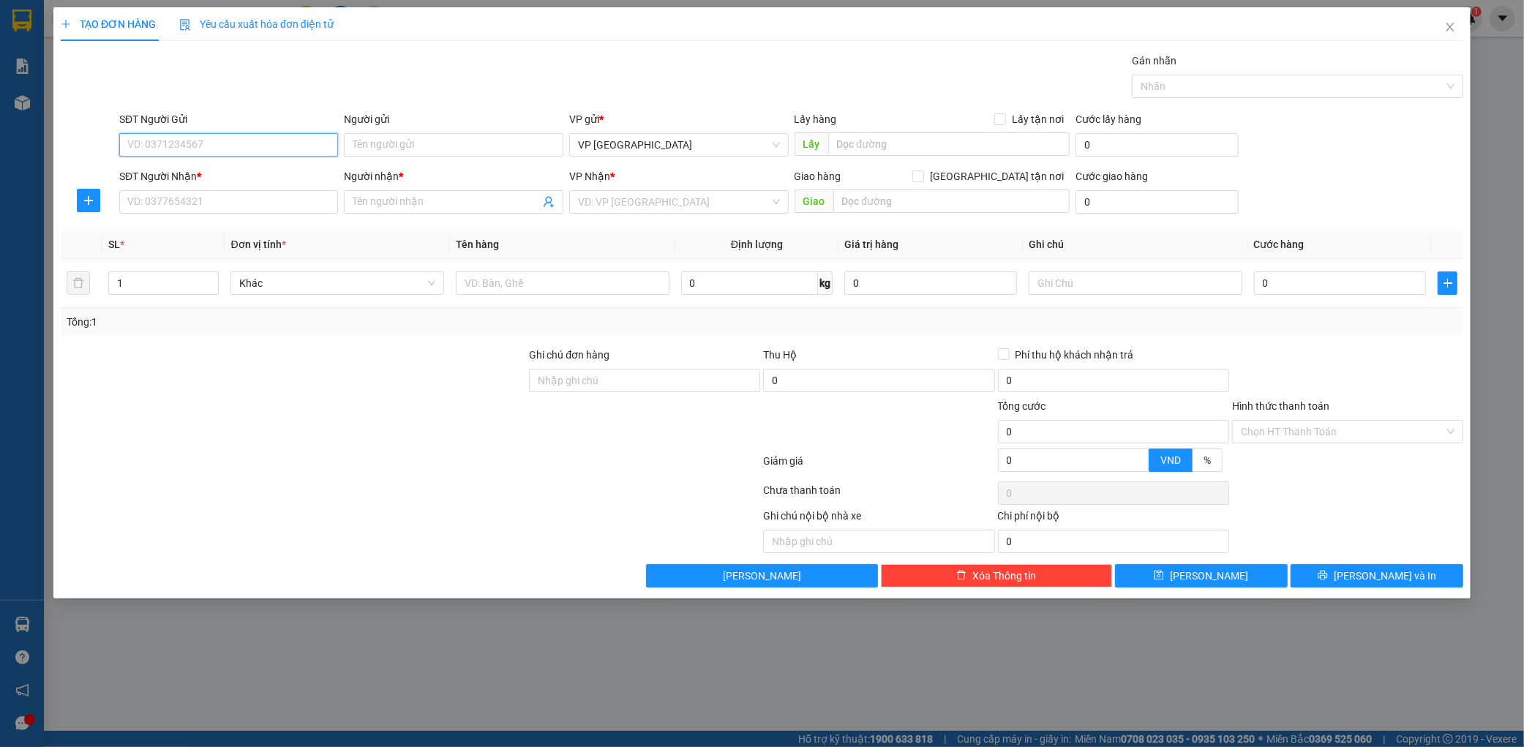
click at [134, 155] on input "SĐT Người Gửi" at bounding box center [229, 144] width 220 height 23
click at [259, 168] on div "0973586679 - chị hồng tri giá ko báo" at bounding box center [229, 174] width 202 height 16
type input "0973586679"
type input "chị hồng tri giá ko báo"
type input "0973586679"
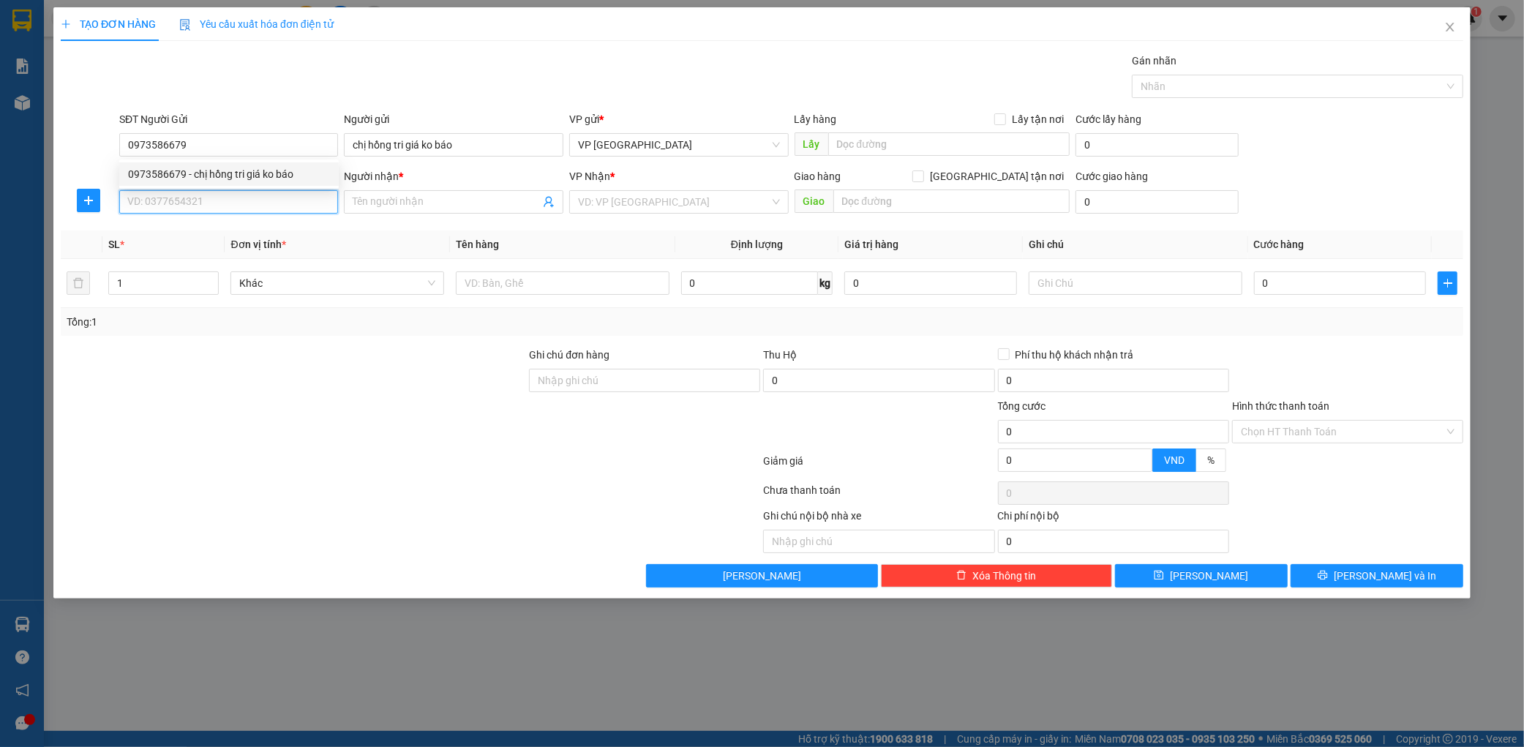
click at [247, 193] on input "SĐT Người Nhận *" at bounding box center [229, 201] width 220 height 23
click at [220, 223] on div "0366444002 - hạnh" at bounding box center [229, 231] width 202 height 16
type input "0366444002"
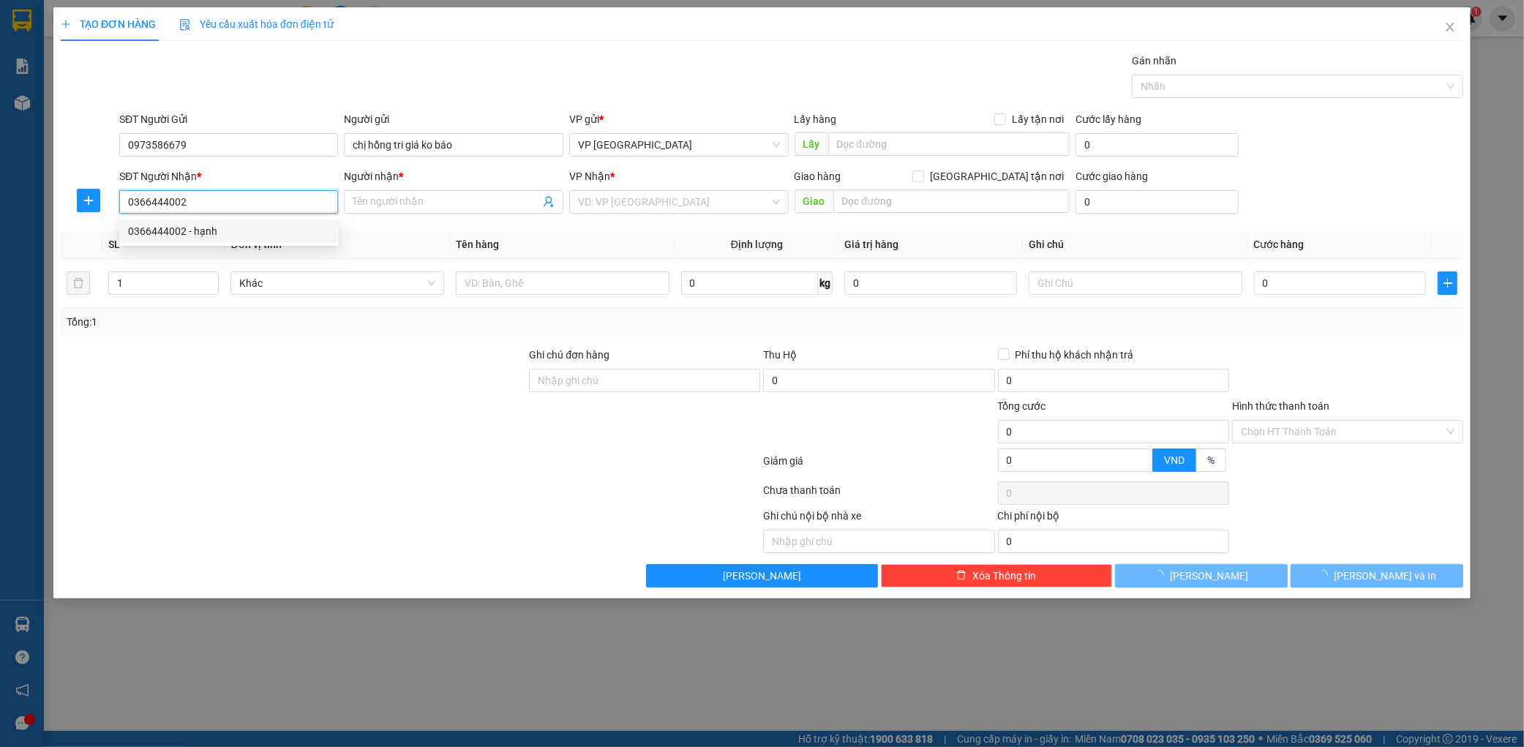
type input "hạnh"
type input "kỳ liên"
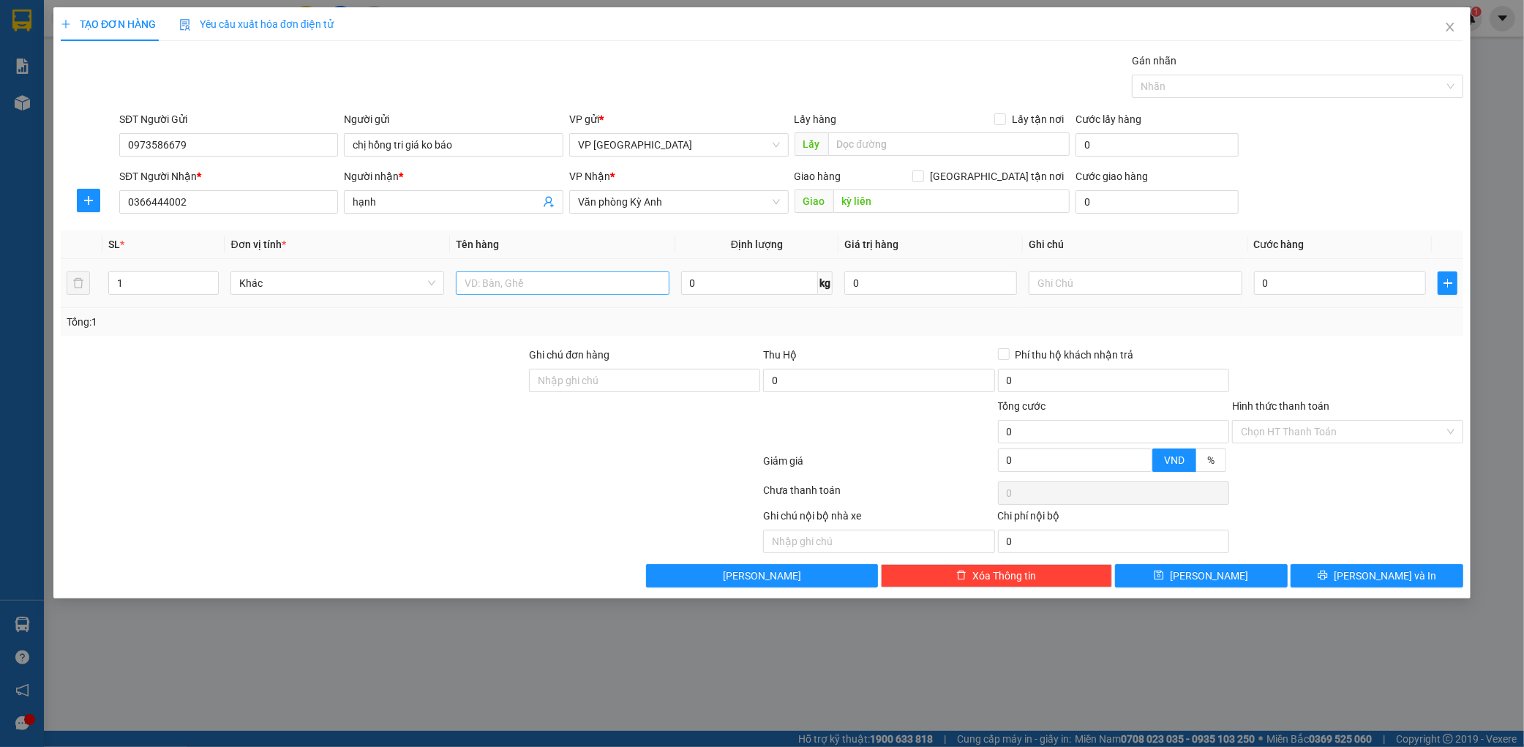
drag, startPoint x: 516, startPoint y: 296, endPoint x: 536, endPoint y: 289, distance: 21.5
click at [522, 293] on div at bounding box center [563, 283] width 214 height 29
click at [537, 288] on input "text" at bounding box center [563, 282] width 214 height 23
type input "1 thùng"
click at [1339, 276] on input "0" at bounding box center [1340, 282] width 173 height 23
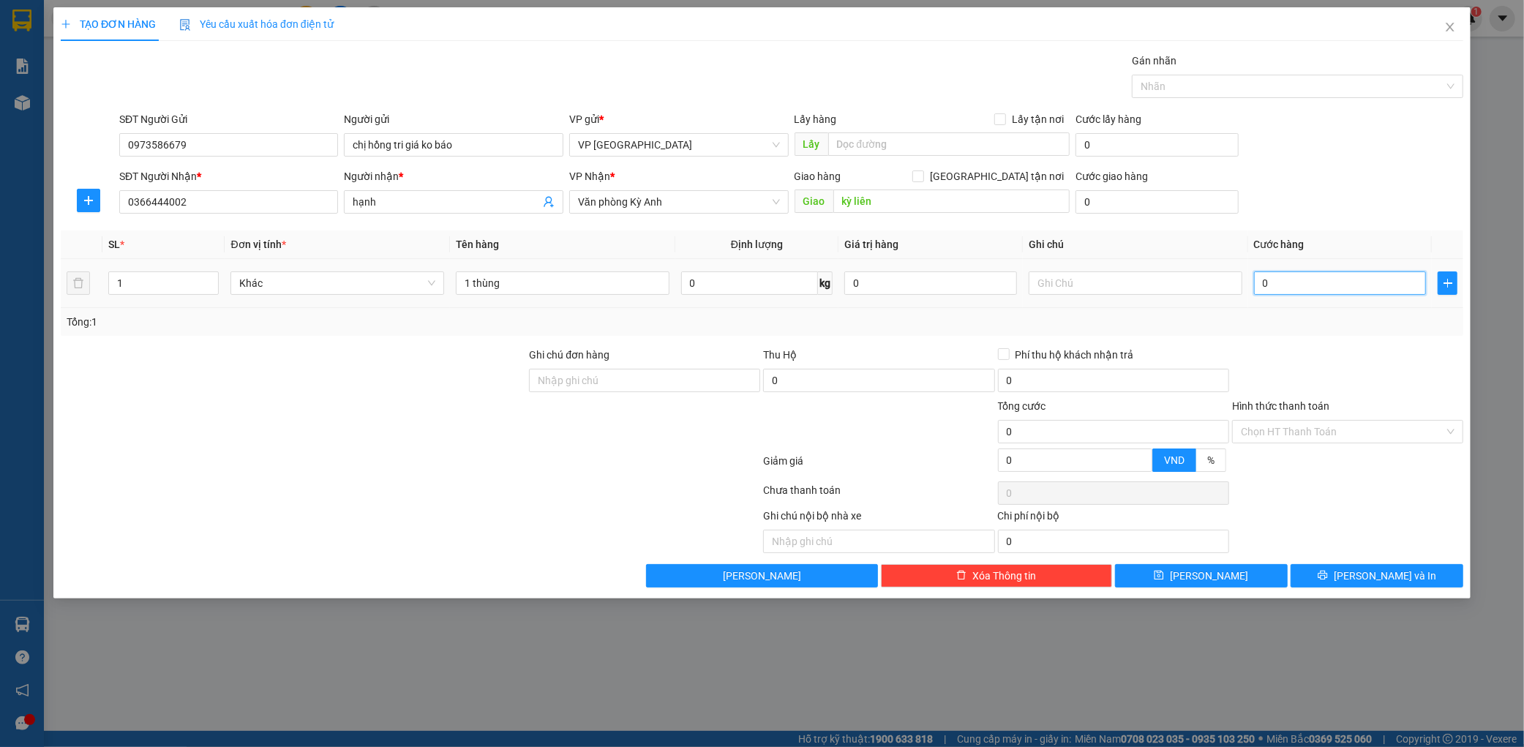
type input "001"
type input "1"
type input "0.010"
type input "10"
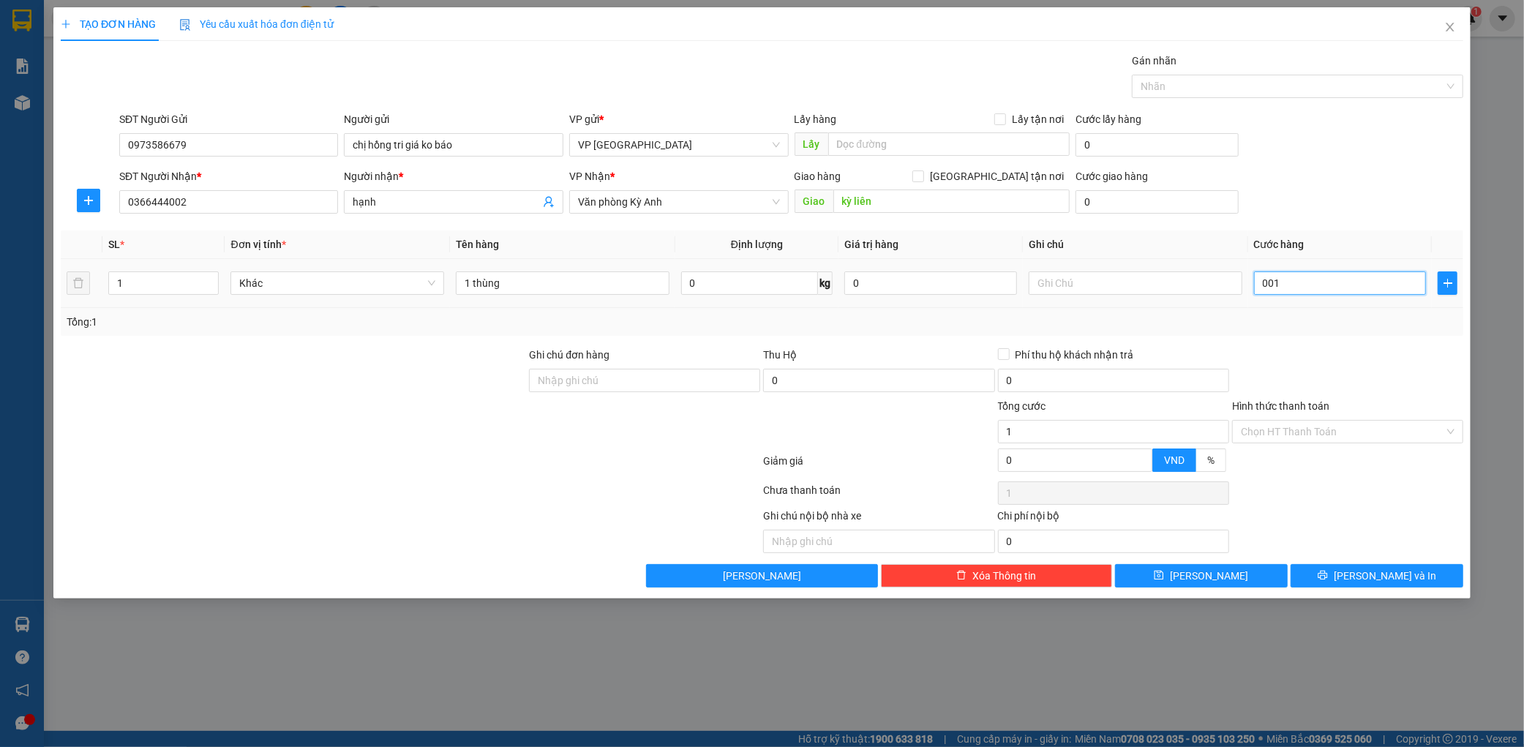
type input "10"
type input "00.100"
type input "100"
type input "0.001.000"
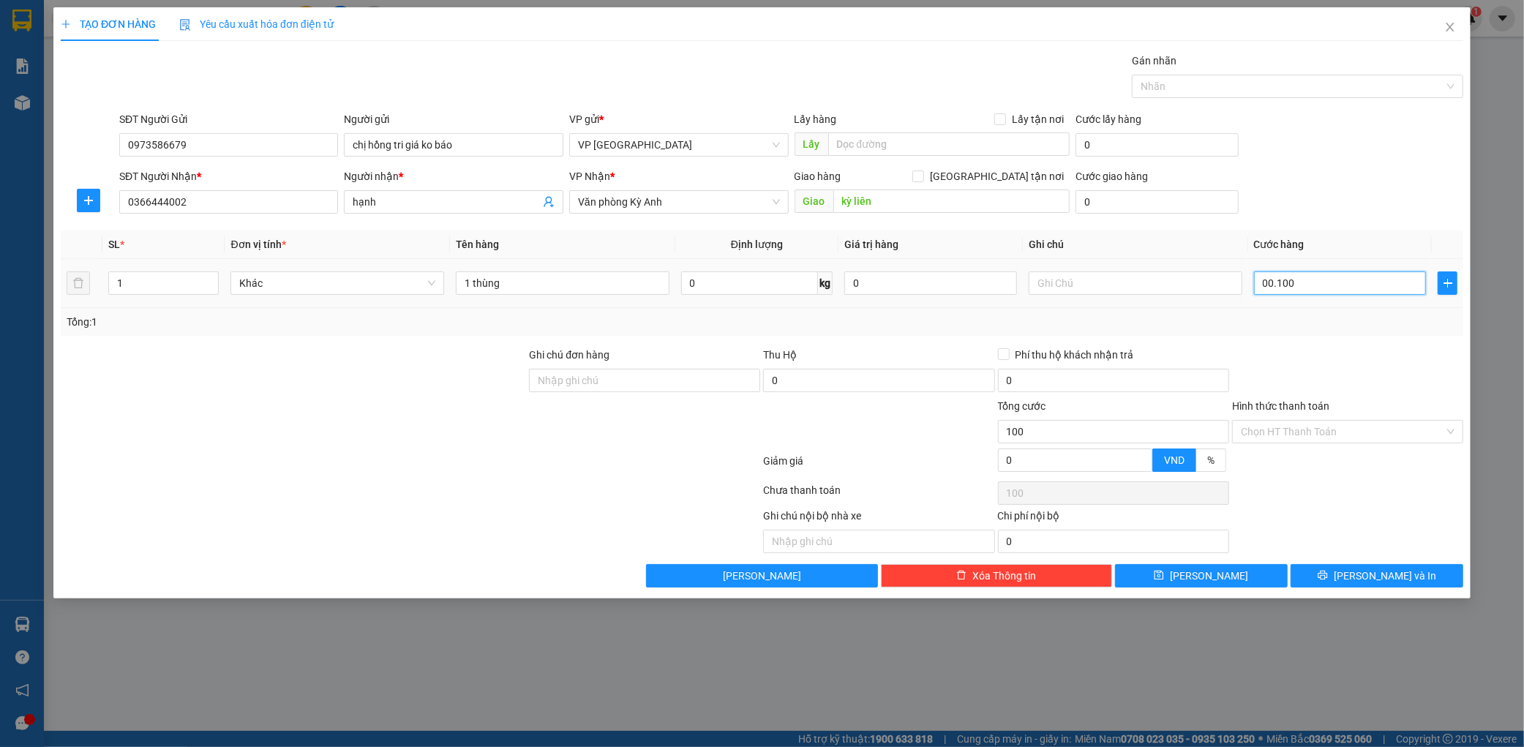
type input "1.000"
type input "000.010.000"
type input "10.000"
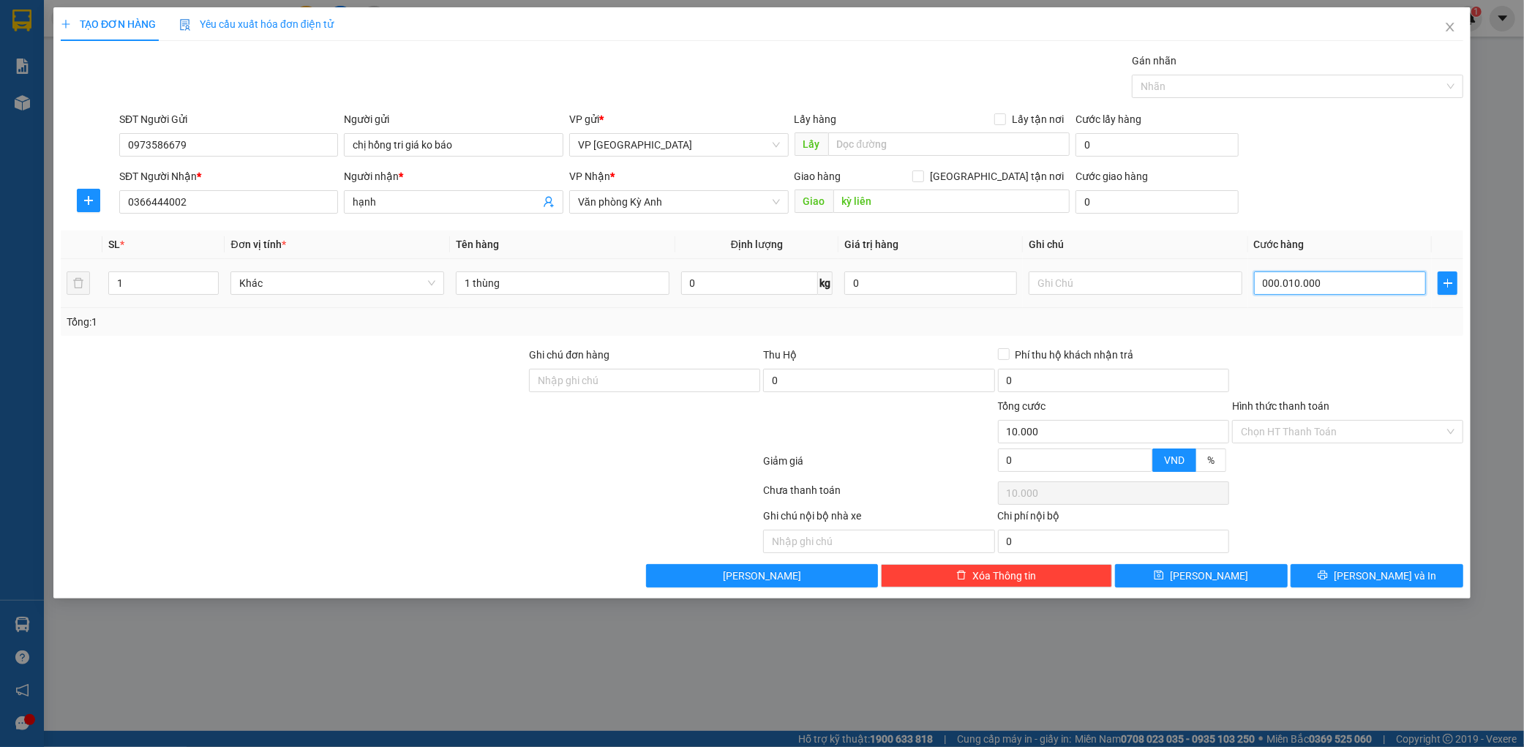
type input "00.000.100.000"
type input "100.000"
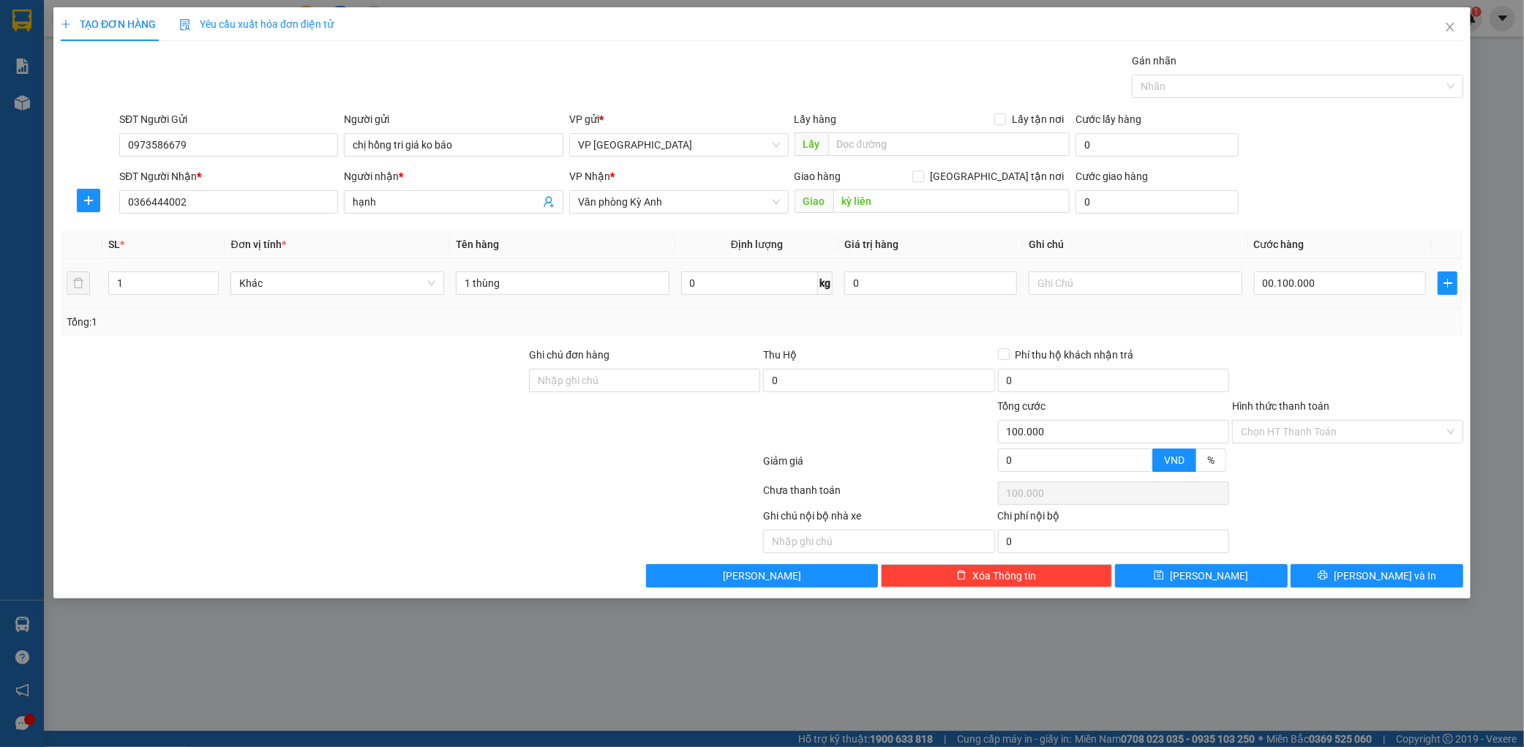
type input "100.000"
click at [1339, 211] on div "SĐT Người Nhận * 0366444002 Người nhận * hạnh VP Nhận * Văn phòng Kỳ Anh Giao h…" at bounding box center [791, 193] width 1350 height 51
click at [1335, 271] on input "100.000" at bounding box center [1340, 282] width 173 height 23
type input "0"
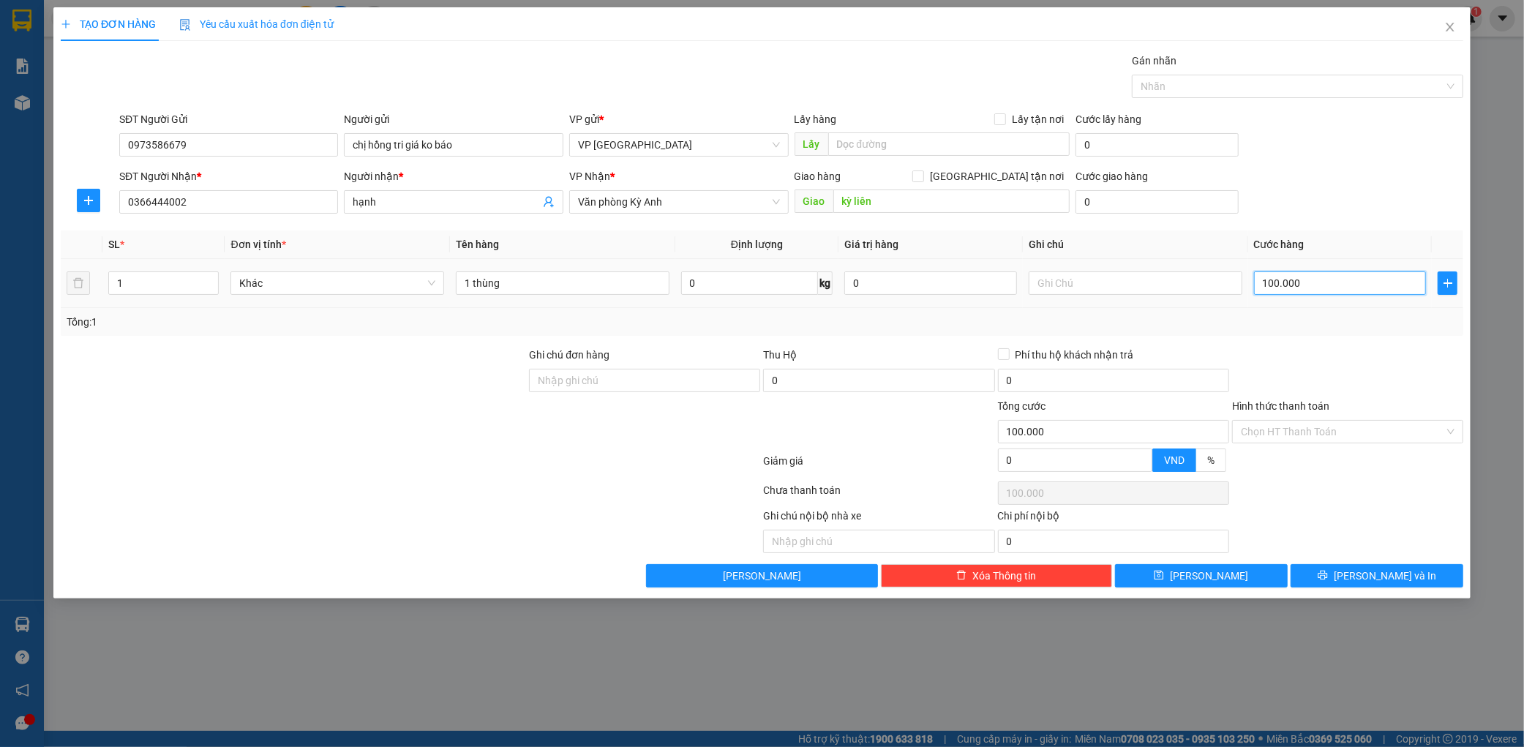
type input "0"
type input "007"
type input "7"
type input "0.070"
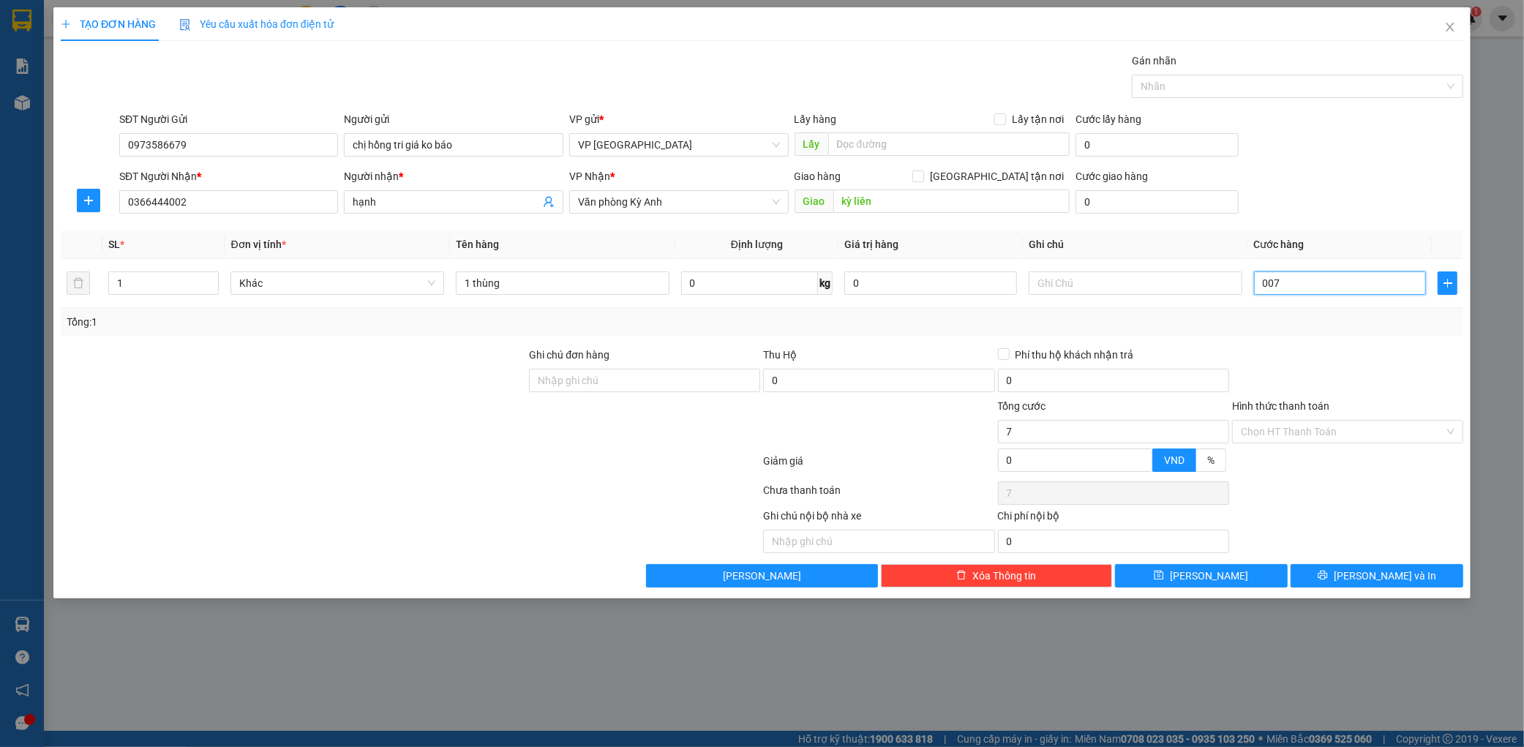
type input "70"
type input "00.700"
type input "700"
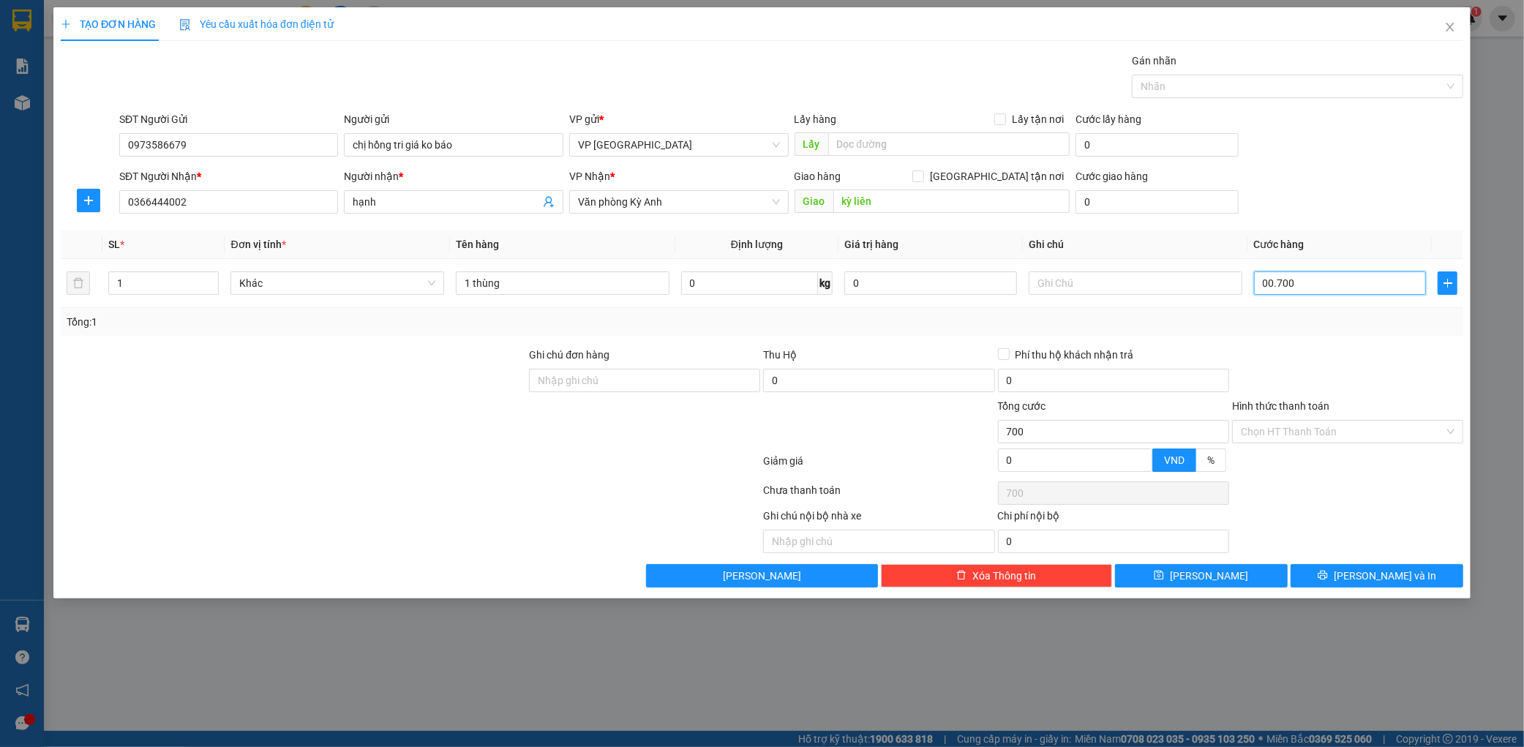
type input "0.007.000"
type input "7.000"
type input "000.070.000"
type input "70.000"
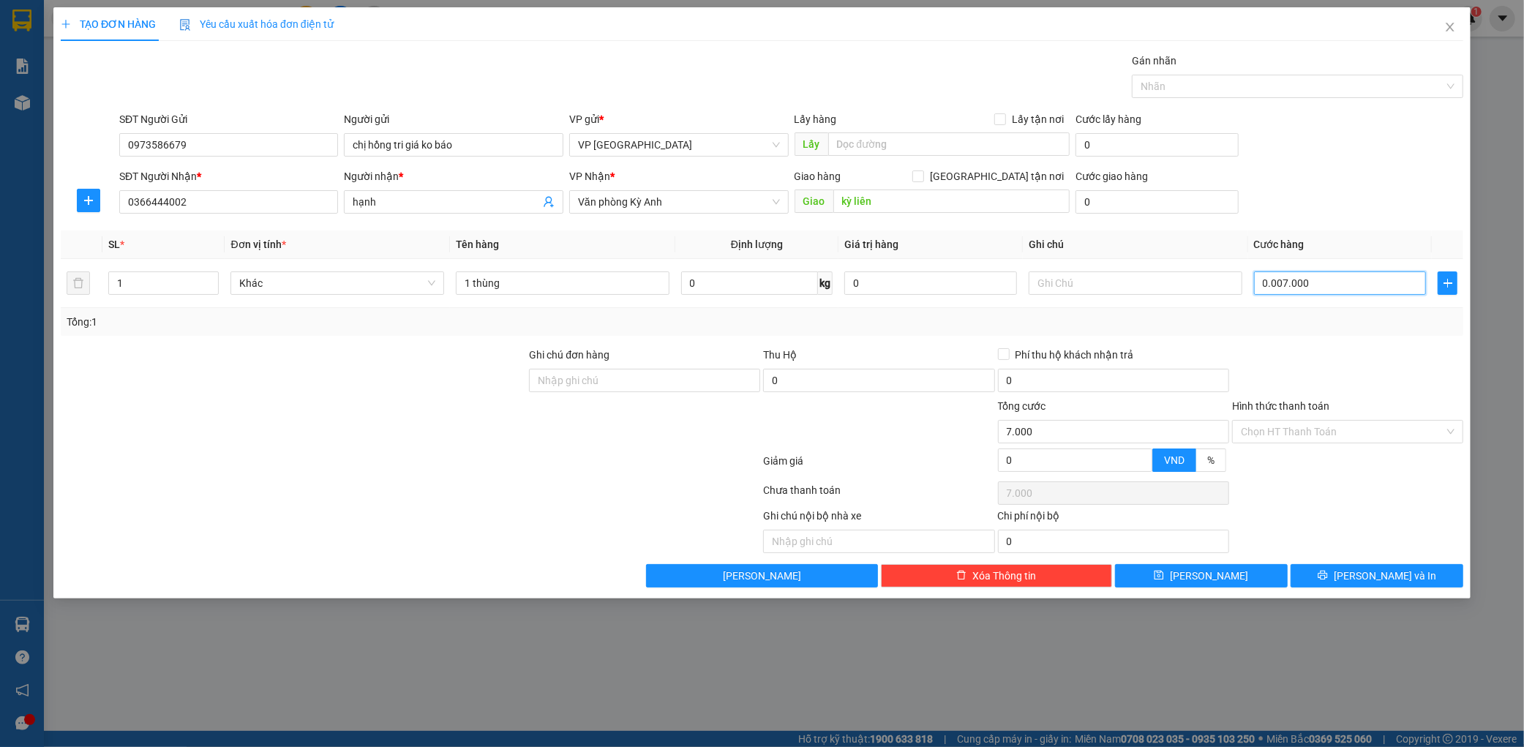
type input "70.000"
type input "[PHONE_NUMBER]"
type input "700.000"
type input "00.000.070.000"
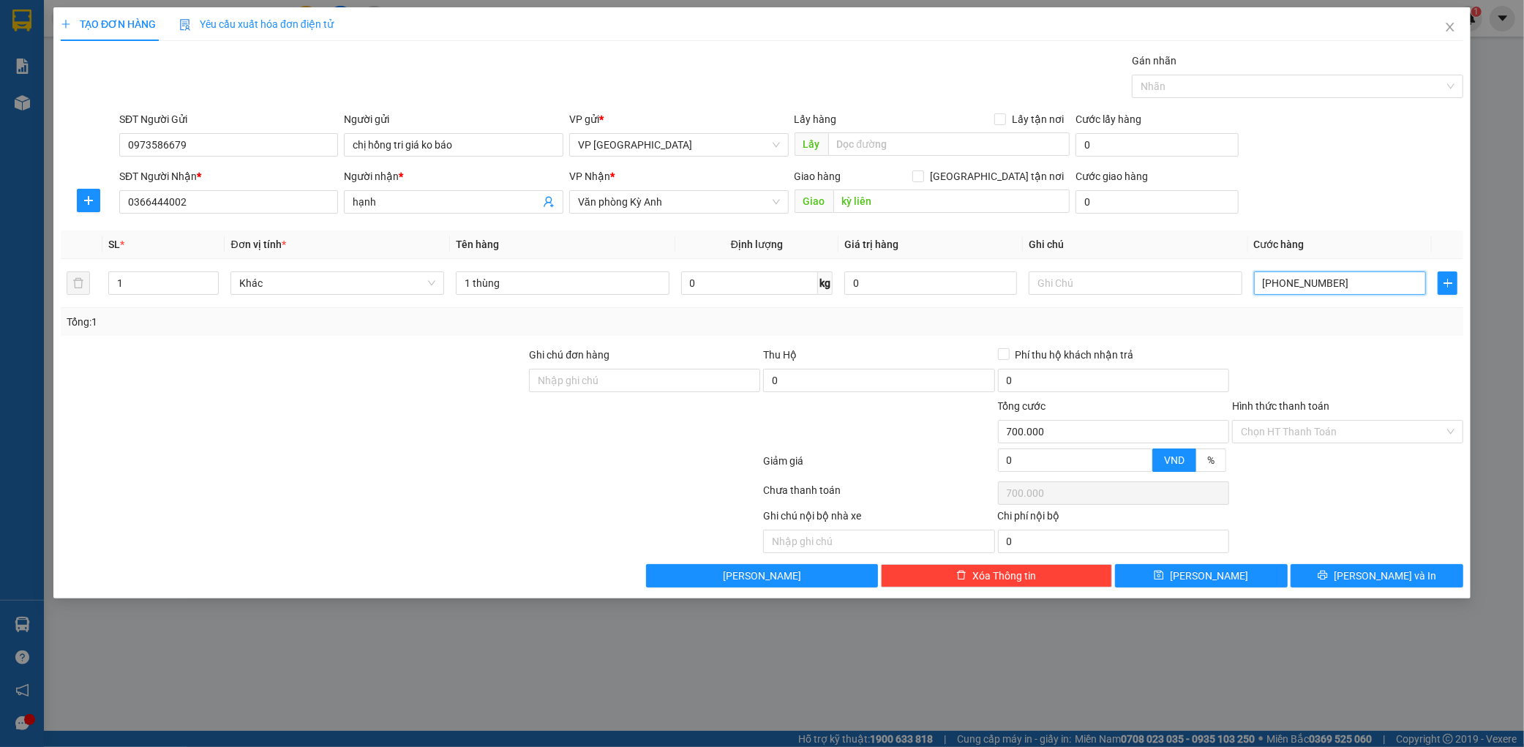
type input "70.000"
click at [1352, 344] on div "Transit Pickup Surcharge Ids Transit Deliver Surcharge Ids Transit Deliver Surc…" at bounding box center [762, 320] width 1403 height 535
click at [1371, 581] on span "[PERSON_NAME] và In" at bounding box center [1385, 576] width 102 height 16
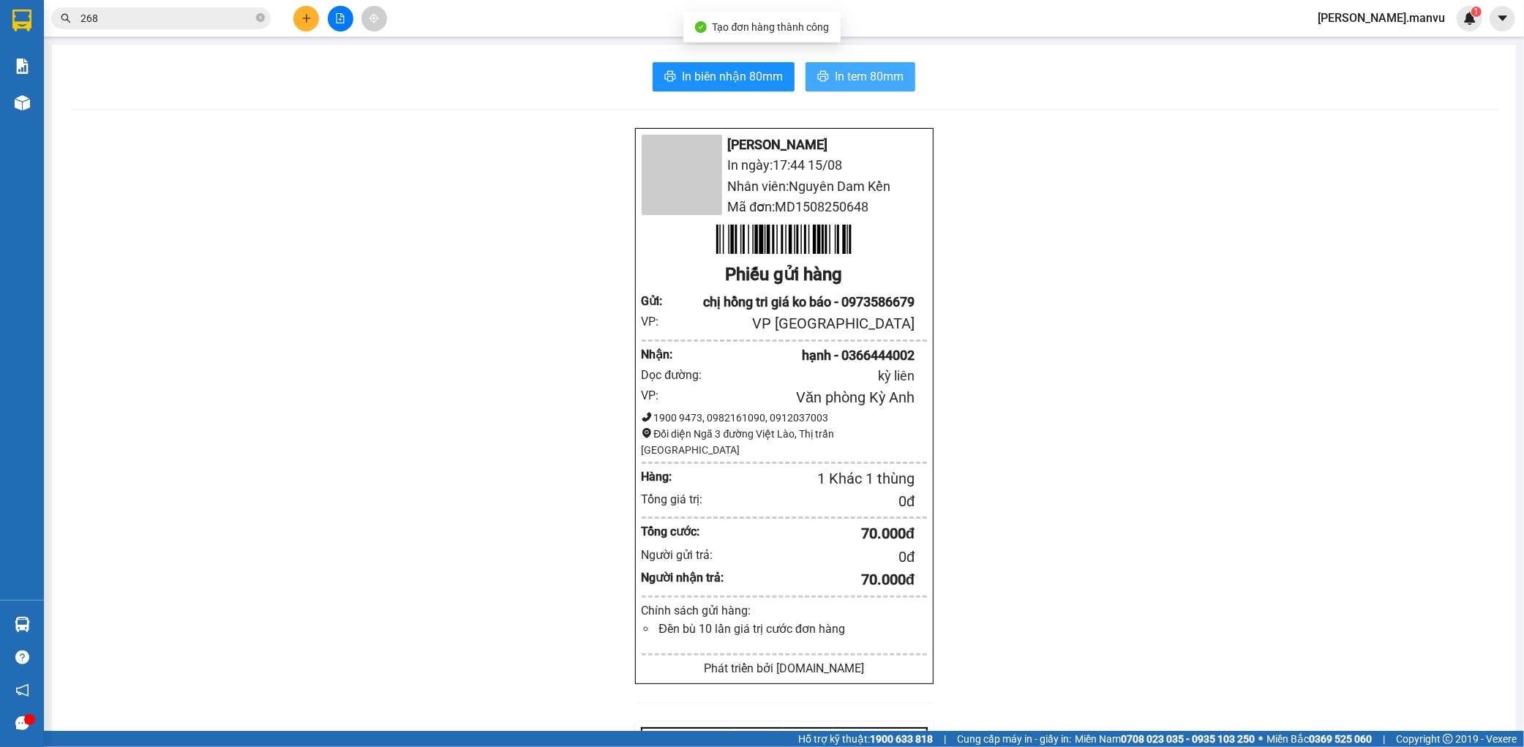
click at [908, 66] on button "In tem 80mm" at bounding box center [861, 76] width 110 height 29
click at [316, 20] on button at bounding box center [306, 19] width 26 height 26
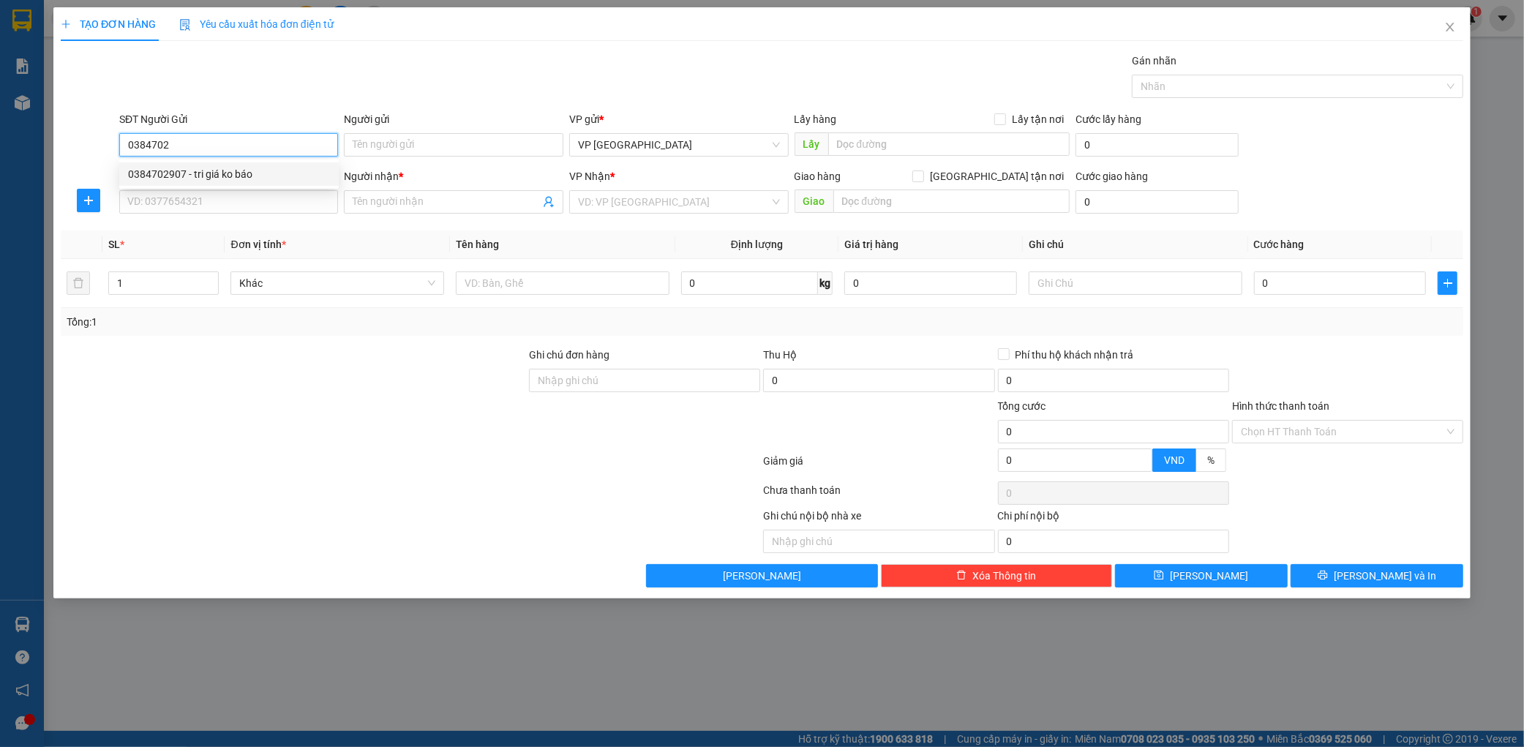
click at [230, 174] on div "0384702907 - tri giá ko báo" at bounding box center [229, 174] width 202 height 16
type input "0384702907"
type input "tri giá ko báo"
type input "0384702907"
click at [225, 178] on div "SĐT Người Nhận *" at bounding box center [229, 176] width 220 height 16
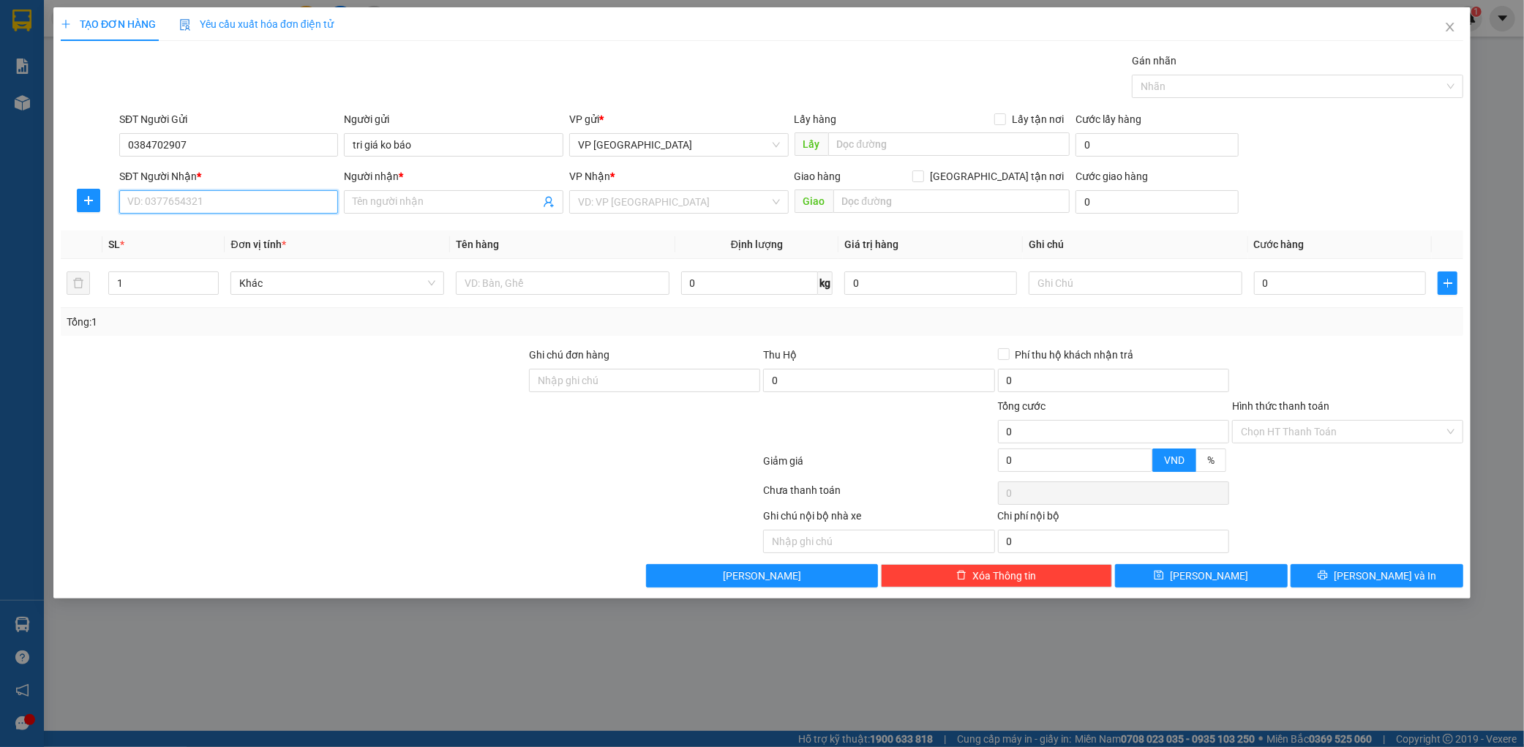
click at [225, 190] on input "SĐT Người Nhận *" at bounding box center [229, 201] width 220 height 23
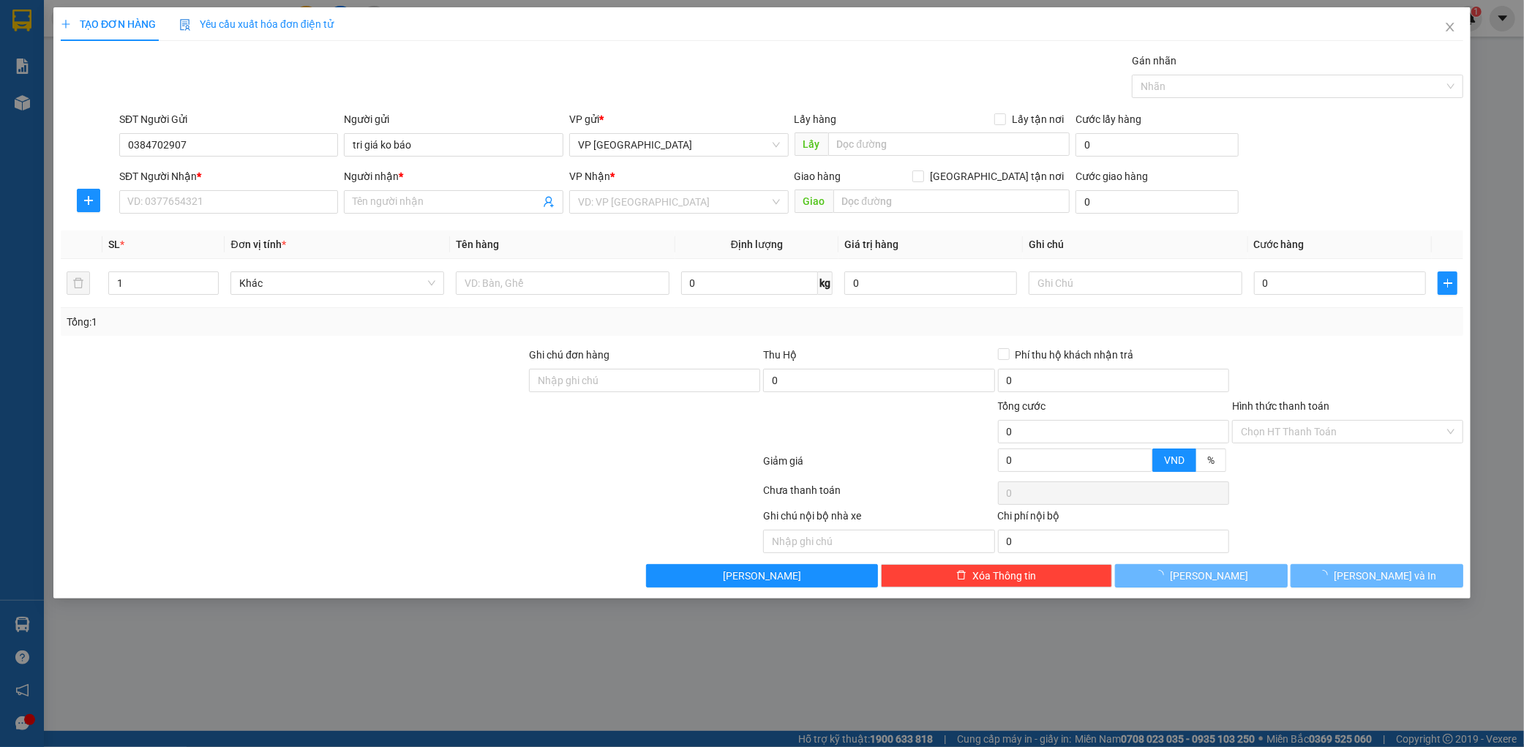
click at [217, 185] on div "SĐT Người Nhận *" at bounding box center [229, 179] width 220 height 22
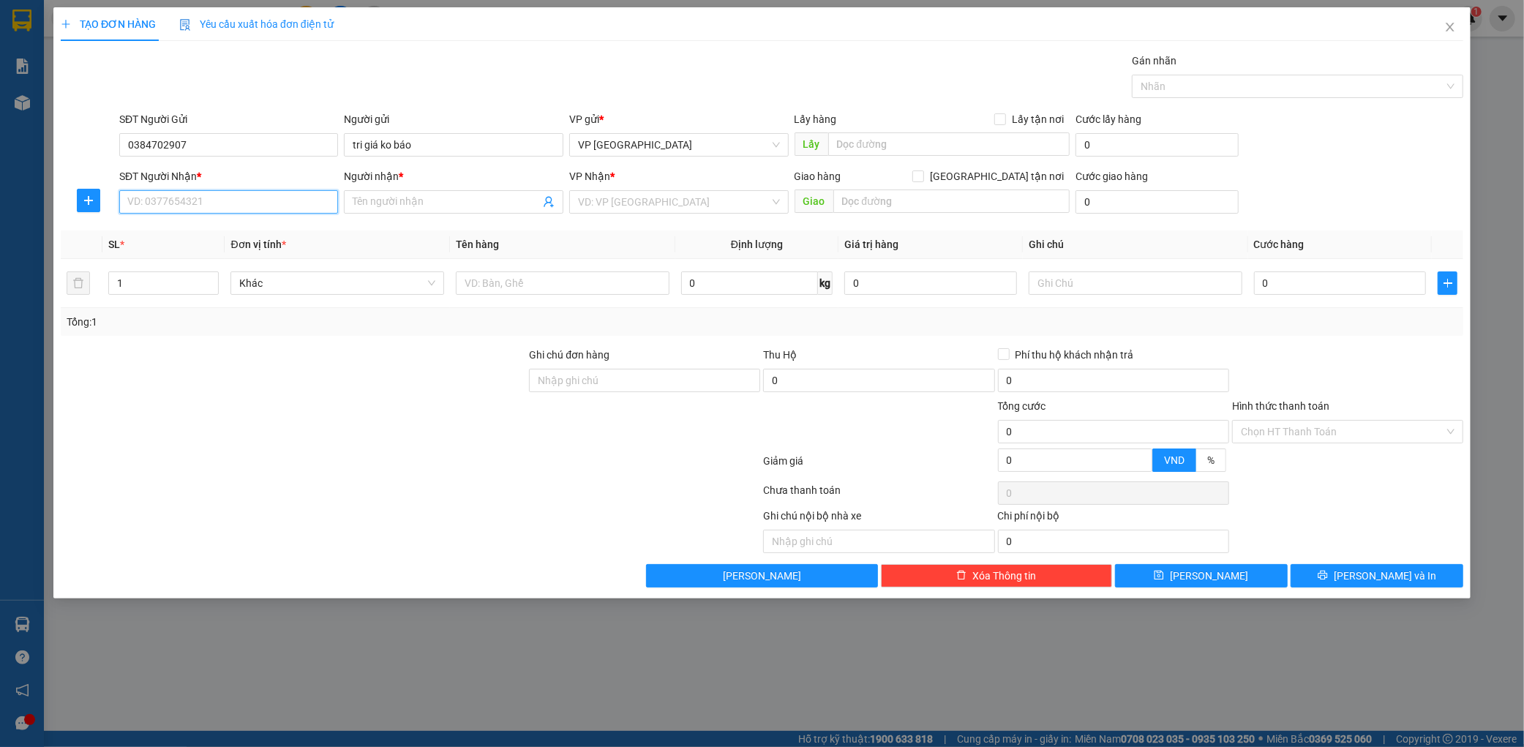
click at [209, 192] on input "SĐT Người Nhận *" at bounding box center [229, 201] width 220 height 23
click at [190, 237] on div "0989332799 - anh quyet" at bounding box center [229, 231] width 202 height 16
type input "0989332799"
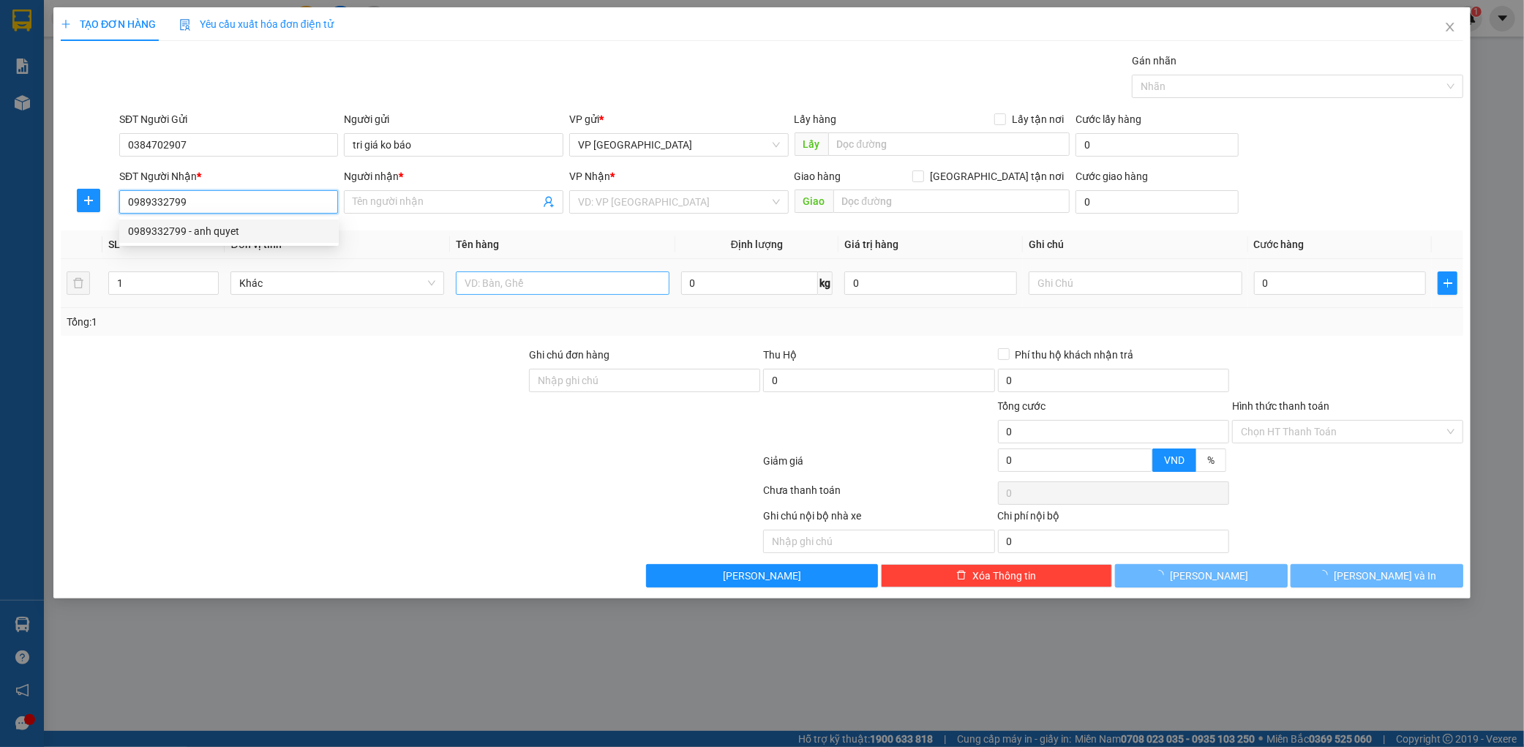
type input "anh quyet"
type input "nga 3 voi"
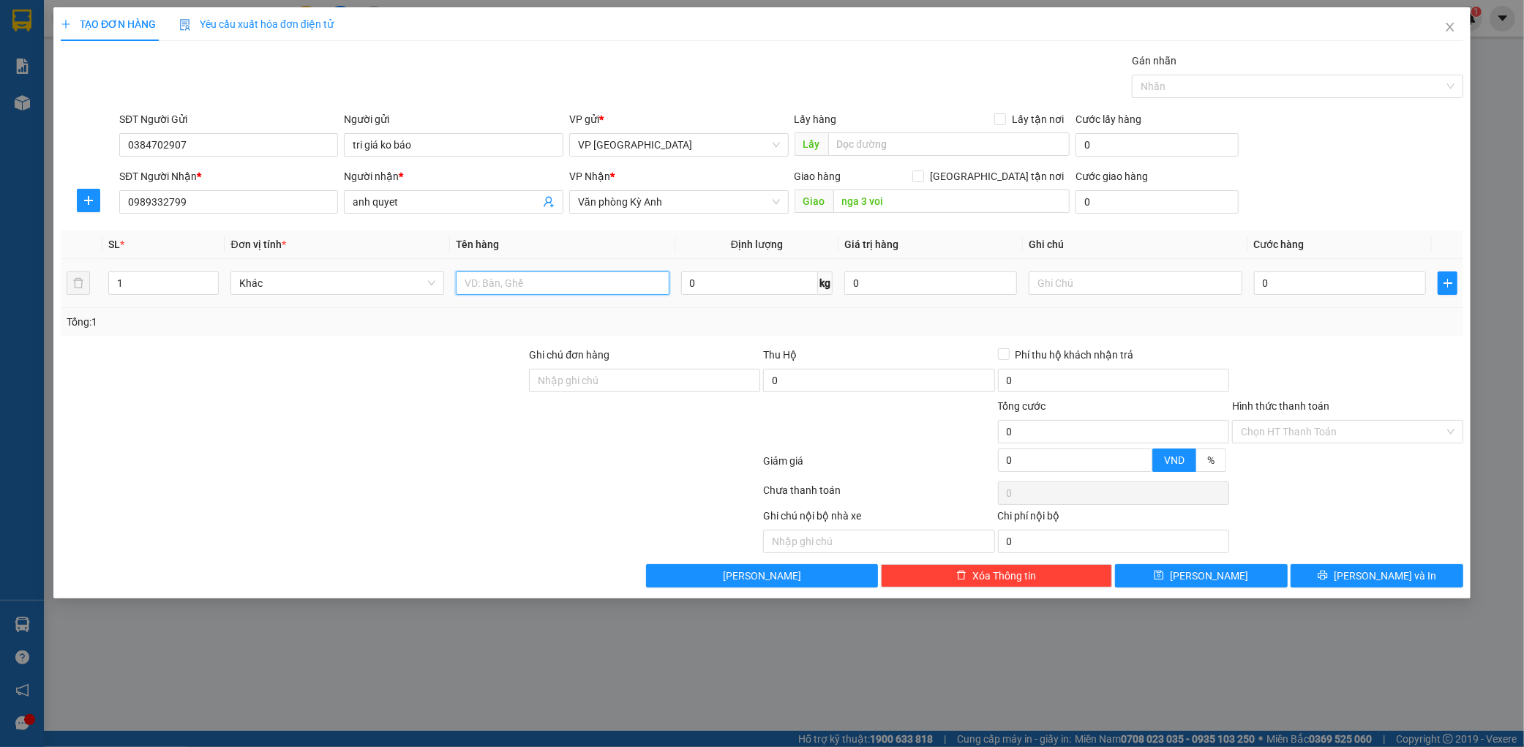
click at [511, 284] on input "text" at bounding box center [563, 282] width 214 height 23
type input "1 thùng"
click at [1314, 279] on input "0" at bounding box center [1340, 282] width 173 height 23
type input "005"
type input "5"
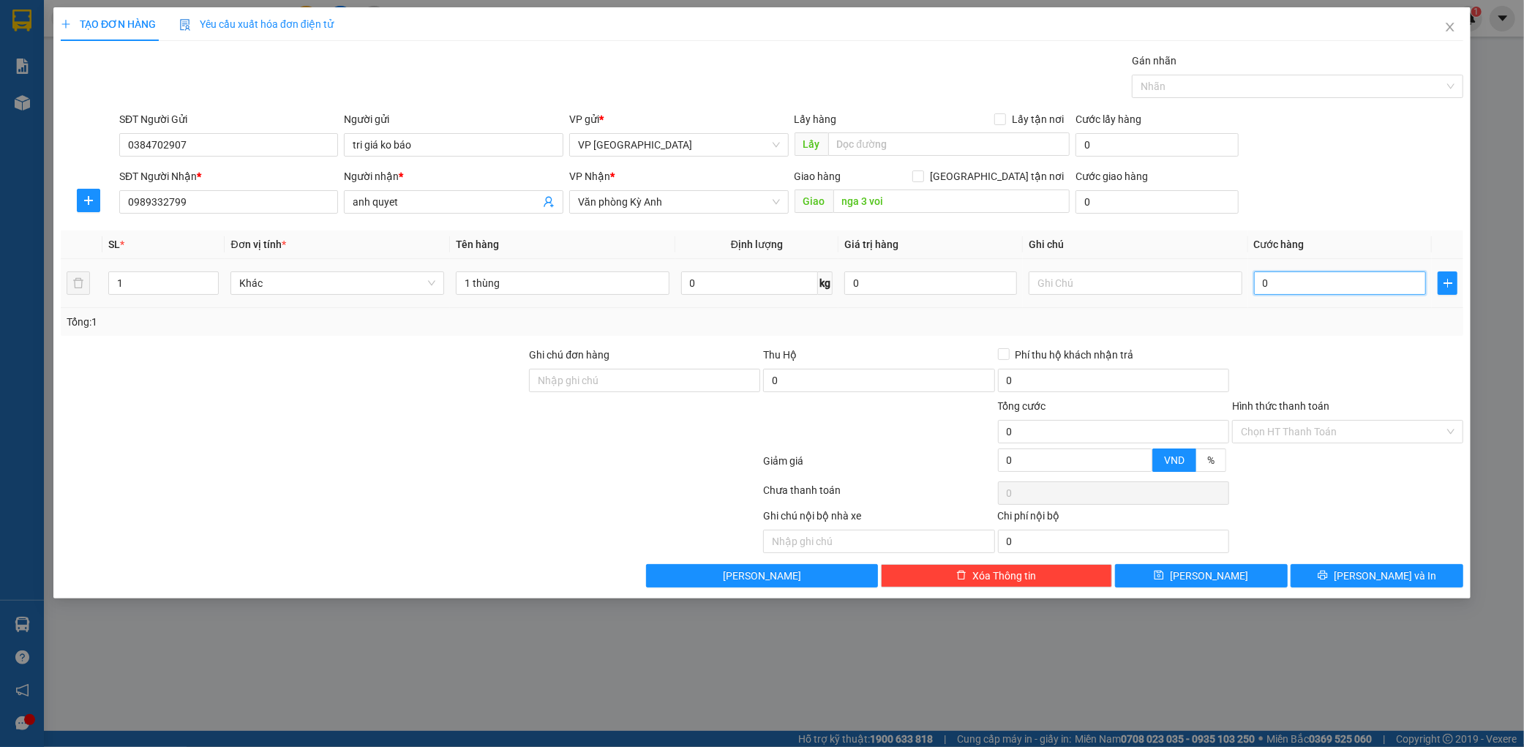
type input "5"
type input "0.050"
type input "50"
type input "00.500"
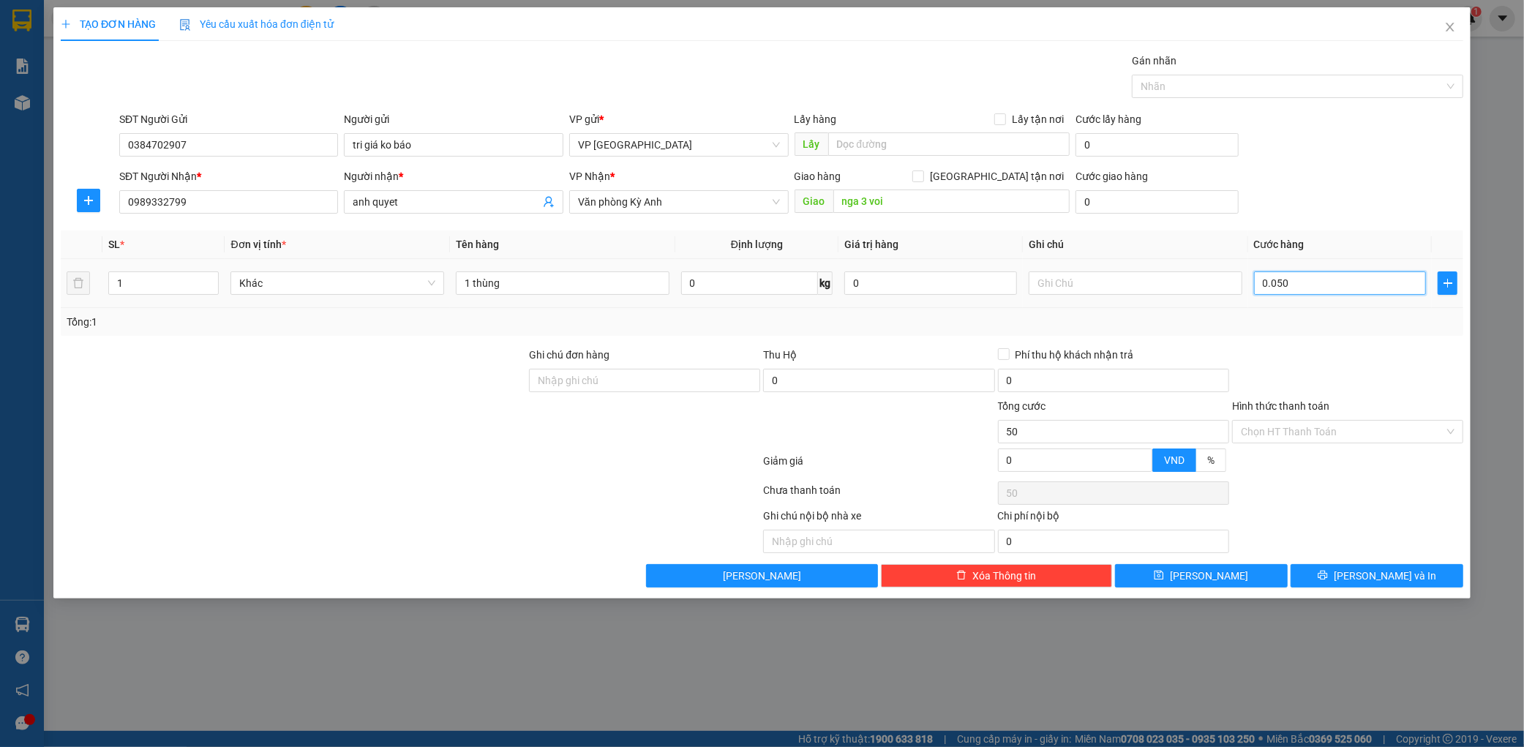
type input "500"
type input "0.005.000"
type input "5.000"
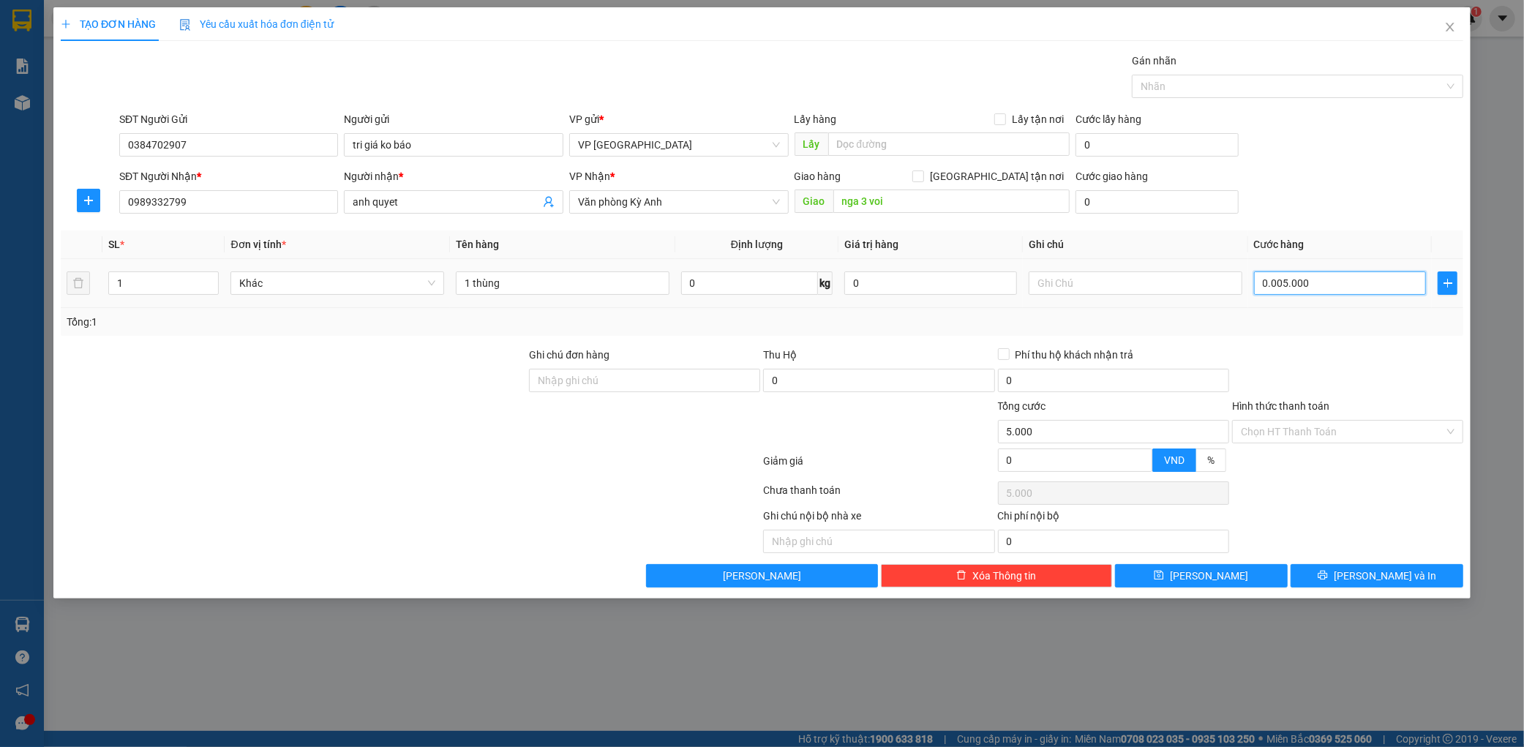
type input "000.050.000"
type input "50.000"
click at [1362, 567] on button "[PERSON_NAME] và In" at bounding box center [1377, 575] width 173 height 23
type input "50.000"
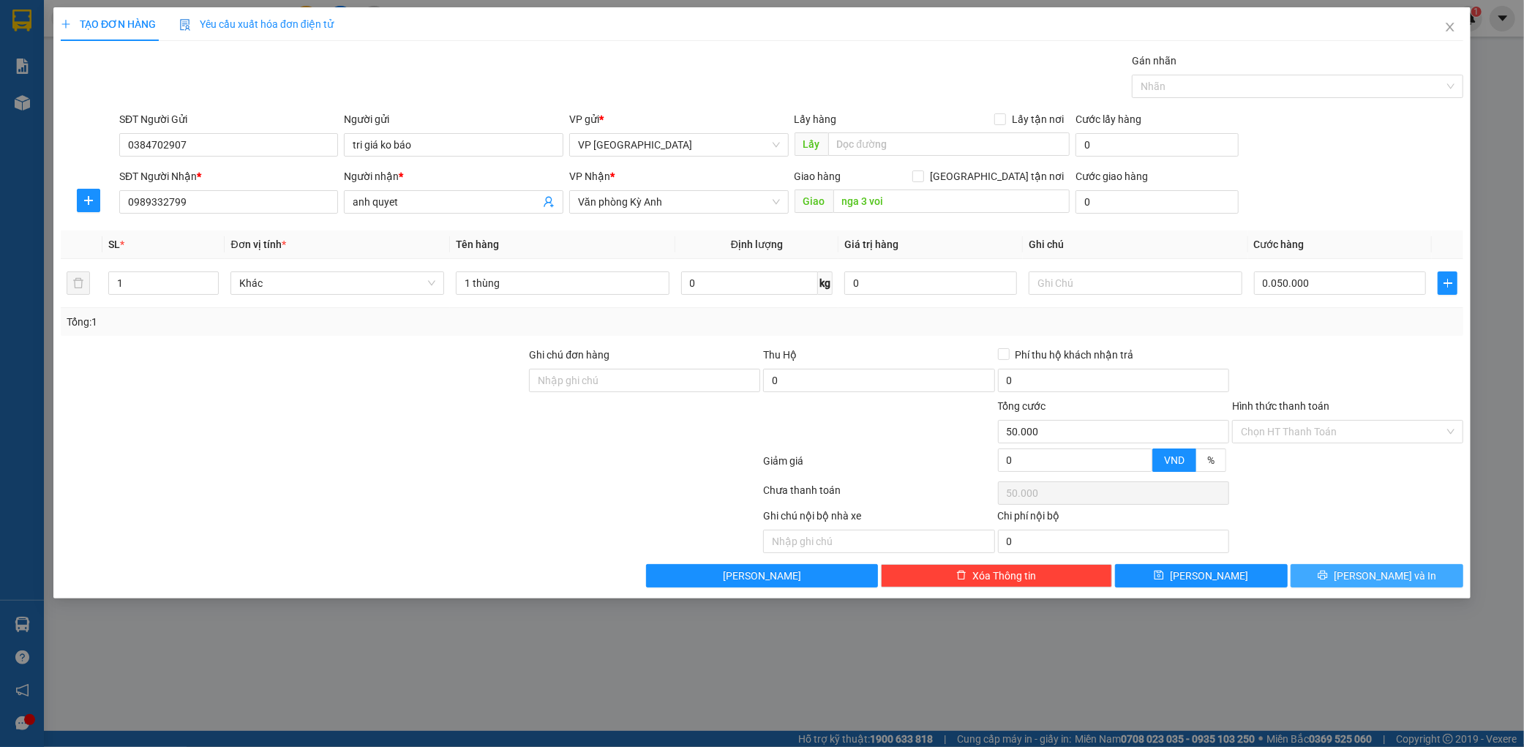
type input "50.000"
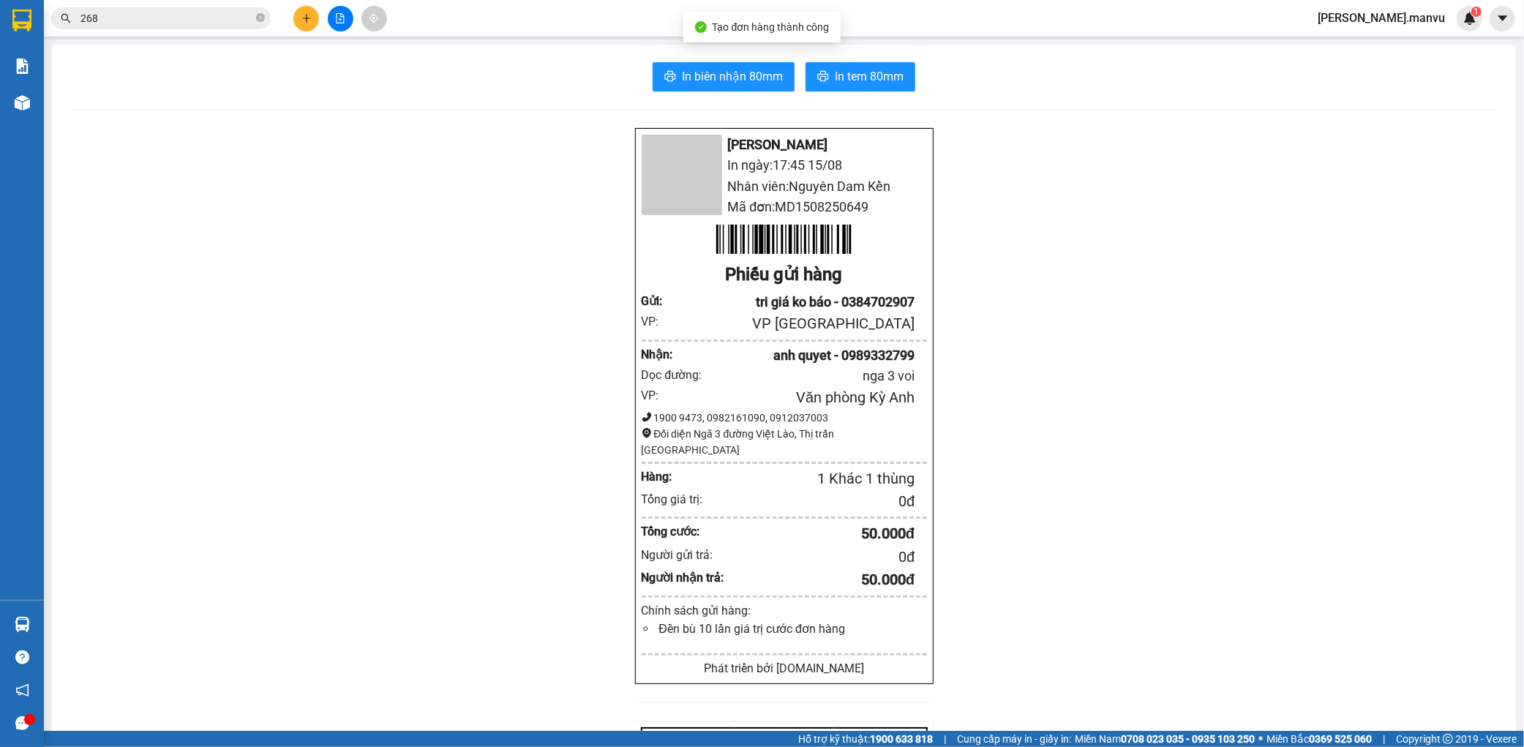
click at [849, 51] on div "In biên nhận 80mm In tem 80mm Mận Vũ In ngày: 17:45 [DATE] Nhân viên: Nguyên Da…" at bounding box center [784, 565] width 1464 height 1041
click at [852, 71] on span "In tem 80mm" at bounding box center [869, 76] width 69 height 18
click at [309, 15] on icon "plus" at bounding box center [306, 18] width 10 height 10
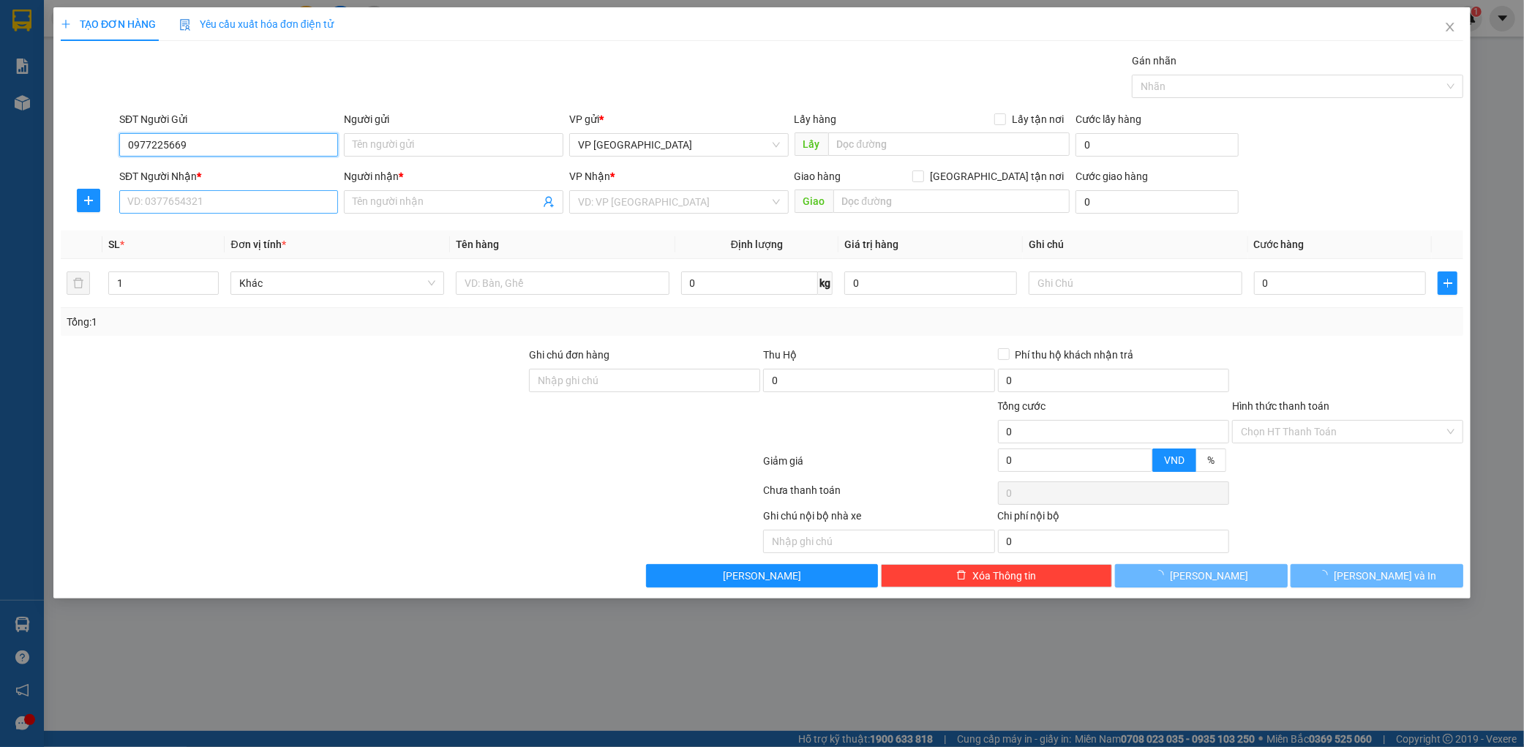
type input "0977225669"
click at [167, 209] on input "SĐT Người Nhận *" at bounding box center [229, 201] width 220 height 23
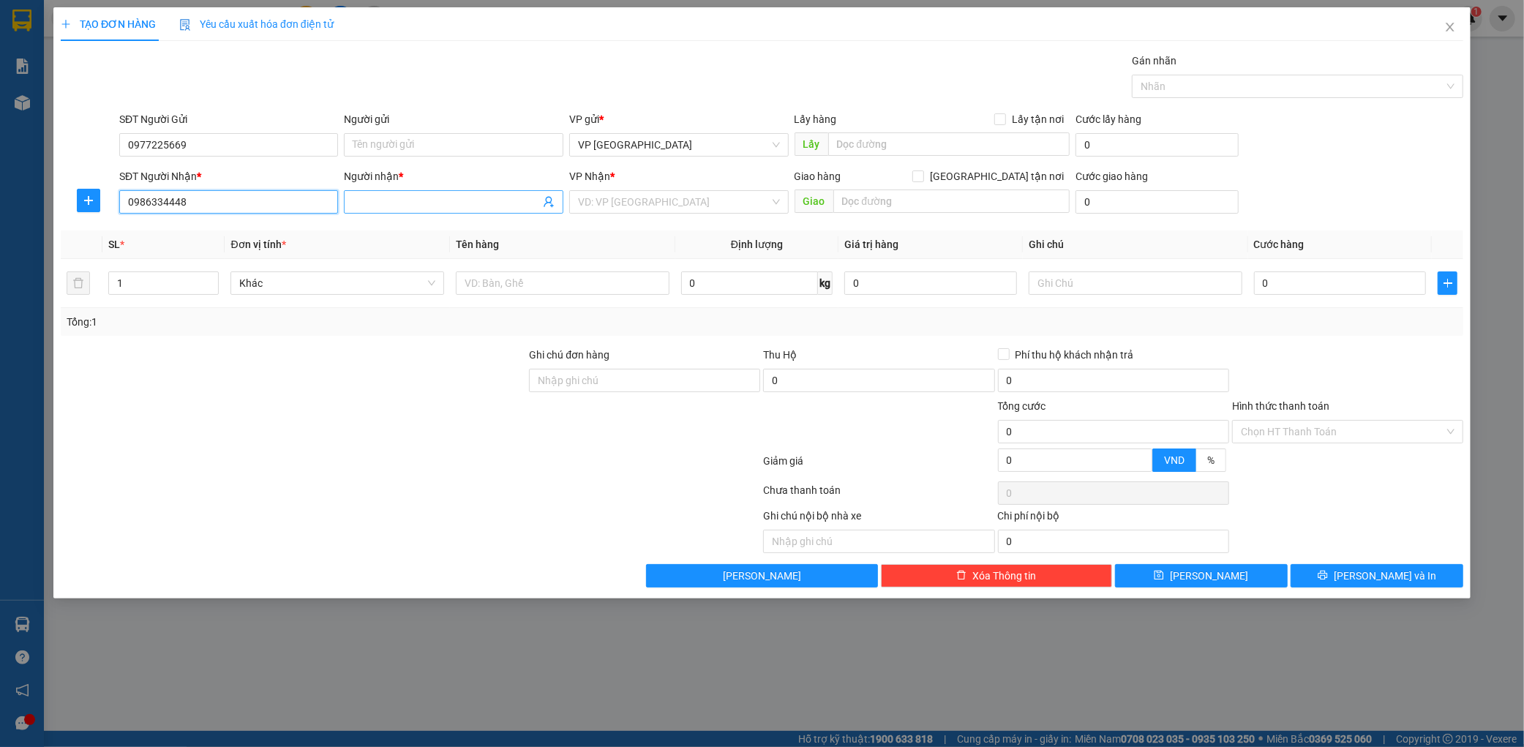
type input "0986334448"
click at [392, 195] on input "Người nhận *" at bounding box center [446, 202] width 187 height 16
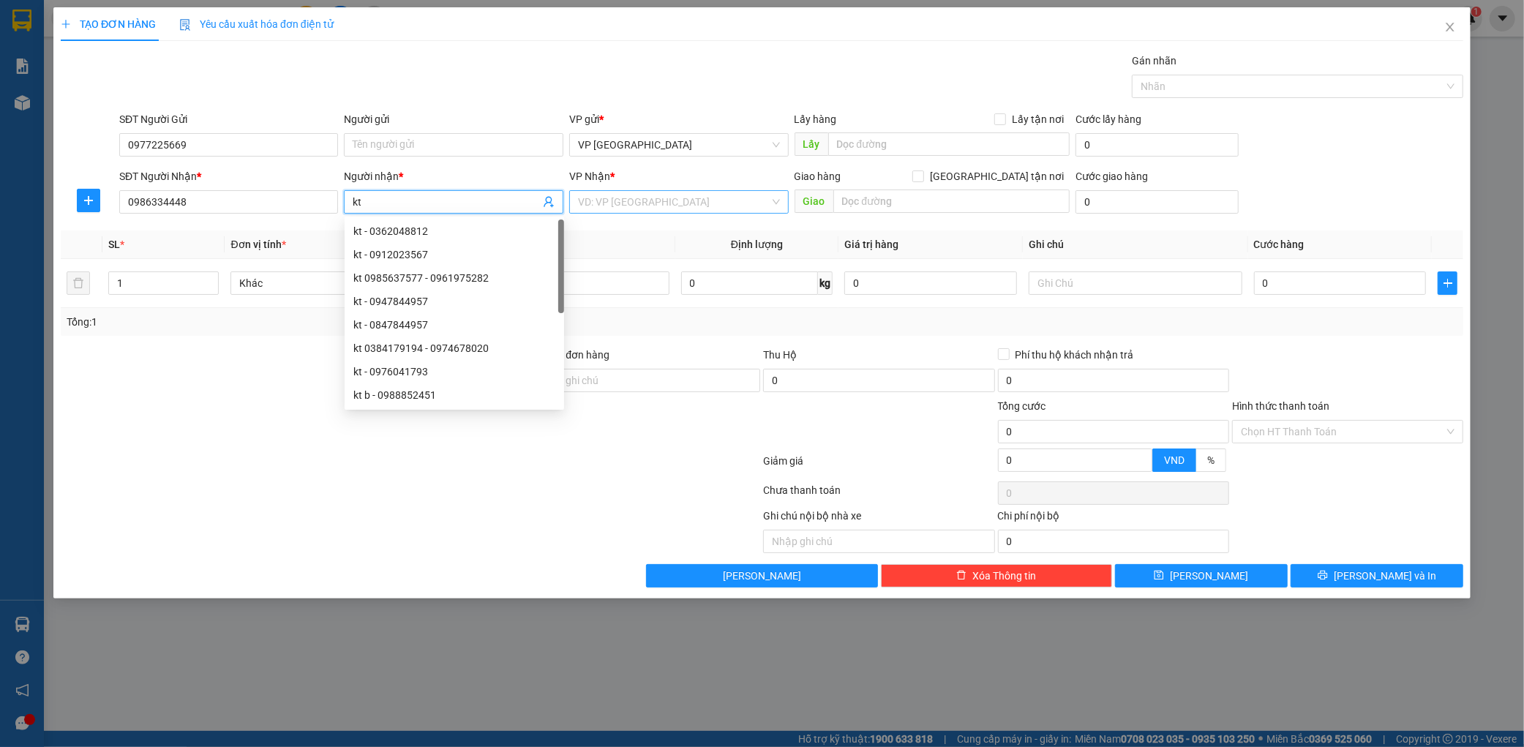
type input "kt"
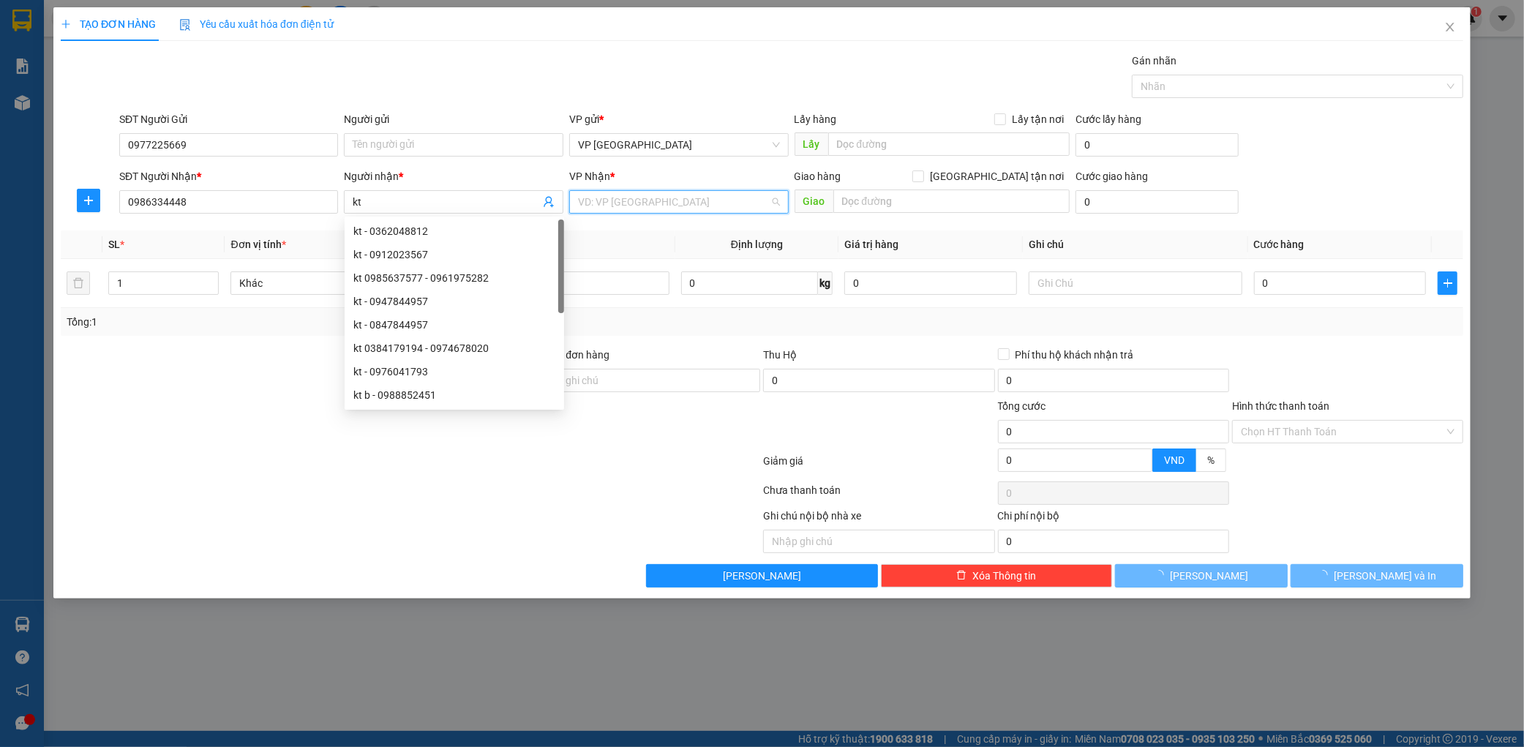
click at [630, 203] on input "search" at bounding box center [674, 202] width 192 height 22
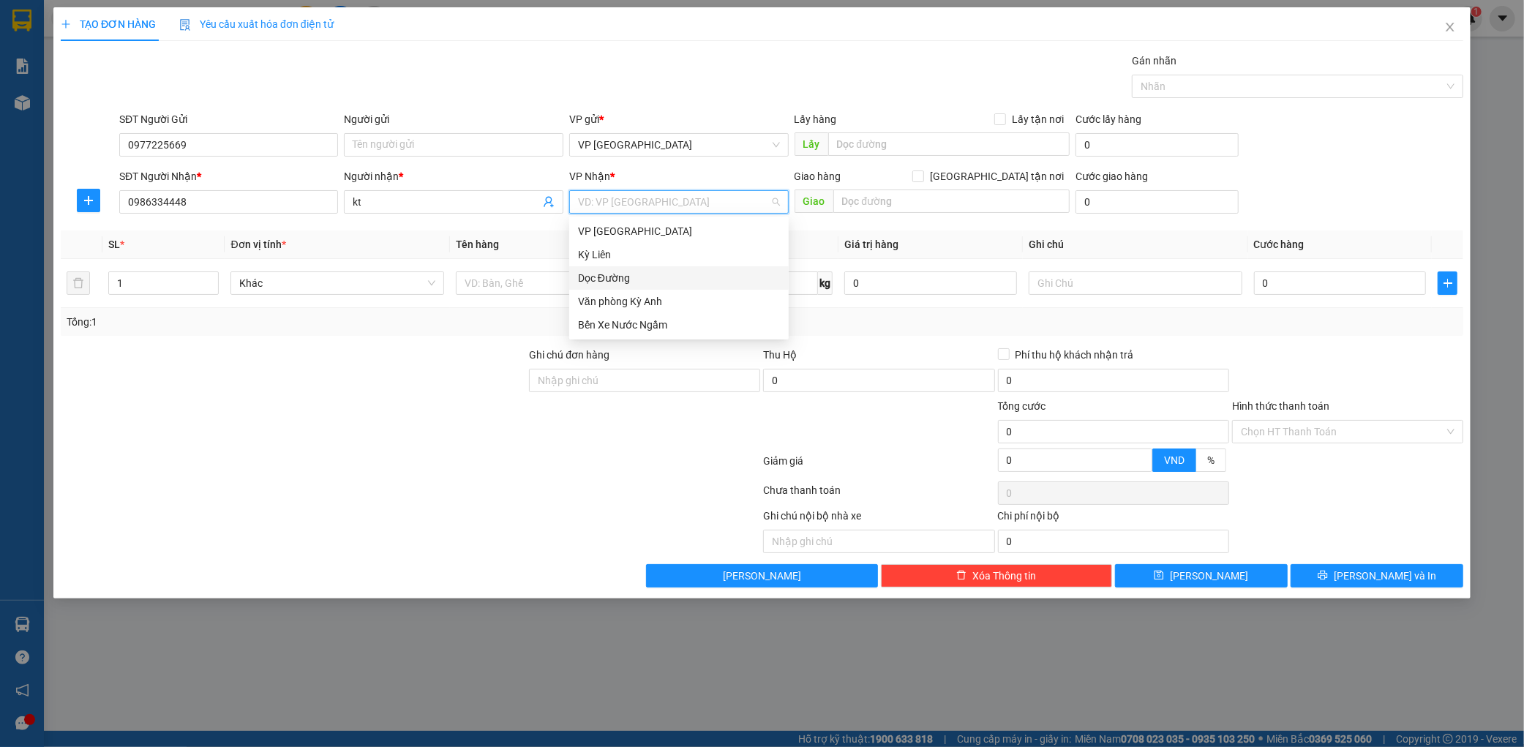
click at [645, 280] on div "Dọc Đường" at bounding box center [679, 278] width 202 height 16
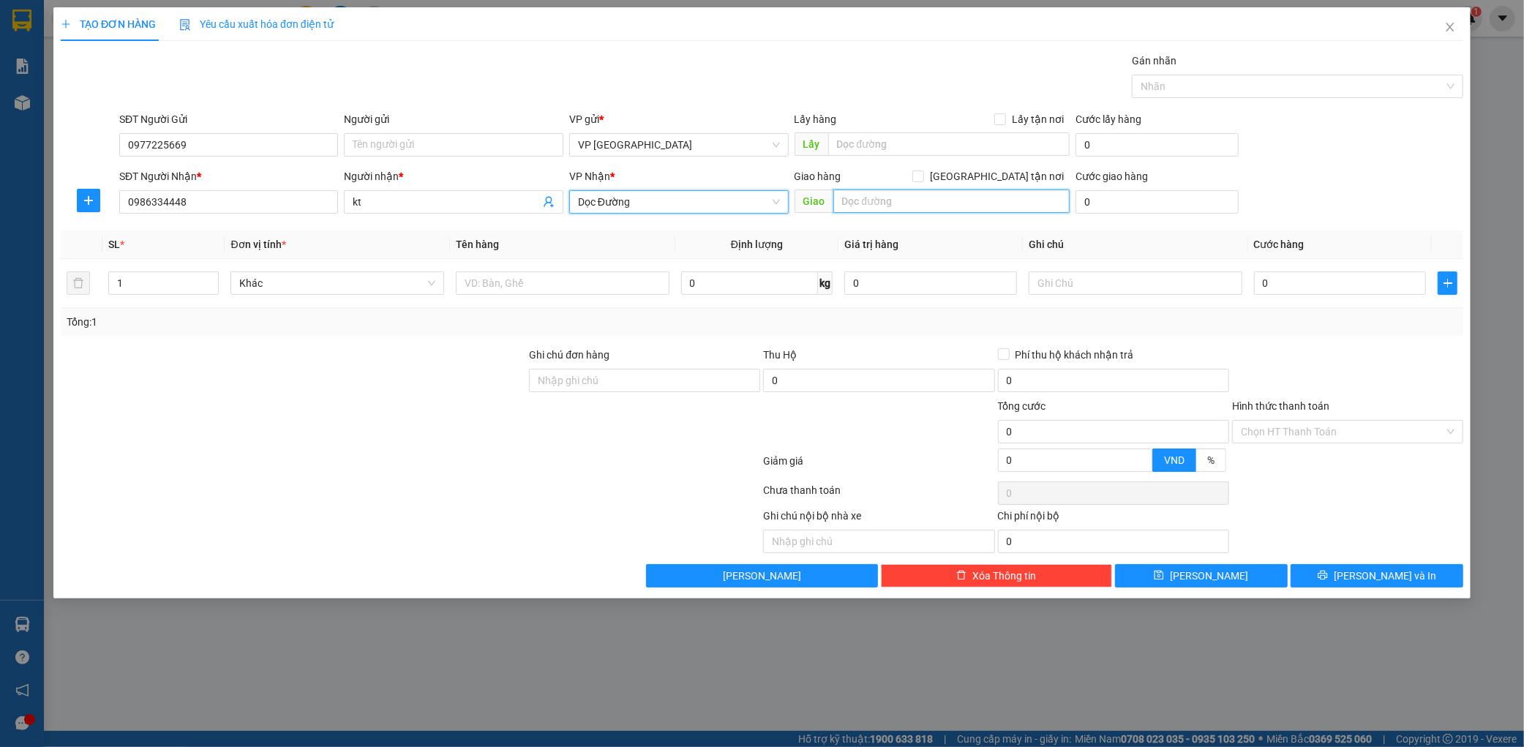
click at [856, 198] on input "text" at bounding box center [951, 201] width 236 height 23
type input "cam vịnh"
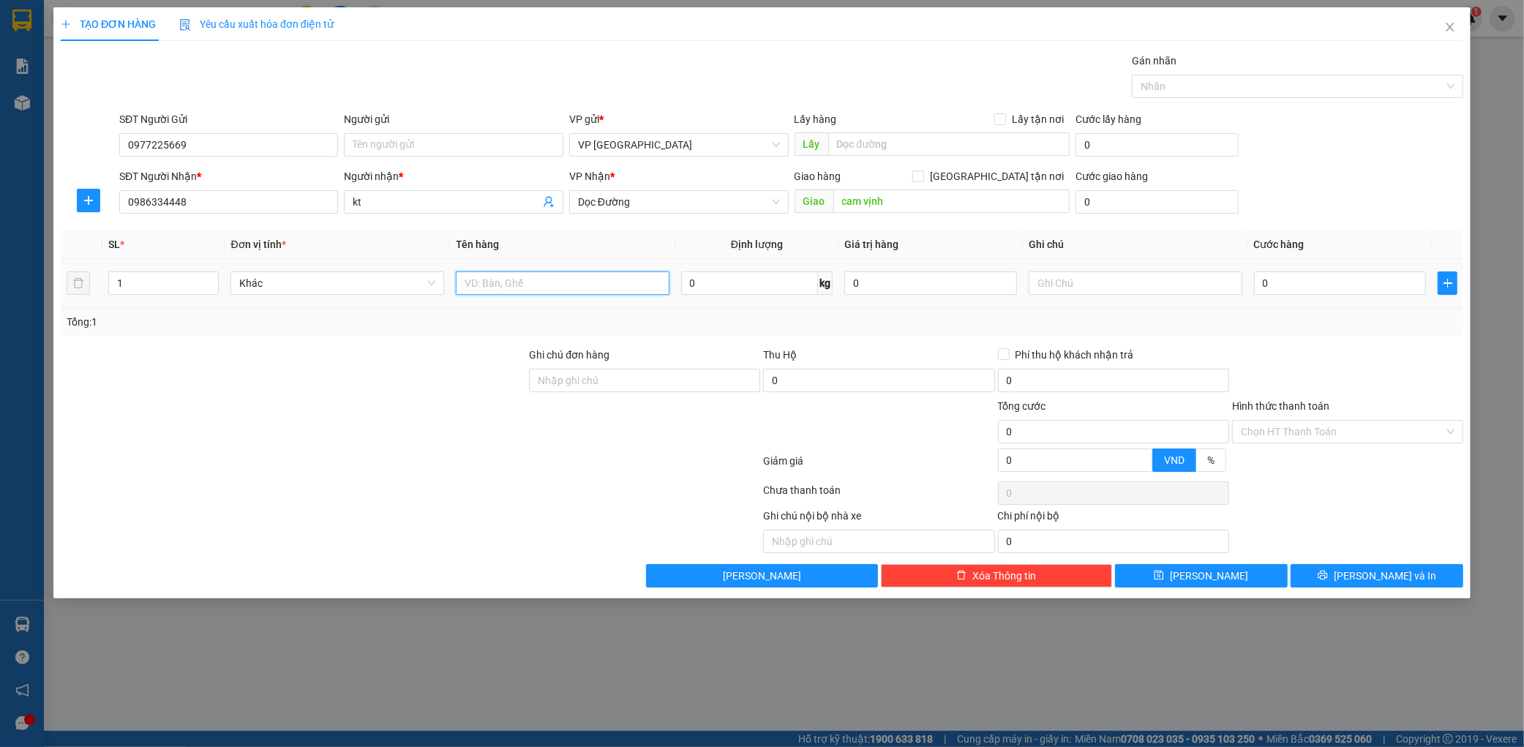
click at [560, 283] on input "text" at bounding box center [563, 282] width 214 height 23
type input "1 kính"
click at [559, 373] on input "Ghi chú đơn hàng" at bounding box center [644, 380] width 231 height 23
type input "vở ko đền"
click at [1305, 293] on input "0" at bounding box center [1340, 282] width 173 height 23
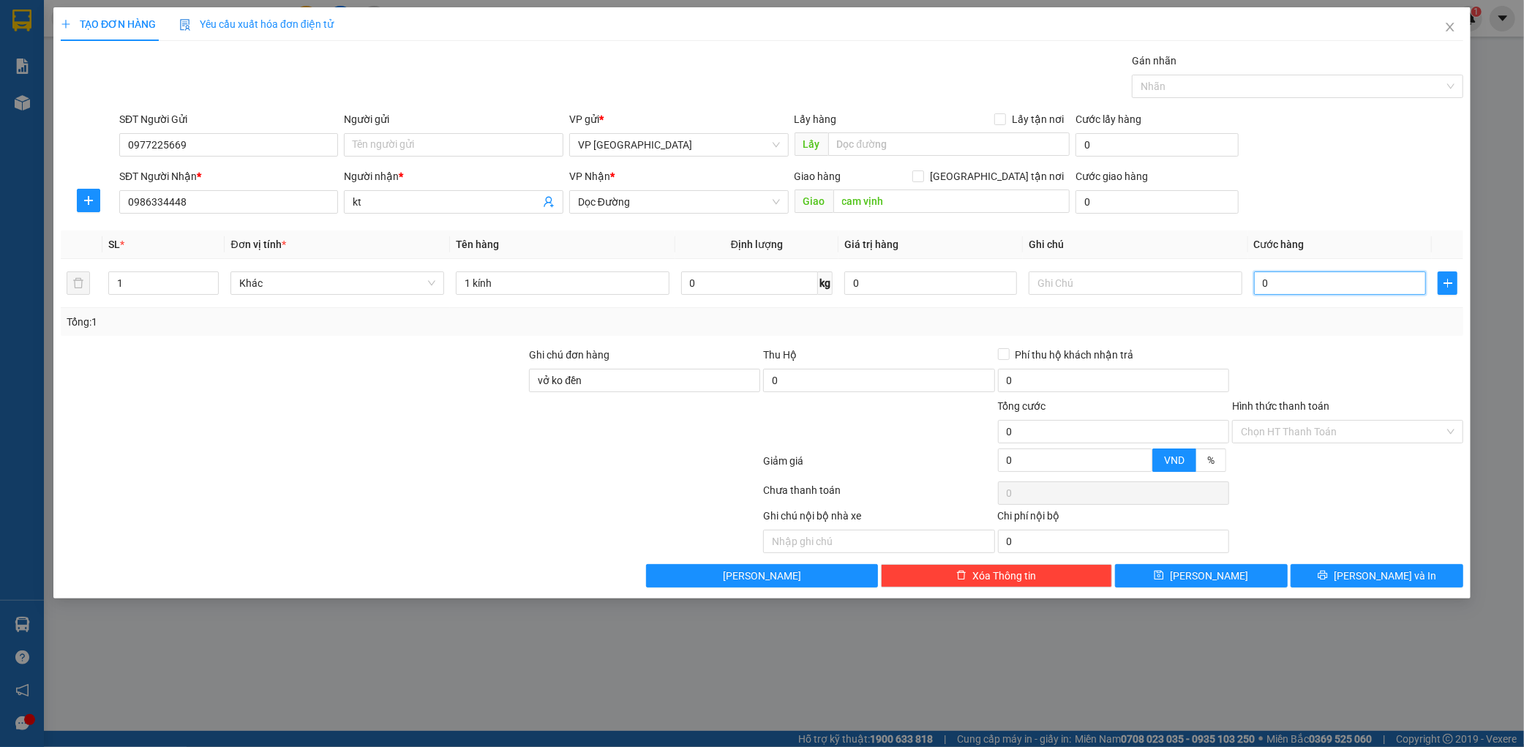
type input "005"
type input "5"
type input "0.050"
type input "50"
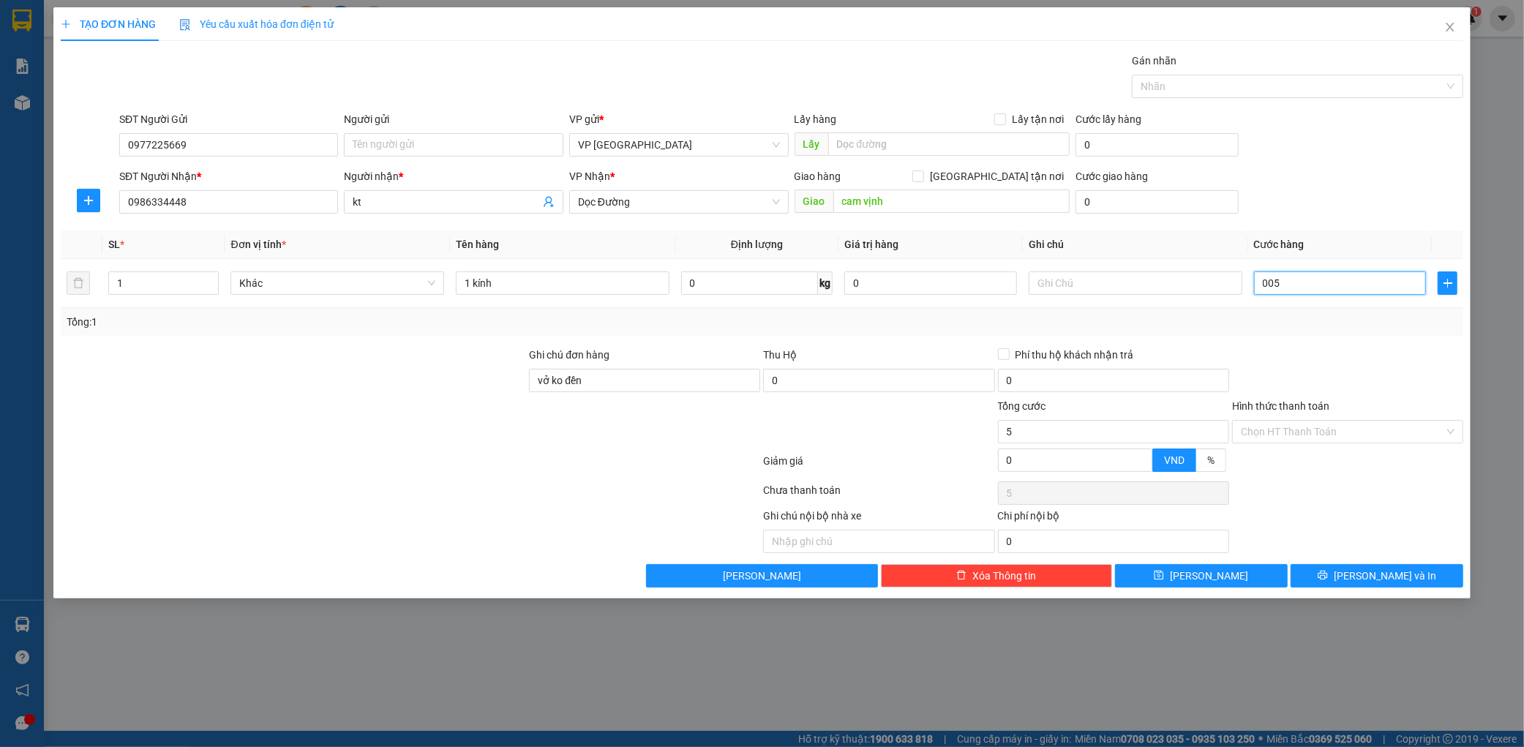
type input "50"
type input "00.500"
click at [1299, 384] on div at bounding box center [1348, 372] width 234 height 51
click at [1338, 287] on input "50.000" at bounding box center [1340, 282] width 173 height 23
drag, startPoint x: 1354, startPoint y: 380, endPoint x: 1388, endPoint y: 514, distance: 137.5
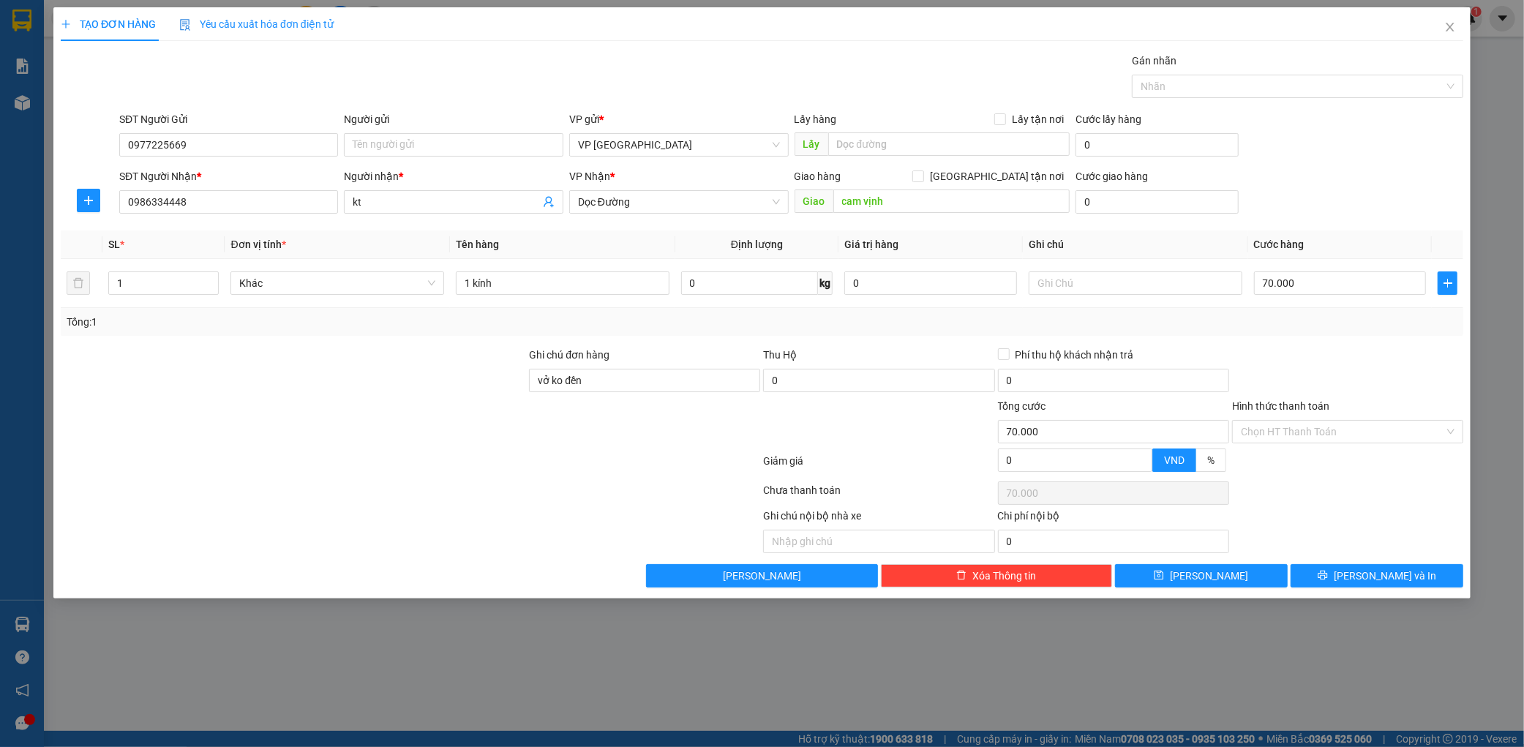
click at [1354, 380] on div at bounding box center [1348, 372] width 234 height 51
click at [1391, 593] on div "TẠO ĐƠN HÀNG Yêu cầu xuất hóa đơn điện tử Transit Pickup Surcharge Ids Transit …" at bounding box center [761, 302] width 1417 height 591
click at [1392, 566] on button "[PERSON_NAME] và In" at bounding box center [1377, 575] width 173 height 23
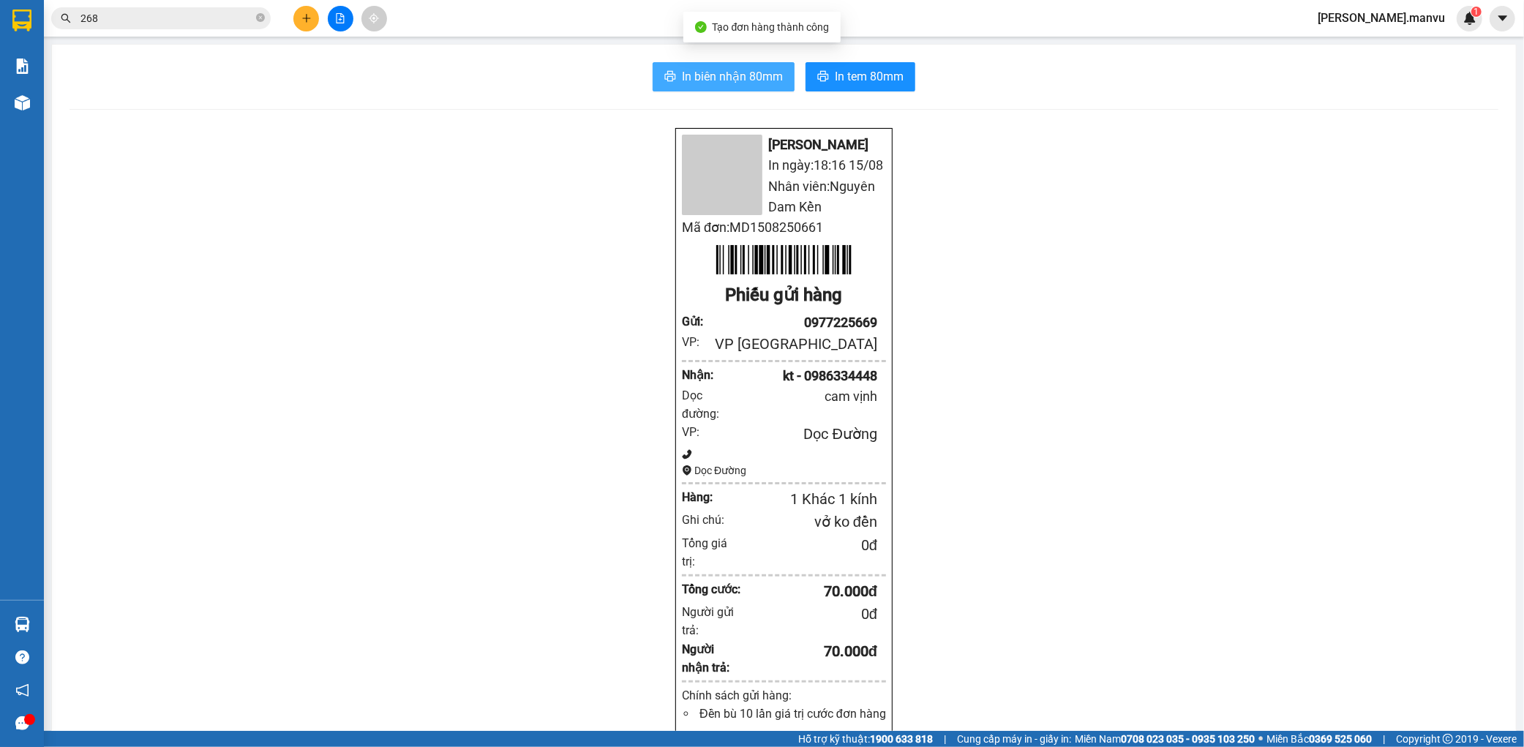
click at [689, 73] on span "In biên nhận 80mm" at bounding box center [732, 76] width 101 height 18
